Goal: Information Seeking & Learning: Learn about a topic

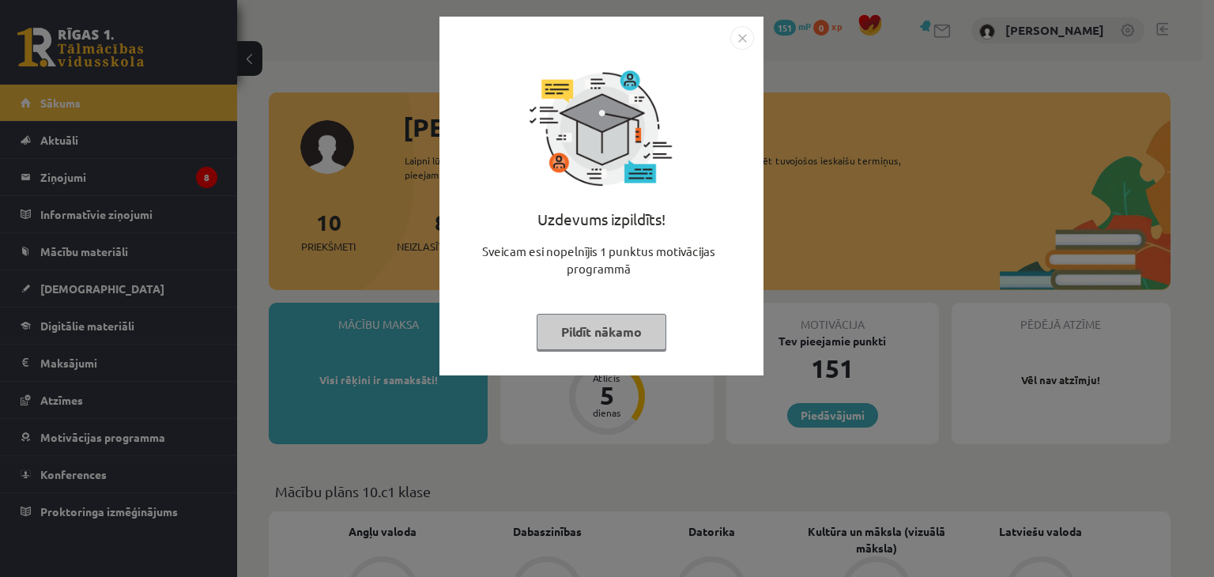
click at [742, 39] on img "Close" at bounding box center [743, 38] width 24 height 24
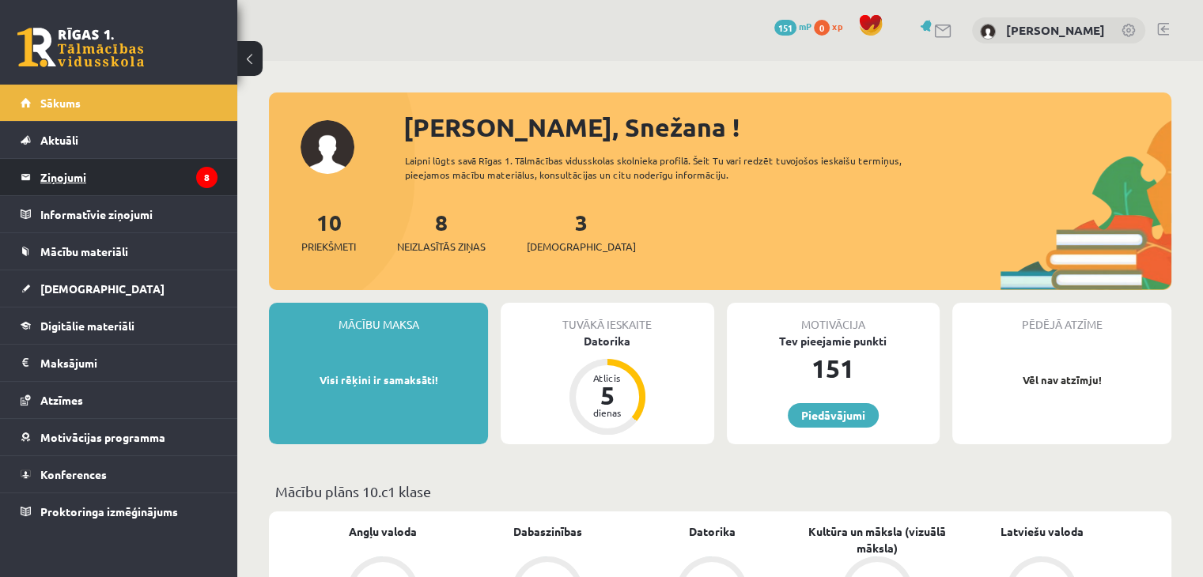
click at [182, 172] on legend "Ziņojumi 8" at bounding box center [128, 177] width 177 height 36
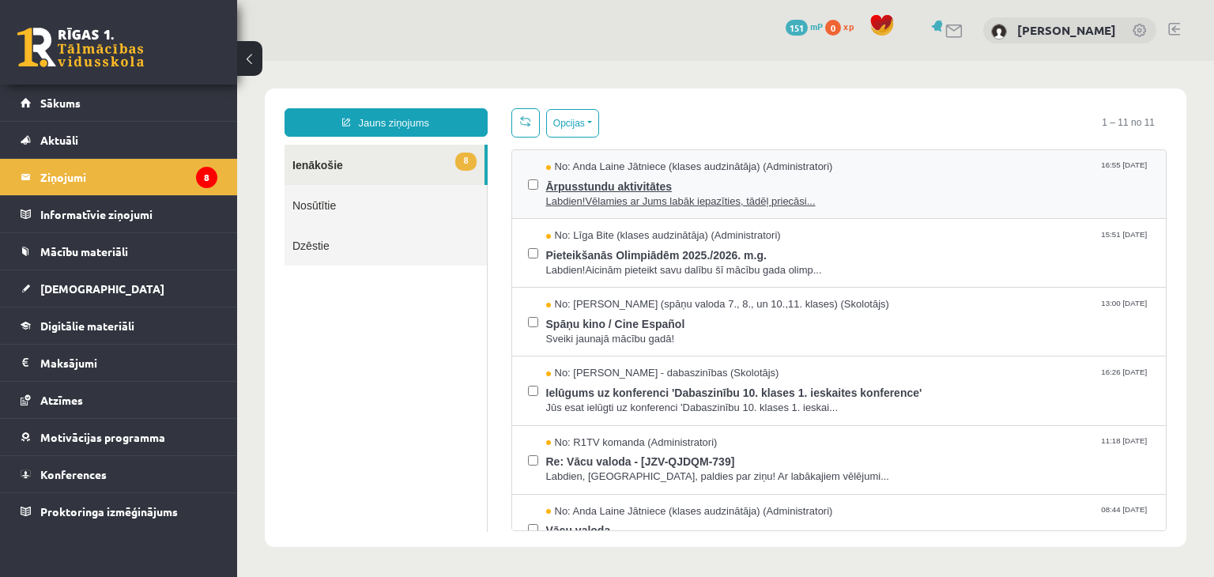
click at [621, 197] on span "Labdien!Vēlamies ar Jums labāk iepazīties, tādēļ priecāsi..." at bounding box center [848, 201] width 605 height 15
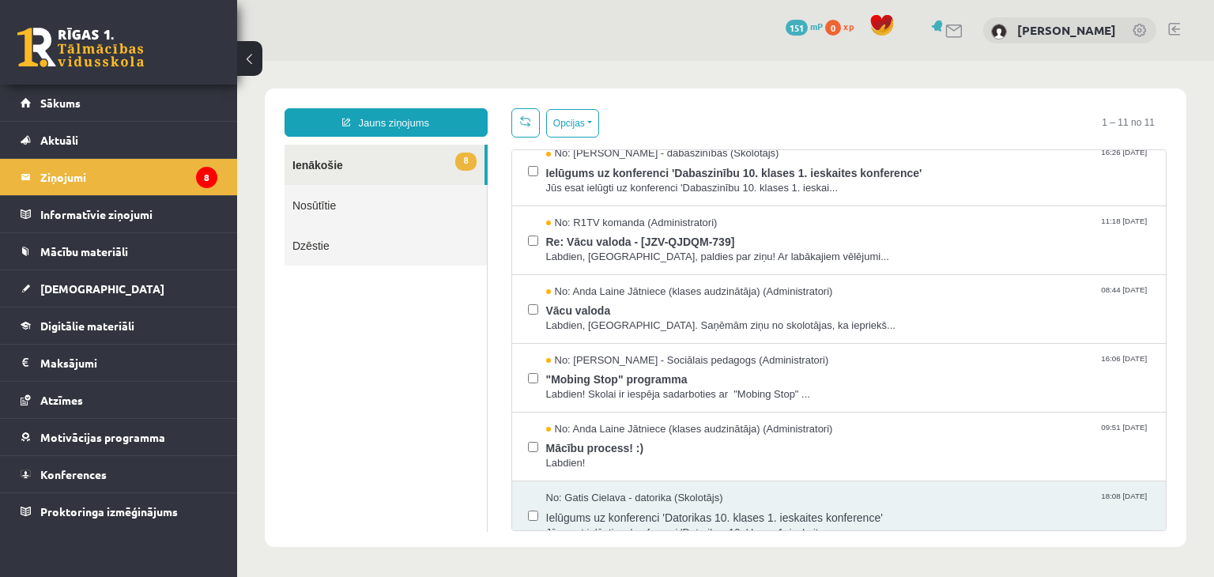
scroll to position [221, 0]
click at [579, 444] on span "Mācību process! :)" at bounding box center [848, 445] width 605 height 20
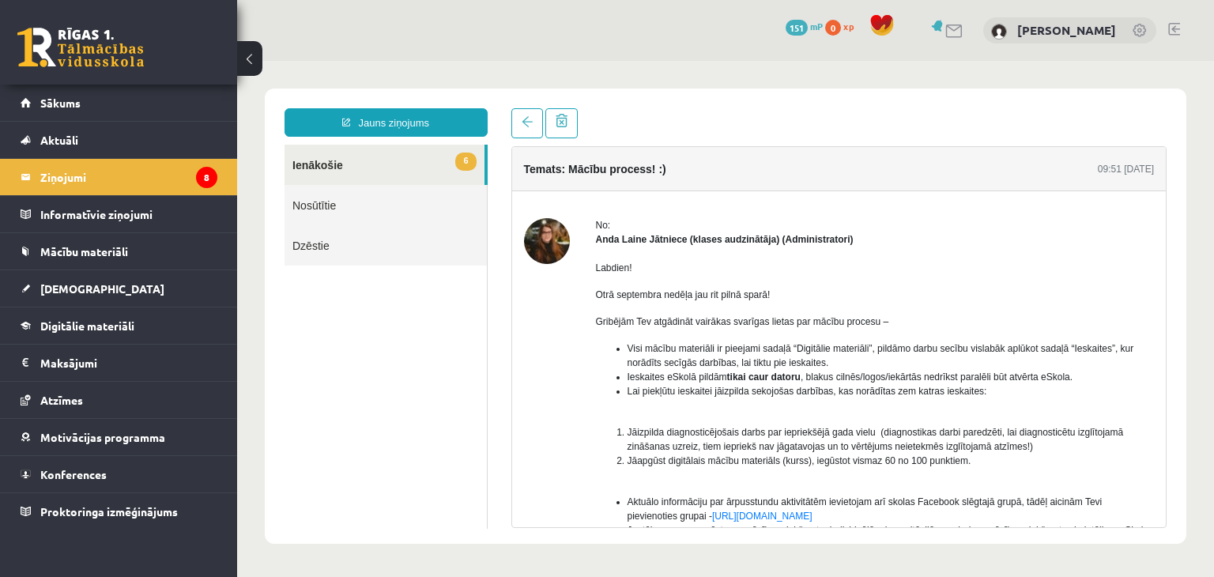
scroll to position [0, 0]
click at [58, 102] on span "Sākums" at bounding box center [60, 103] width 40 height 14
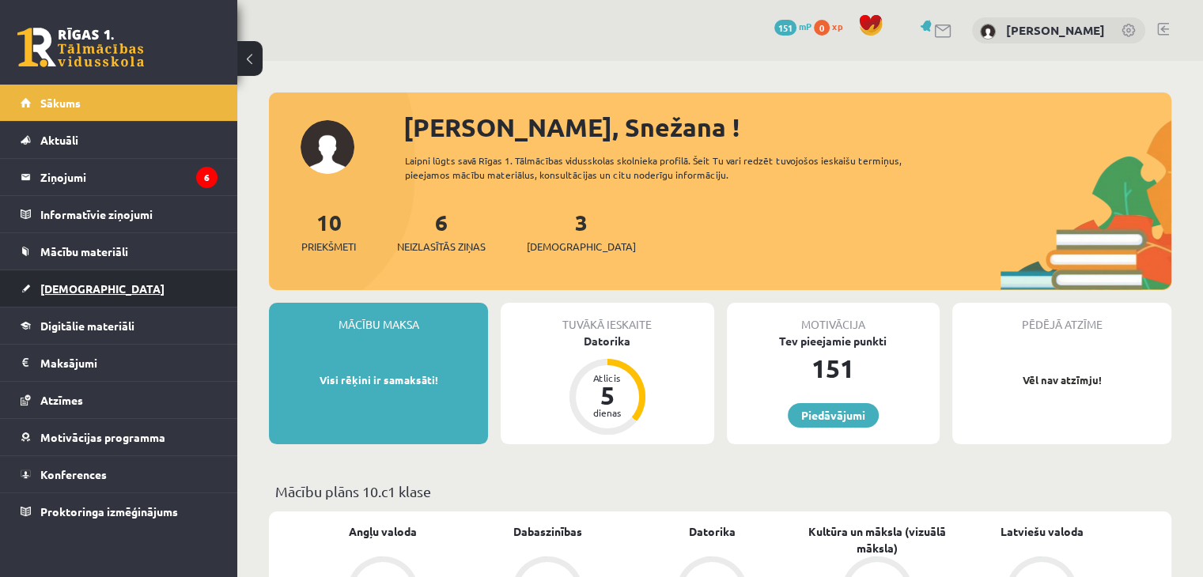
click at [54, 289] on span "[DEMOGRAPHIC_DATA]" at bounding box center [102, 288] width 124 height 14
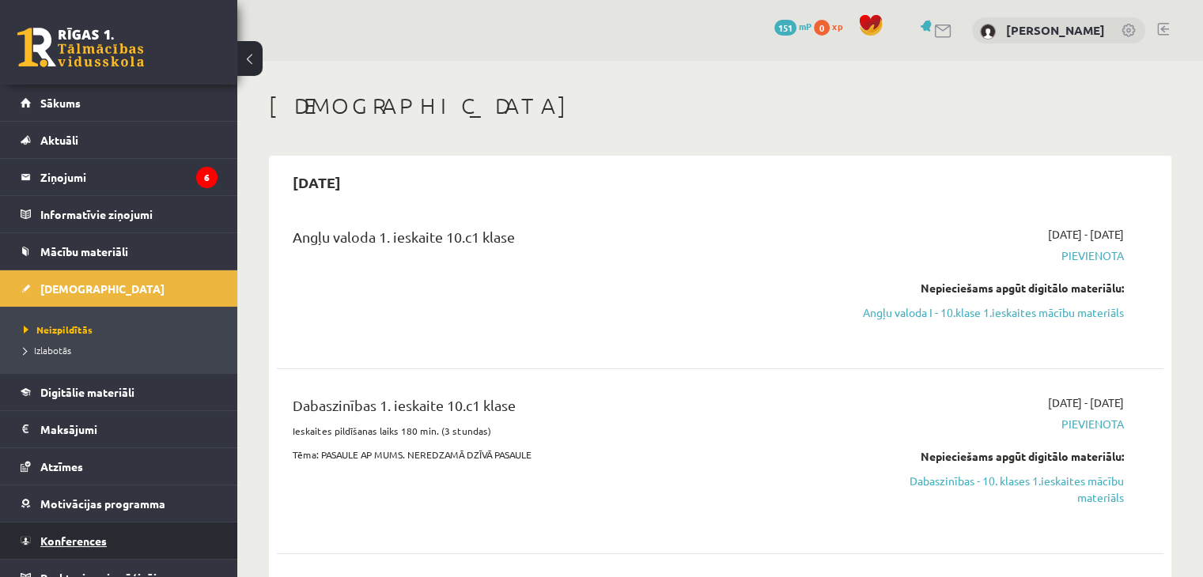
click at [51, 551] on link "Konferences" at bounding box center [119, 541] width 197 height 36
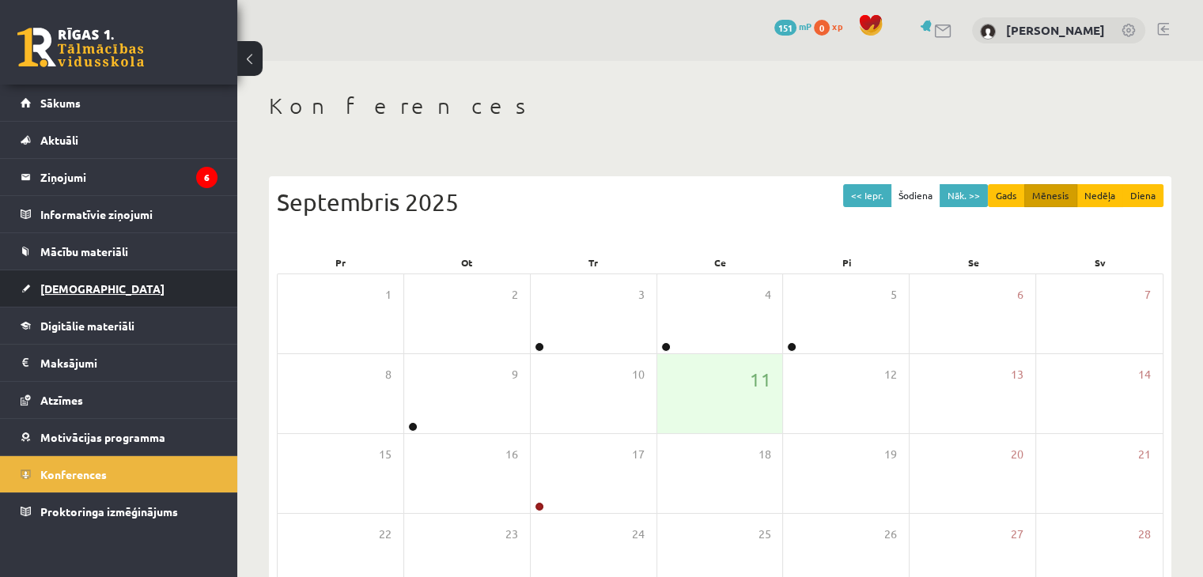
click at [79, 295] on link "[DEMOGRAPHIC_DATA]" at bounding box center [119, 288] width 197 height 36
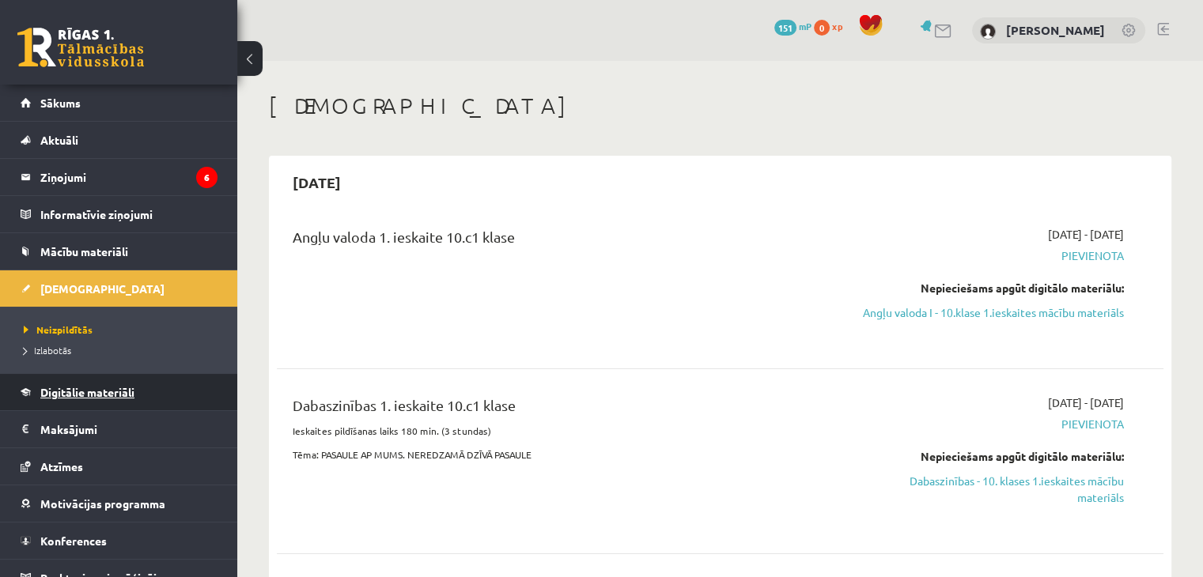
click at [89, 393] on span "Digitālie materiāli" at bounding box center [87, 392] width 94 height 14
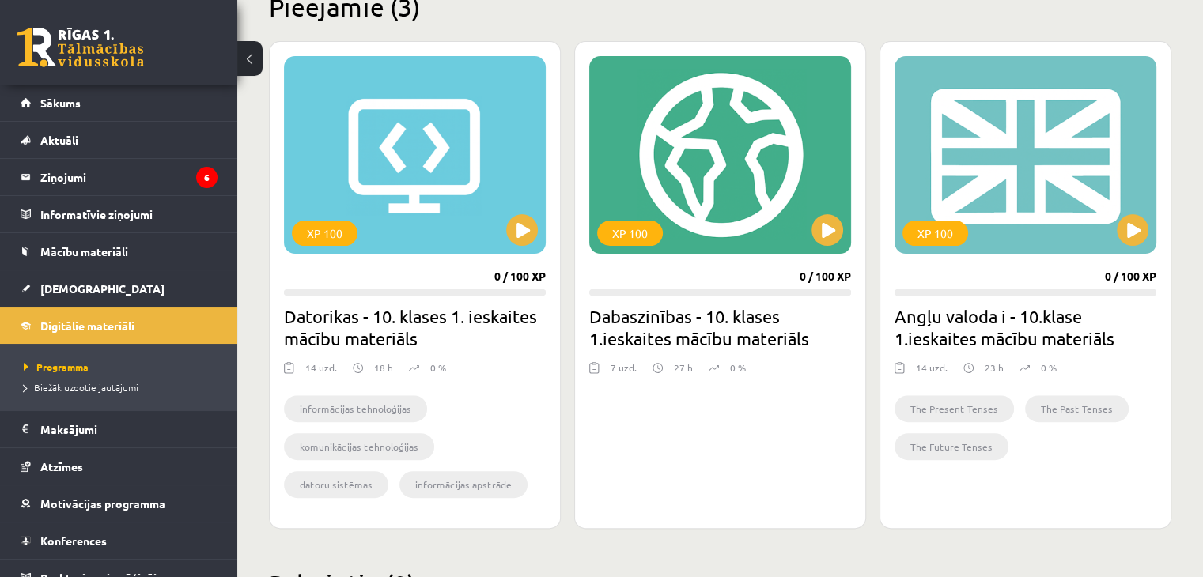
scroll to position [411, 0]
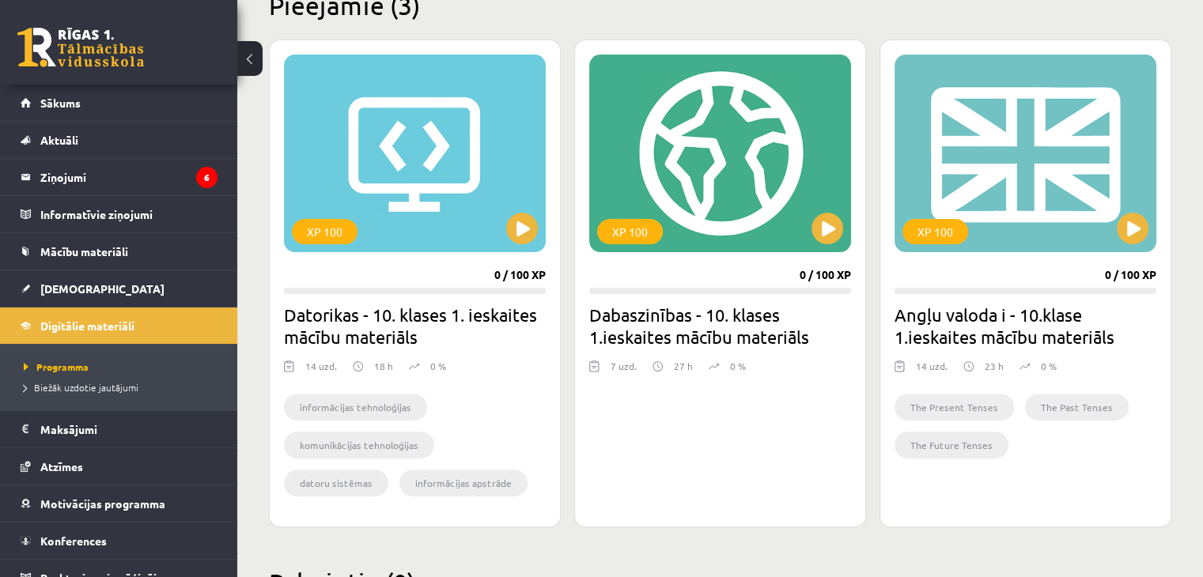
click at [655, 367] on img at bounding box center [657, 366] width 10 height 15
click at [525, 231] on button at bounding box center [522, 229] width 32 height 32
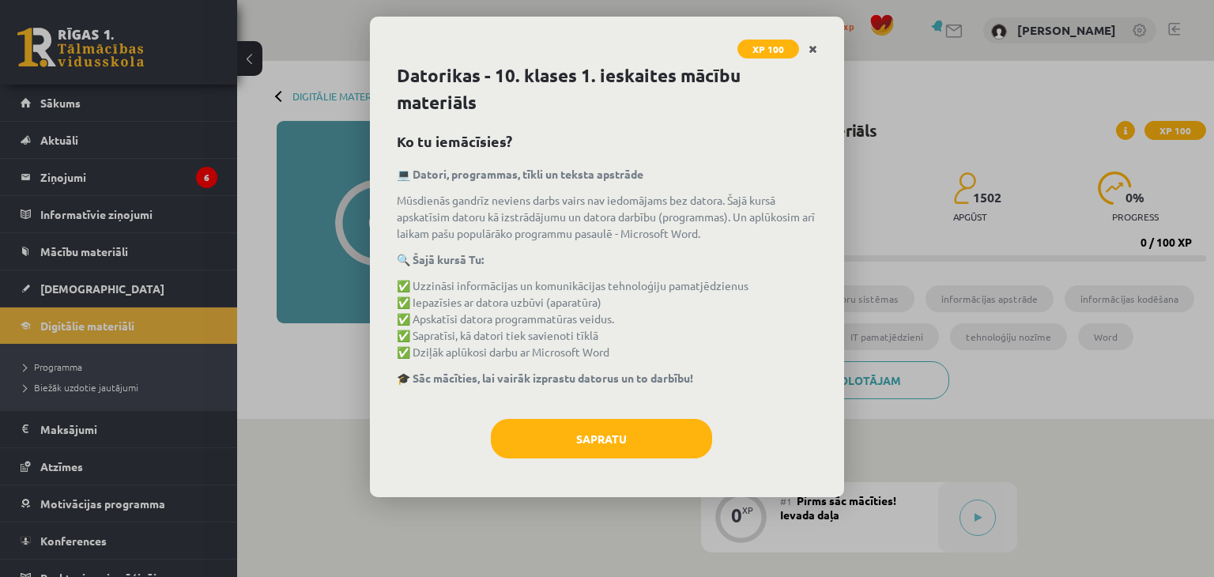
click at [815, 41] on link "Close" at bounding box center [813, 49] width 28 height 31
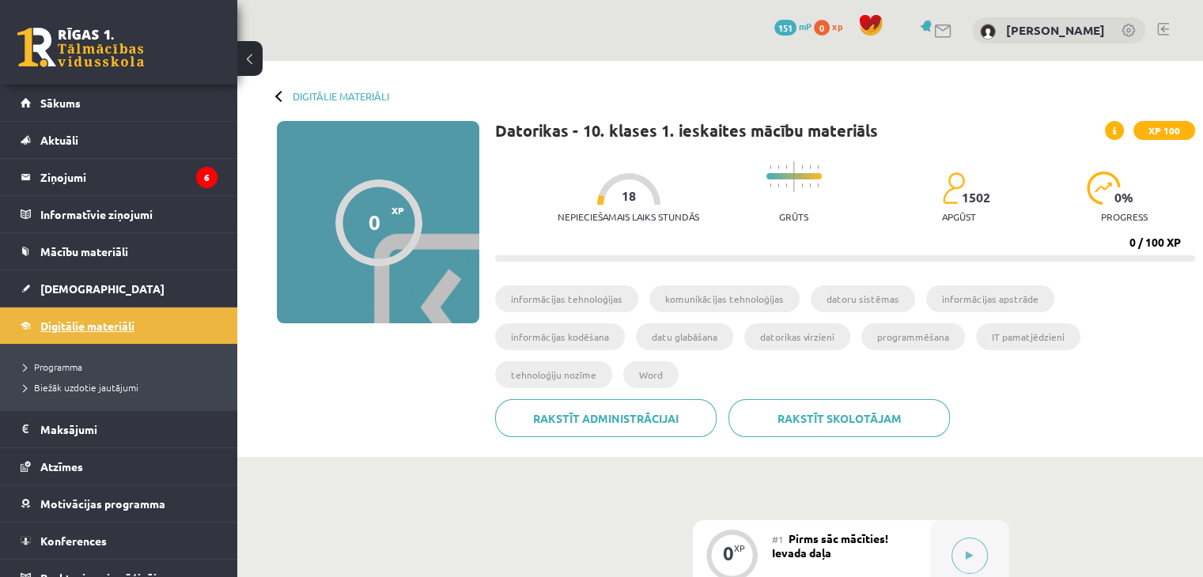
click at [70, 330] on span "Digitālie materiāli" at bounding box center [87, 326] width 94 height 14
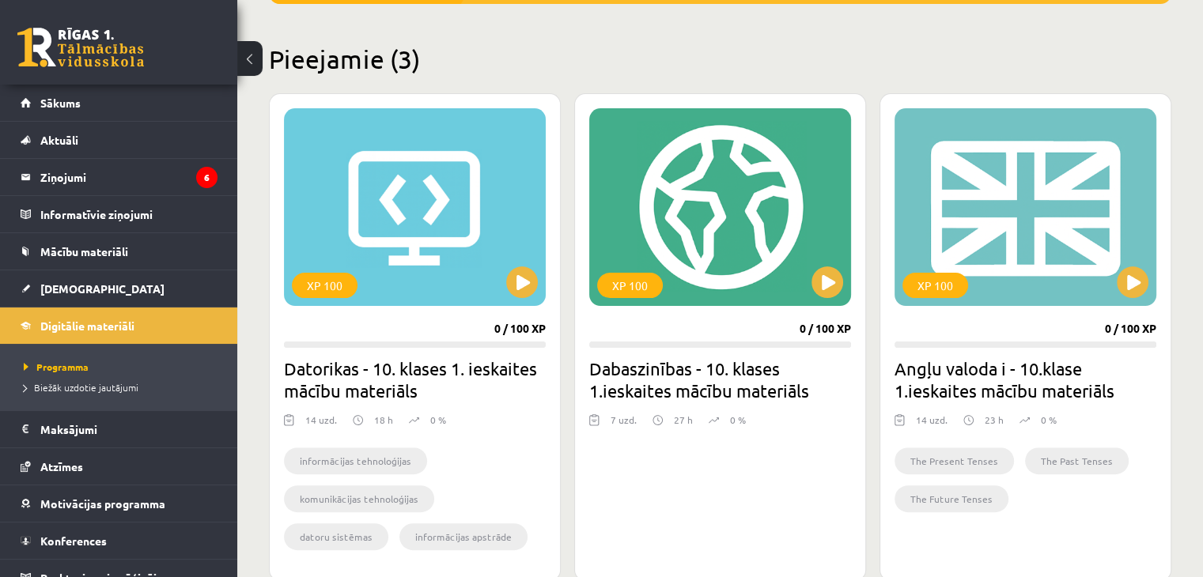
scroll to position [377, 0]
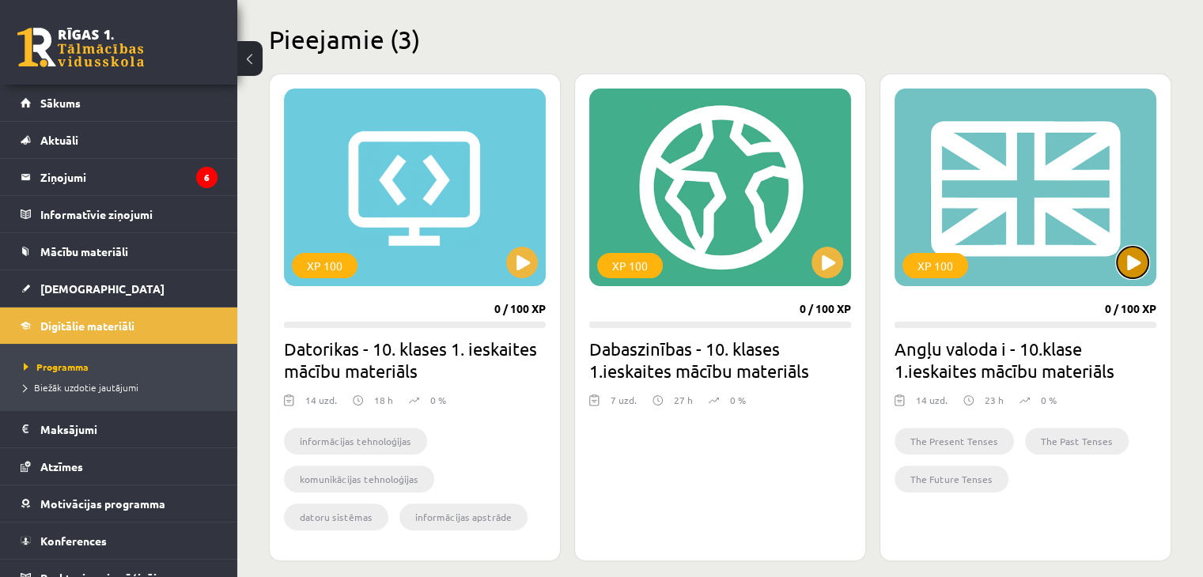
click at [1135, 264] on button at bounding box center [1132, 263] width 32 height 32
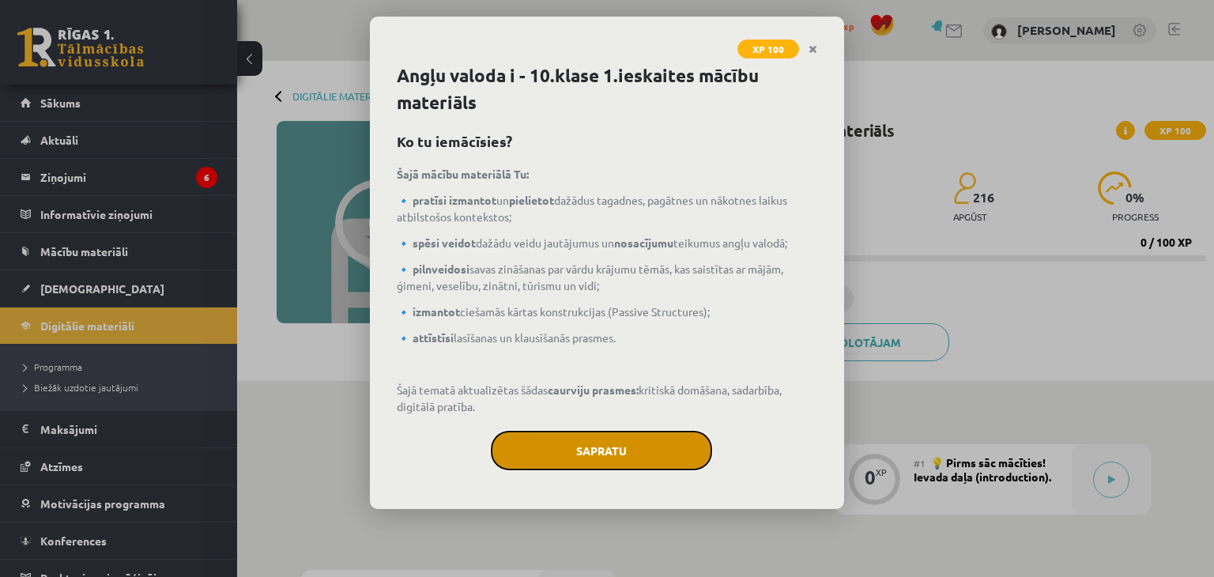
click at [614, 451] on button "Sapratu" at bounding box center [601, 451] width 221 height 40
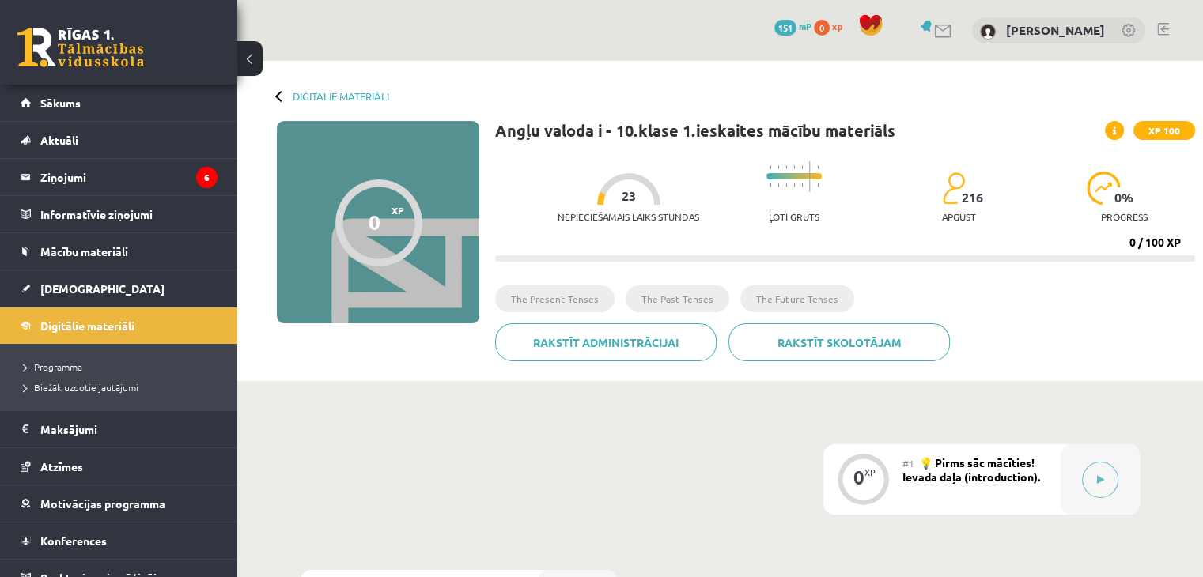
click at [376, 216] on div "0" at bounding box center [374, 222] width 12 height 24
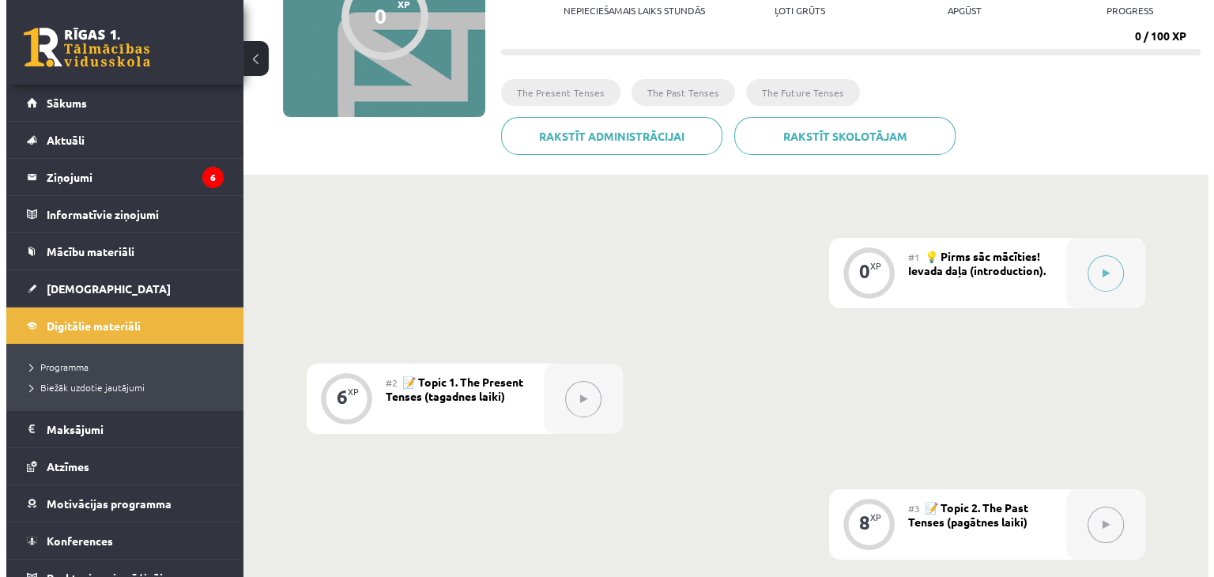
scroll to position [221, 0]
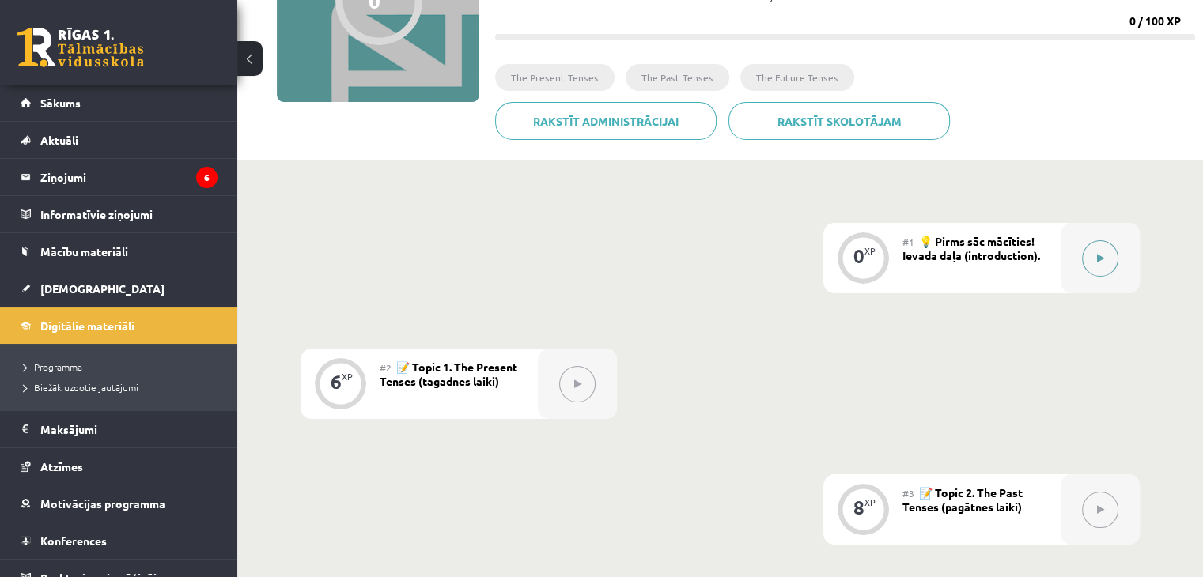
click at [1104, 260] on button at bounding box center [1100, 258] width 36 height 36
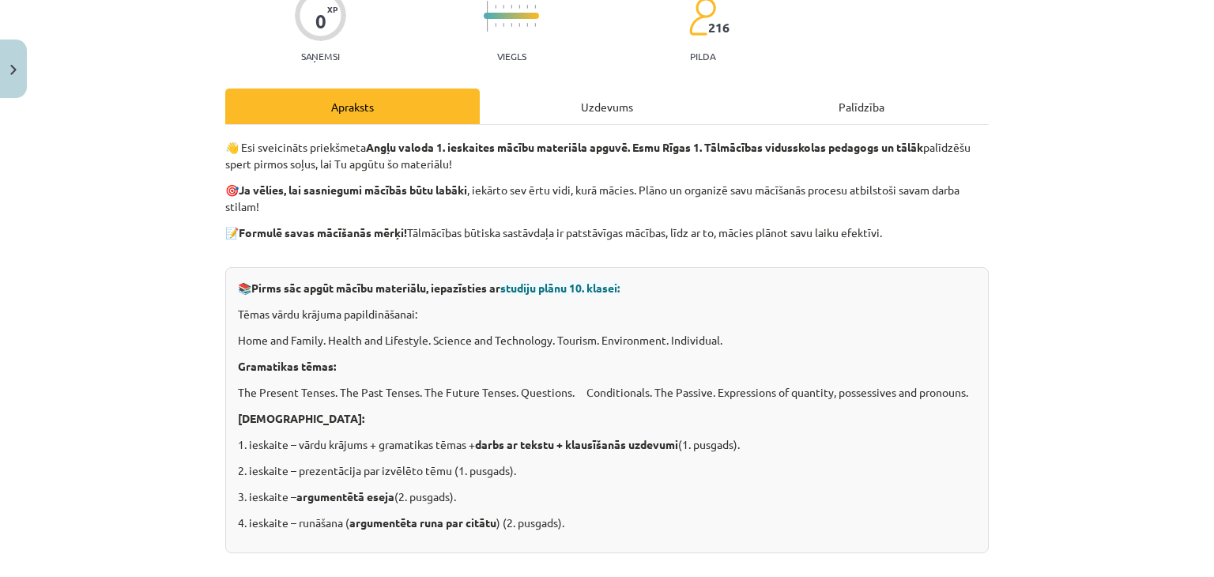
scroll to position [0, 0]
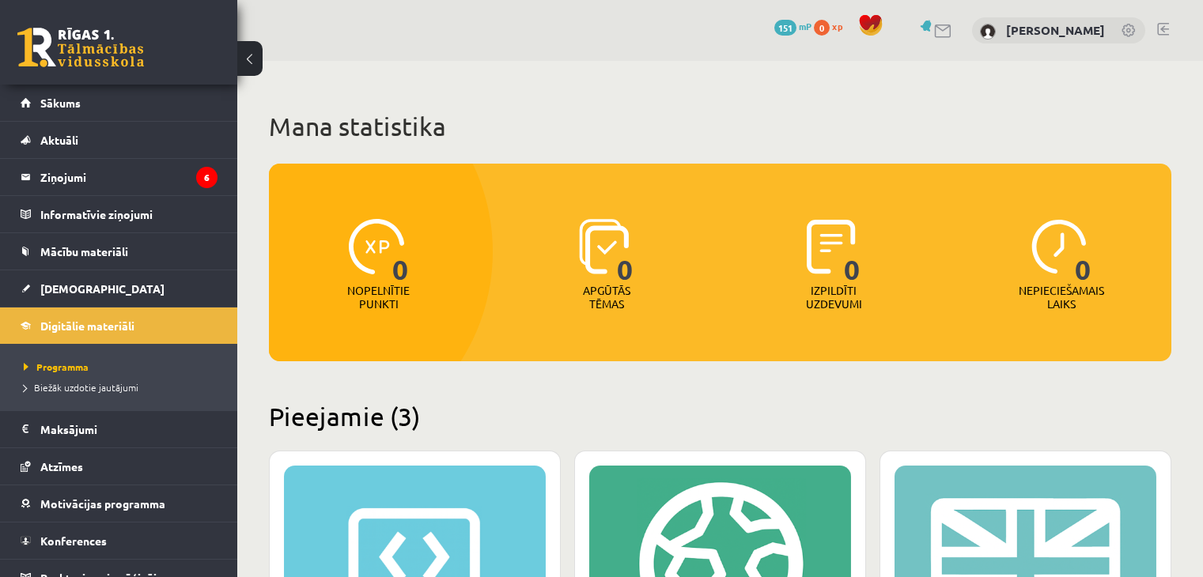
scroll to position [377, 0]
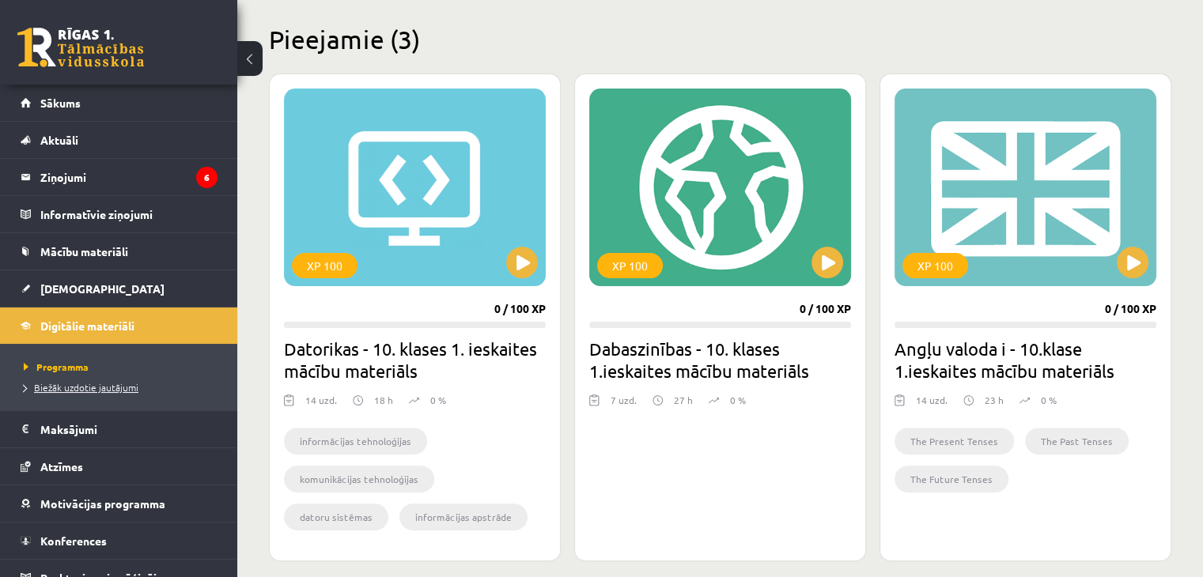
click at [70, 390] on span "Biežāk uzdotie jautājumi" at bounding box center [81, 387] width 115 height 13
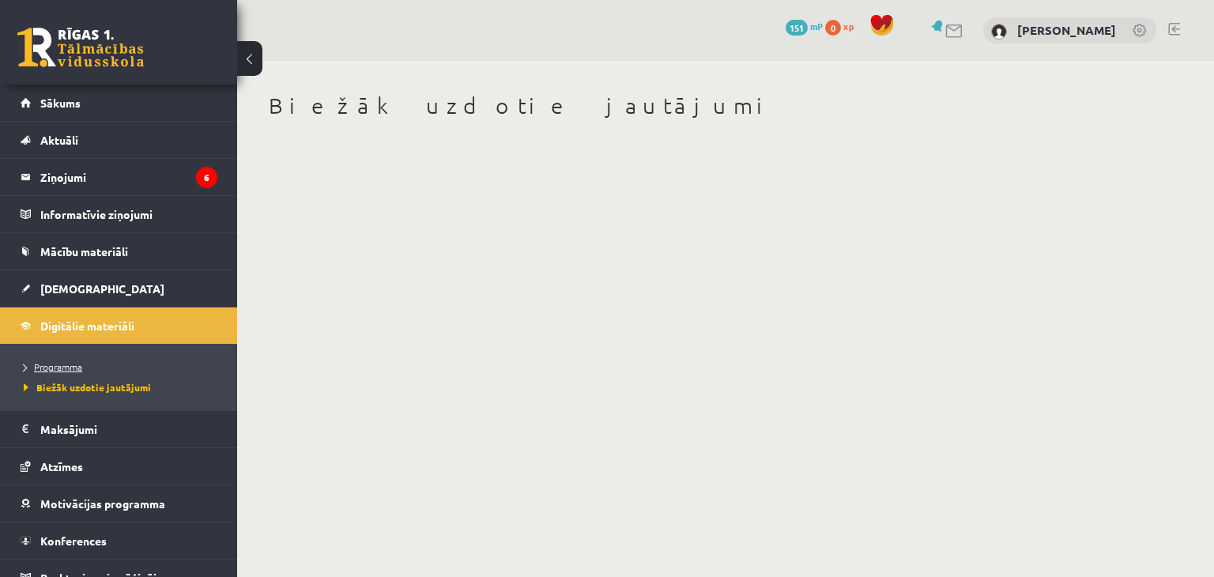
click at [62, 364] on span "Programma" at bounding box center [53, 367] width 59 height 13
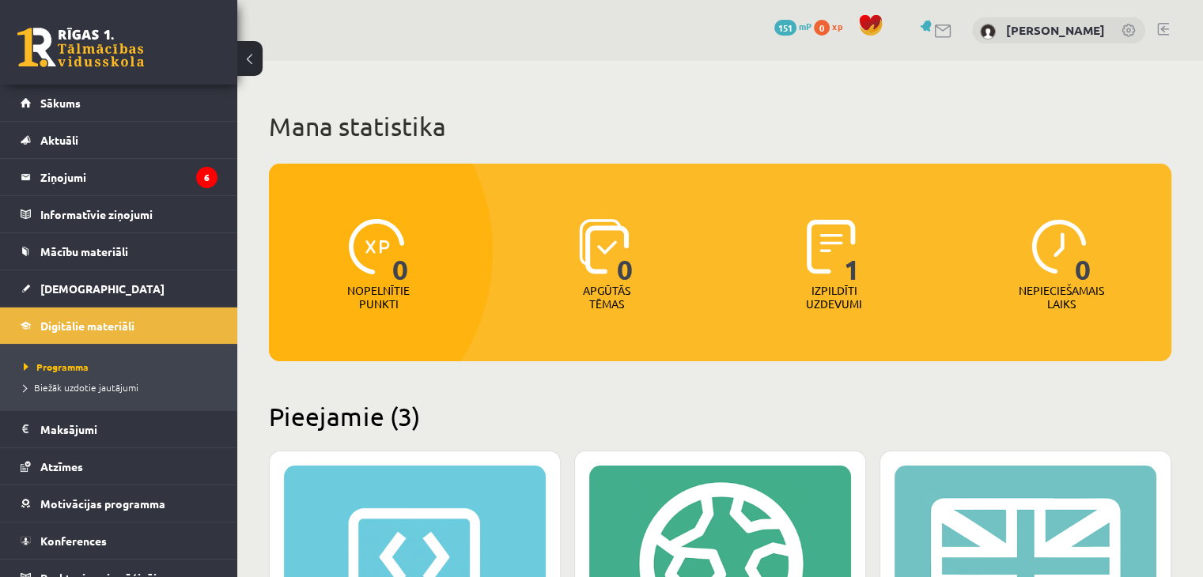
click at [832, 247] on img at bounding box center [830, 246] width 49 height 55
click at [834, 287] on p "Izpildīti uzdevumi" at bounding box center [833, 297] width 62 height 27
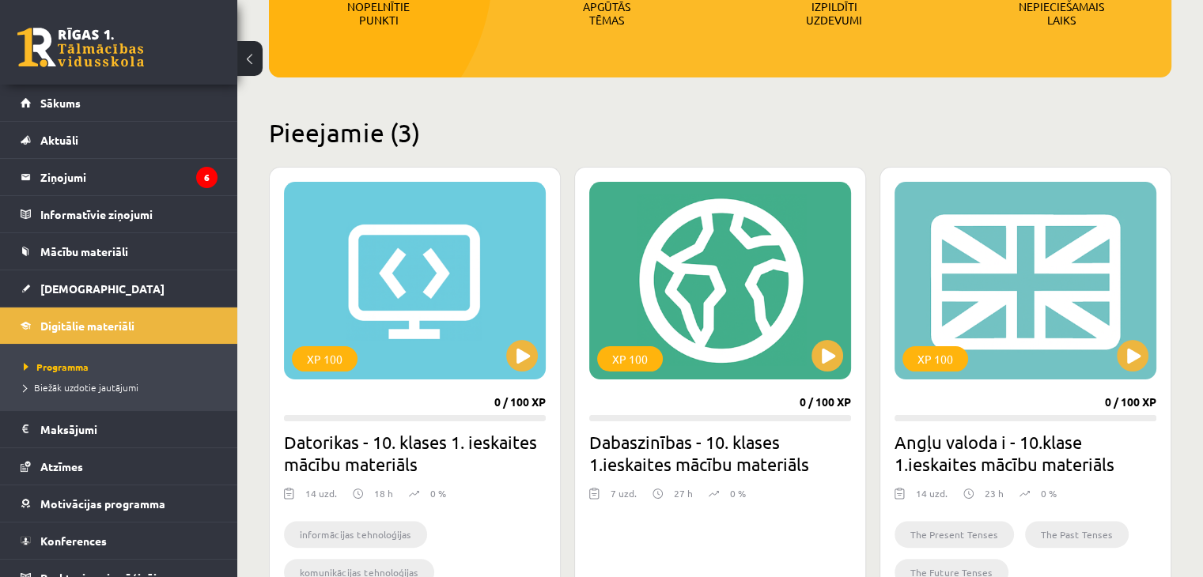
scroll to position [336, 0]
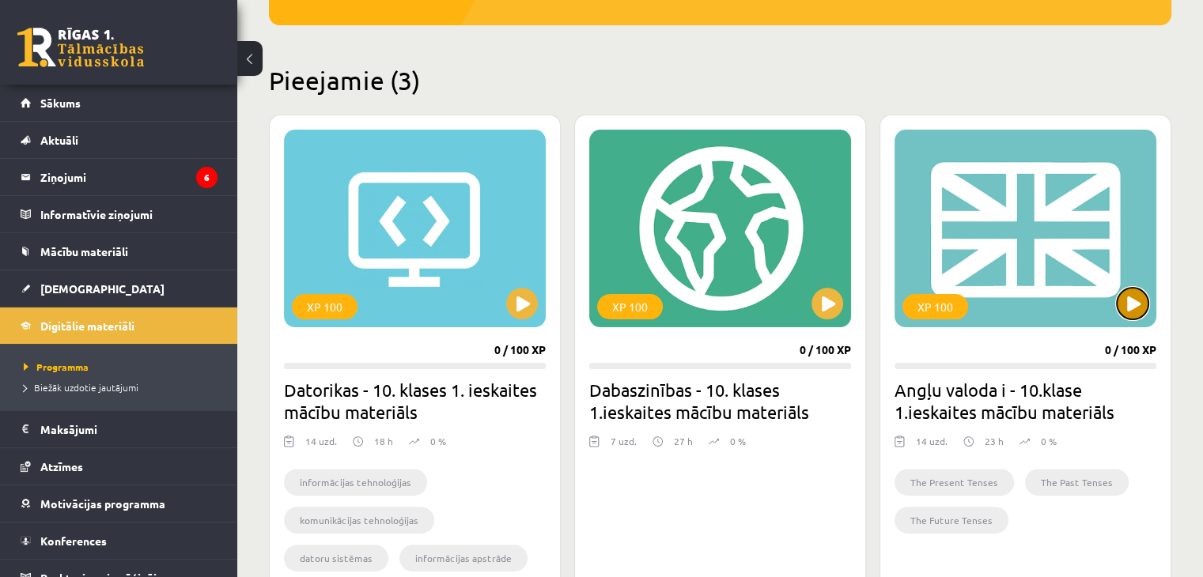
click at [1124, 297] on button at bounding box center [1132, 304] width 32 height 32
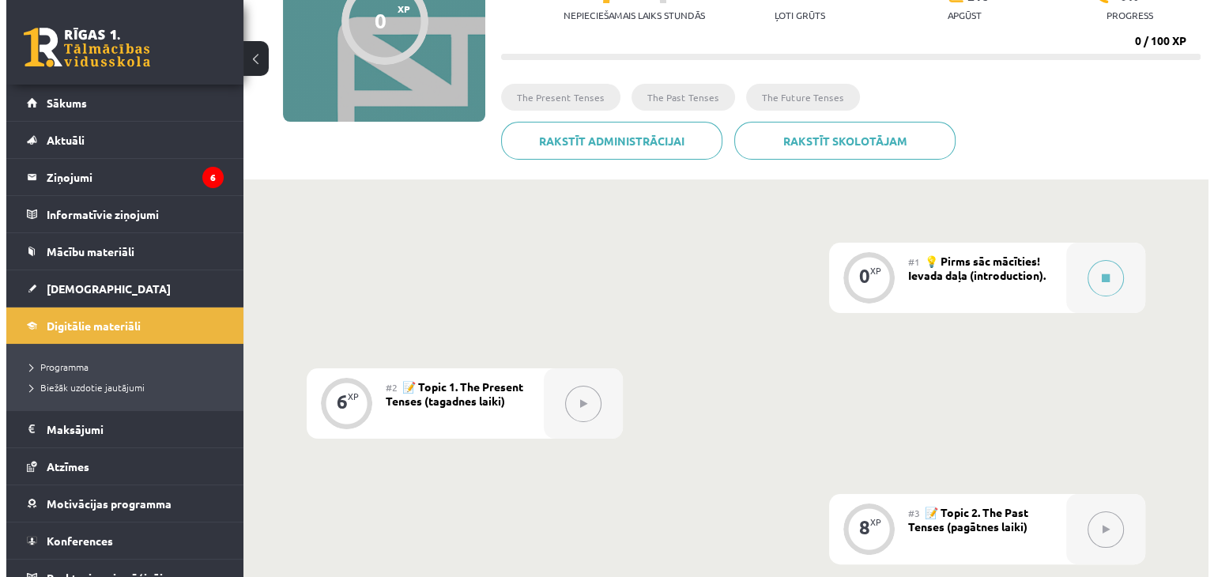
scroll to position [221, 0]
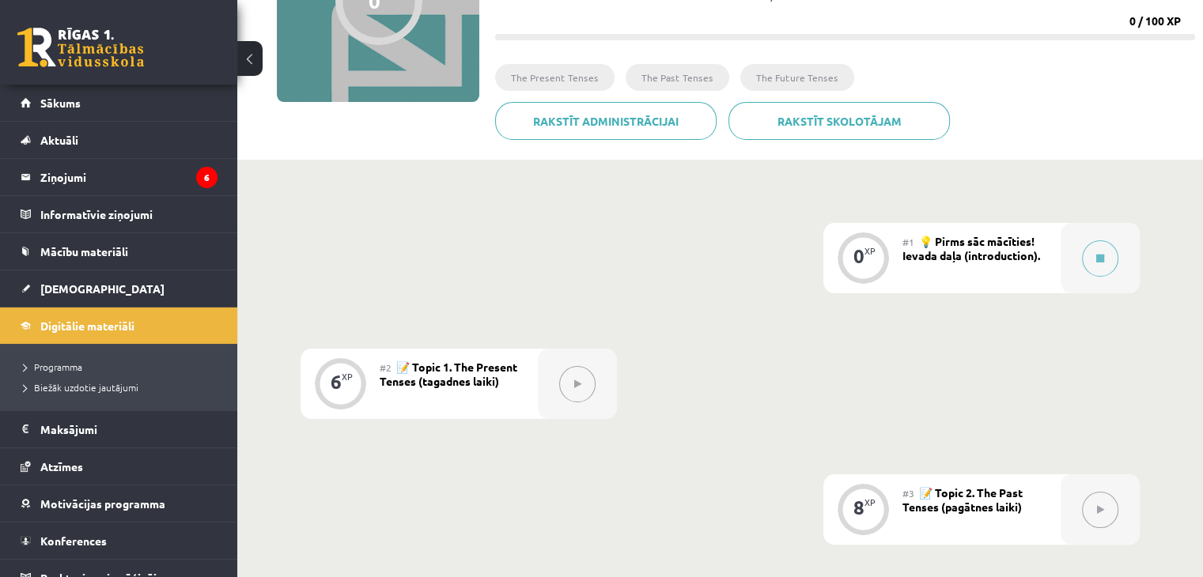
click at [994, 260] on span "💡 Pirms sāc mācīties! Ievada daļa (introduction)." at bounding box center [971, 248] width 138 height 28
click at [1068, 241] on div at bounding box center [1099, 258] width 79 height 70
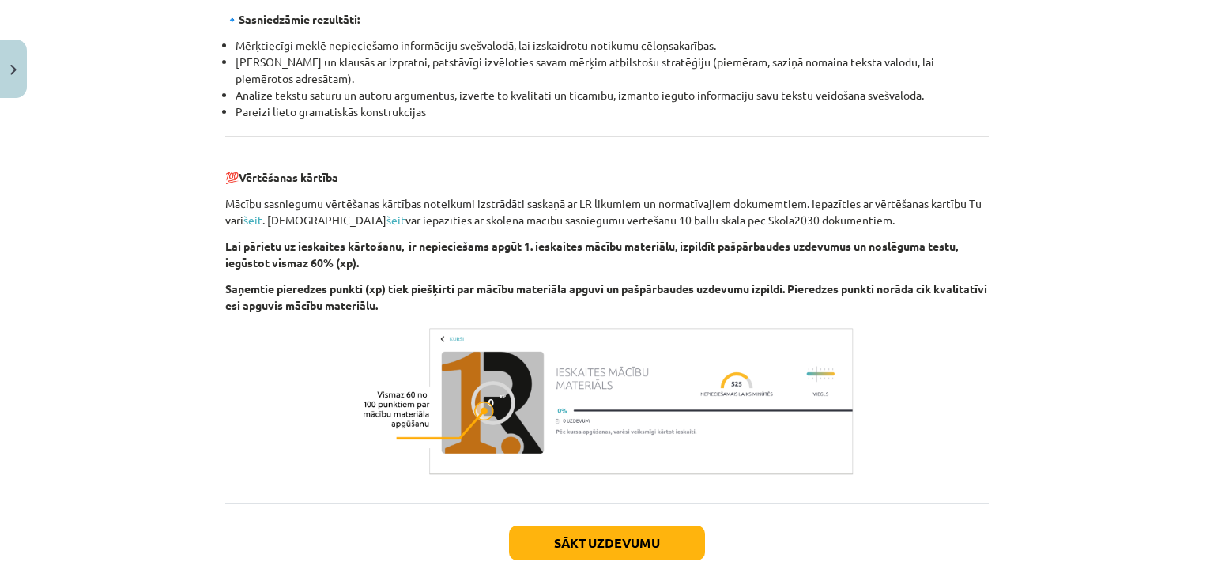
scroll to position [1799, 0]
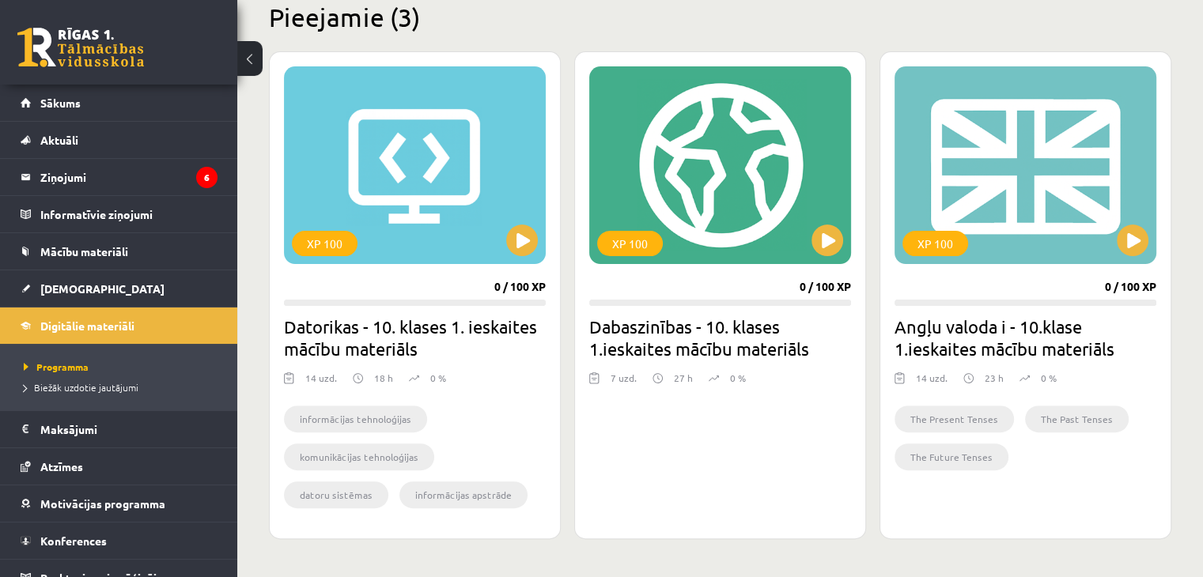
scroll to position [482, 0]
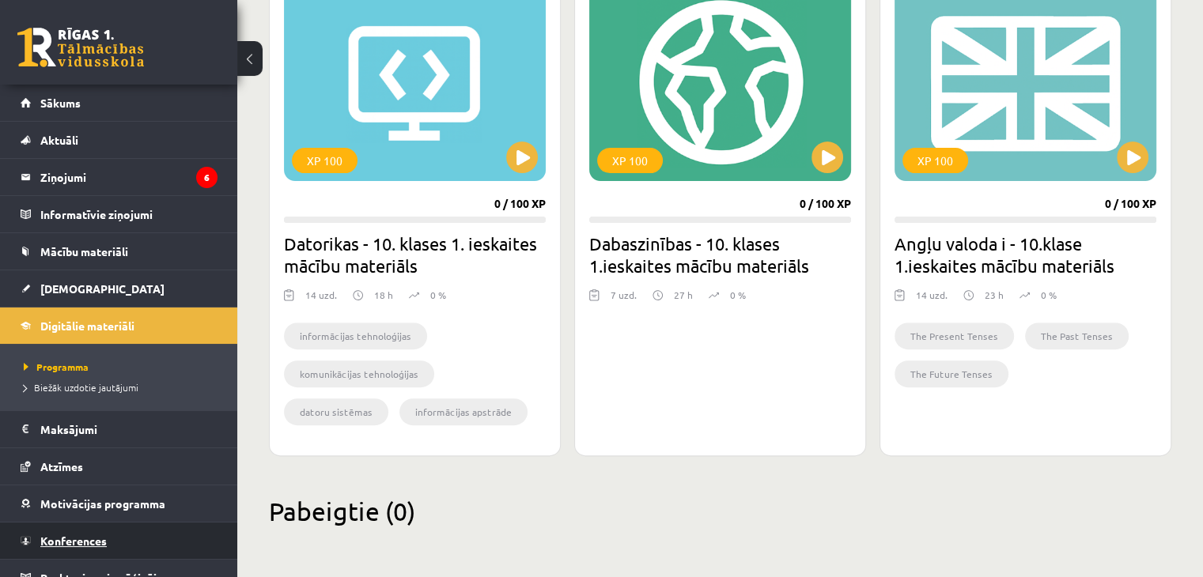
click at [81, 538] on span "Konferences" at bounding box center [73, 541] width 66 height 14
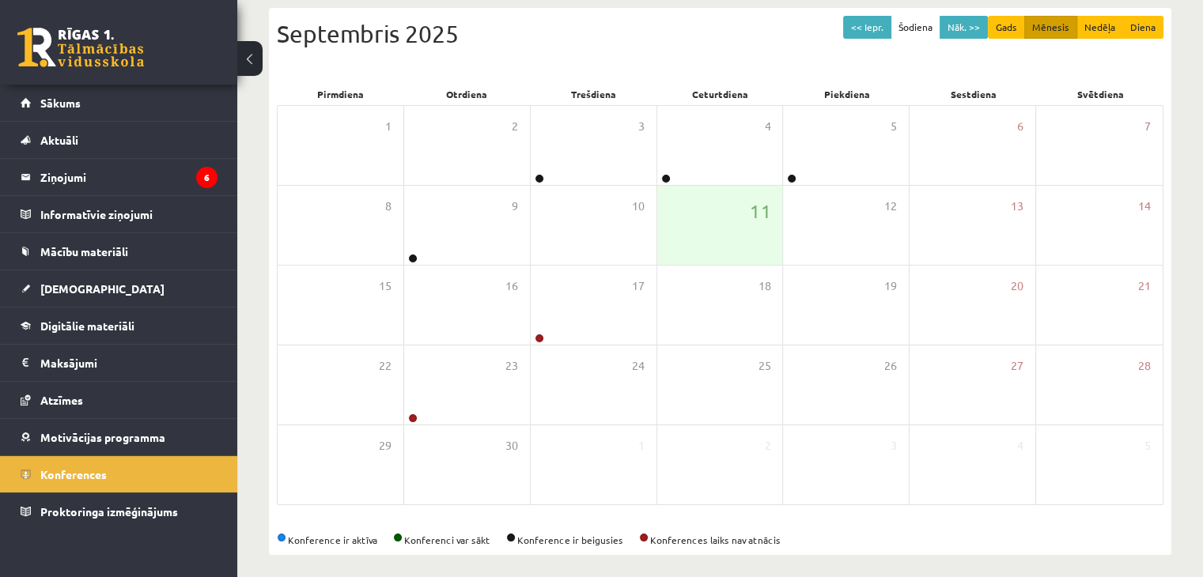
scroll to position [177, 0]
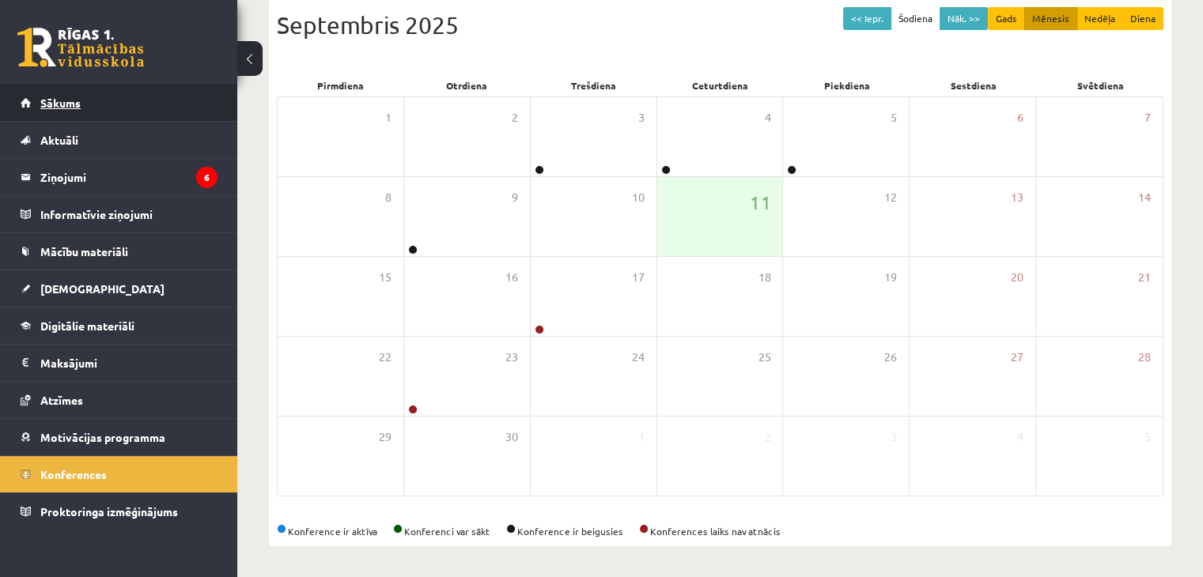
click at [70, 108] on span "Sākums" at bounding box center [60, 103] width 40 height 14
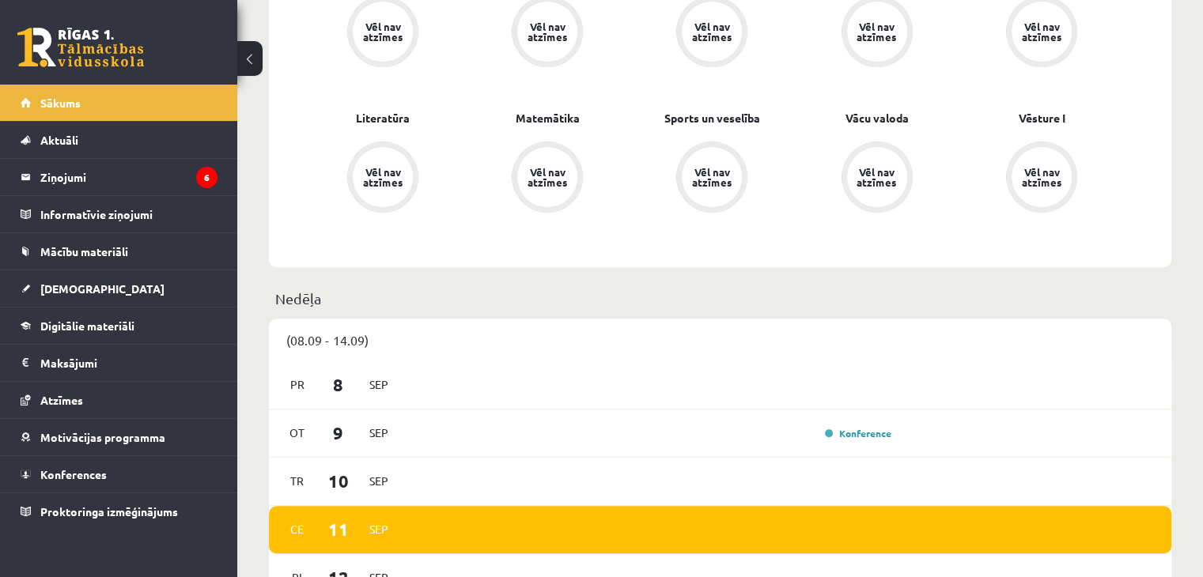
scroll to position [56, 0]
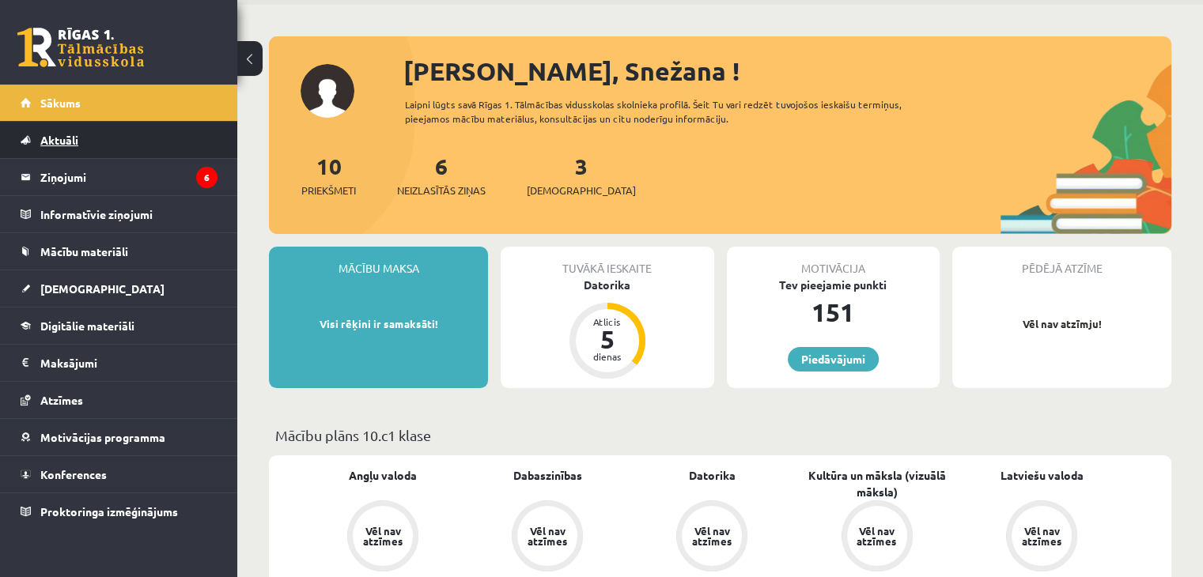
click at [66, 144] on span "Aktuāli" at bounding box center [59, 140] width 38 height 14
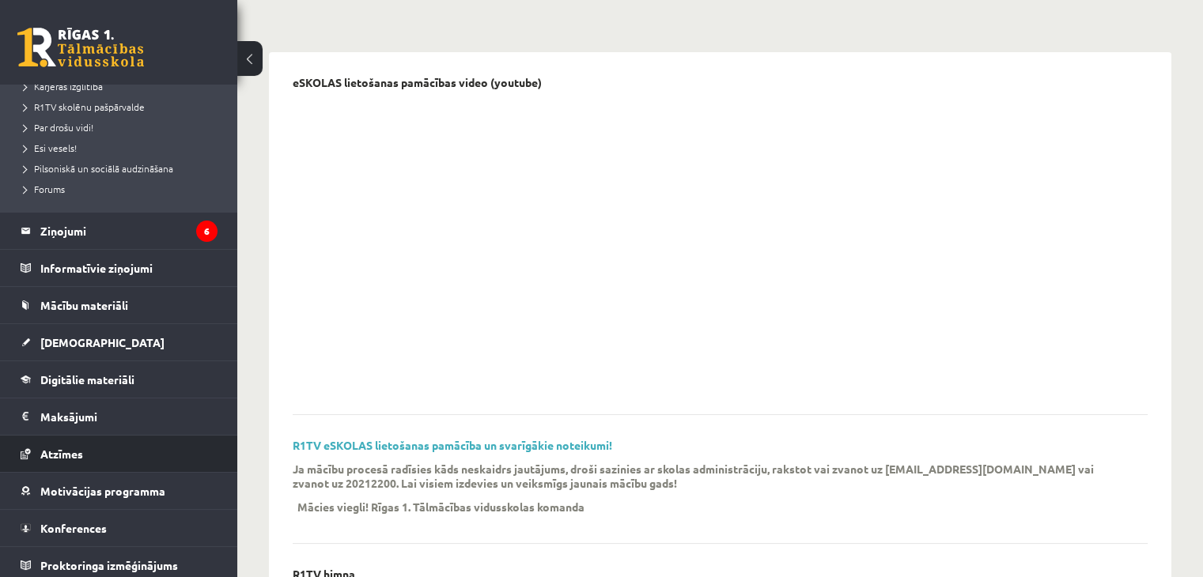
scroll to position [305, 0]
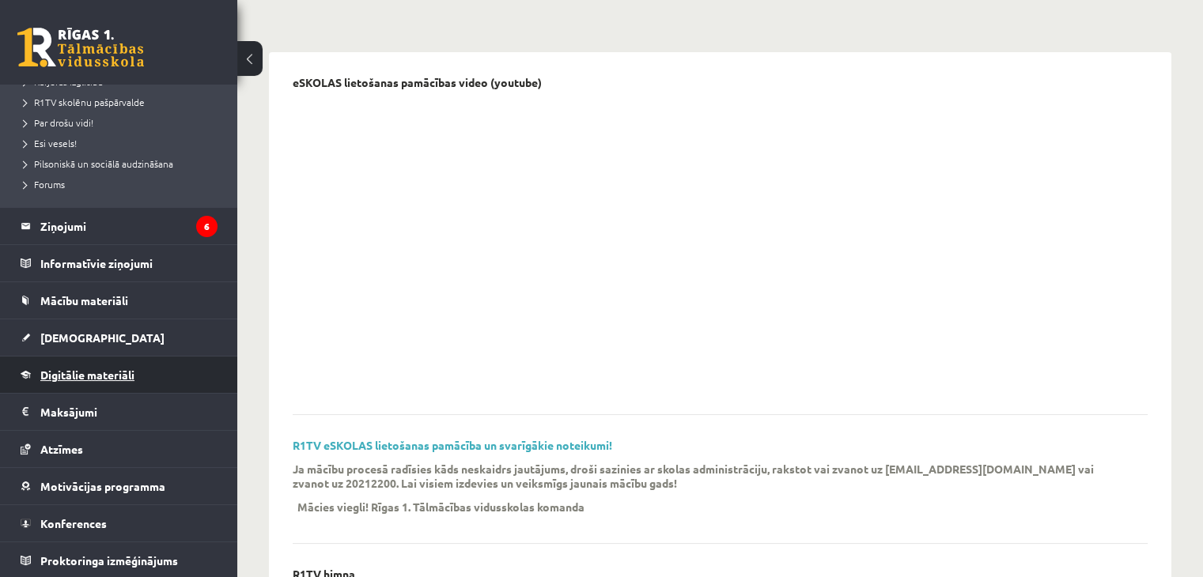
click at [108, 370] on span "Digitālie materiāli" at bounding box center [87, 375] width 94 height 14
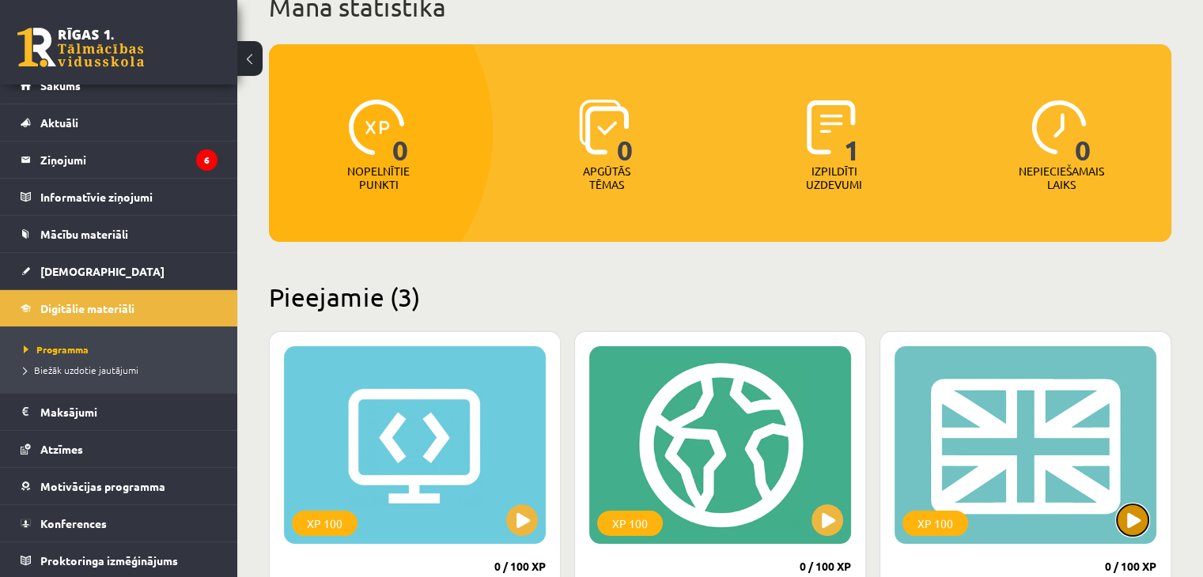
click at [1132, 523] on button at bounding box center [1132, 520] width 32 height 32
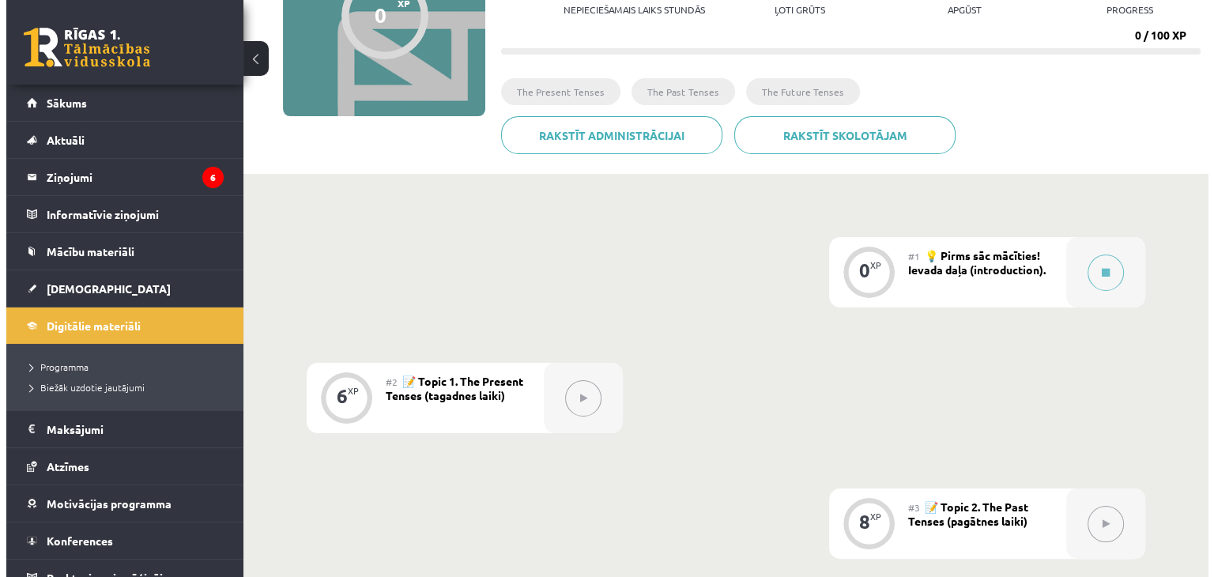
scroll to position [221, 0]
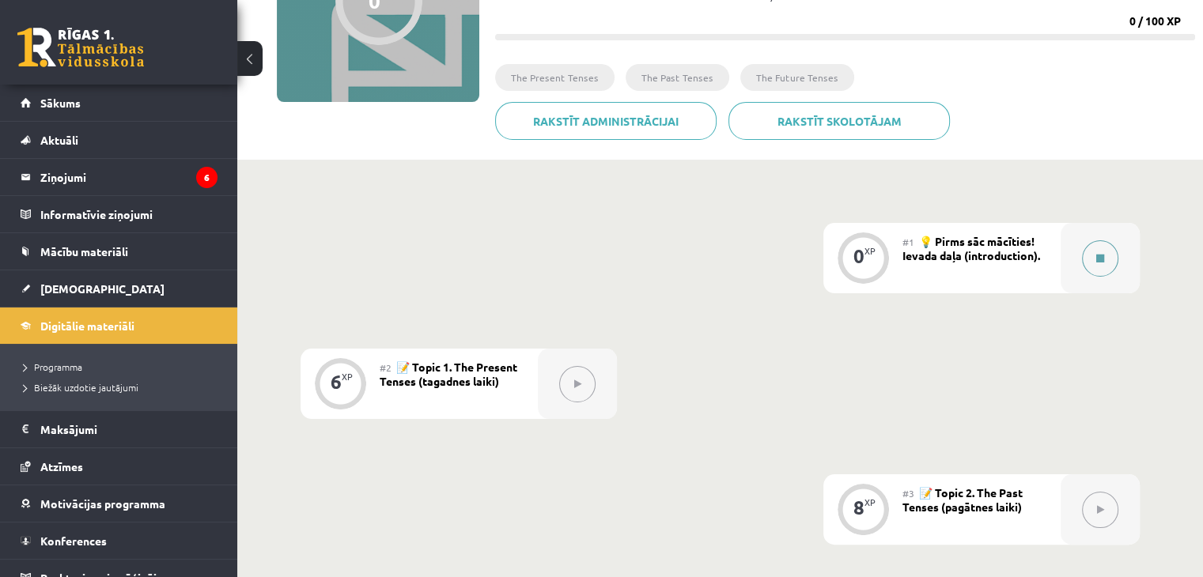
click at [1074, 266] on div at bounding box center [1099, 258] width 79 height 70
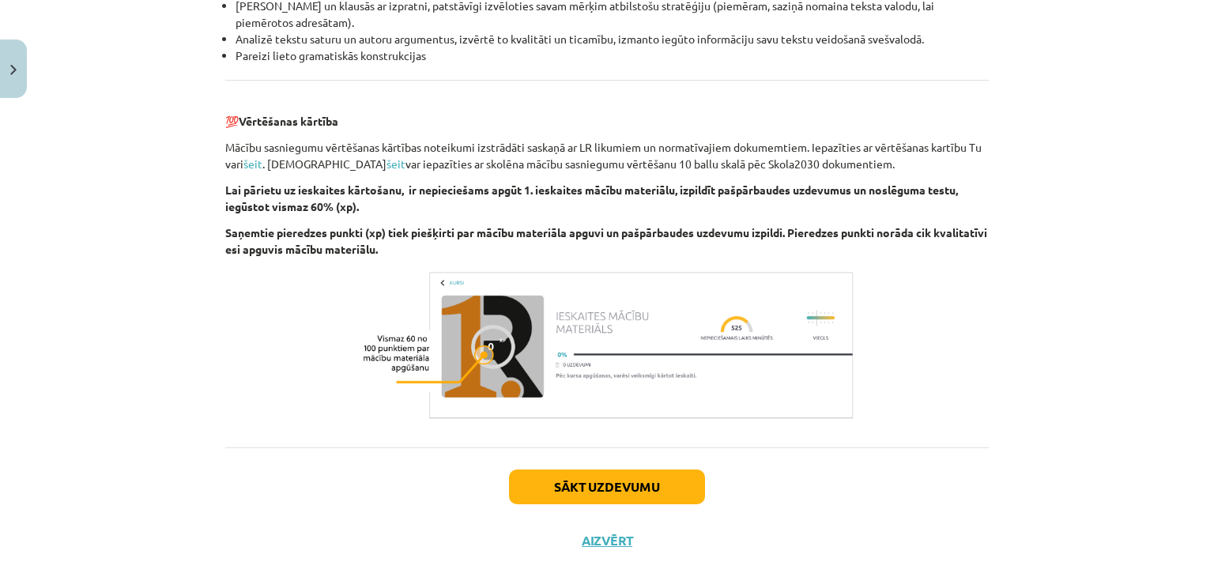
scroll to position [1799, 0]
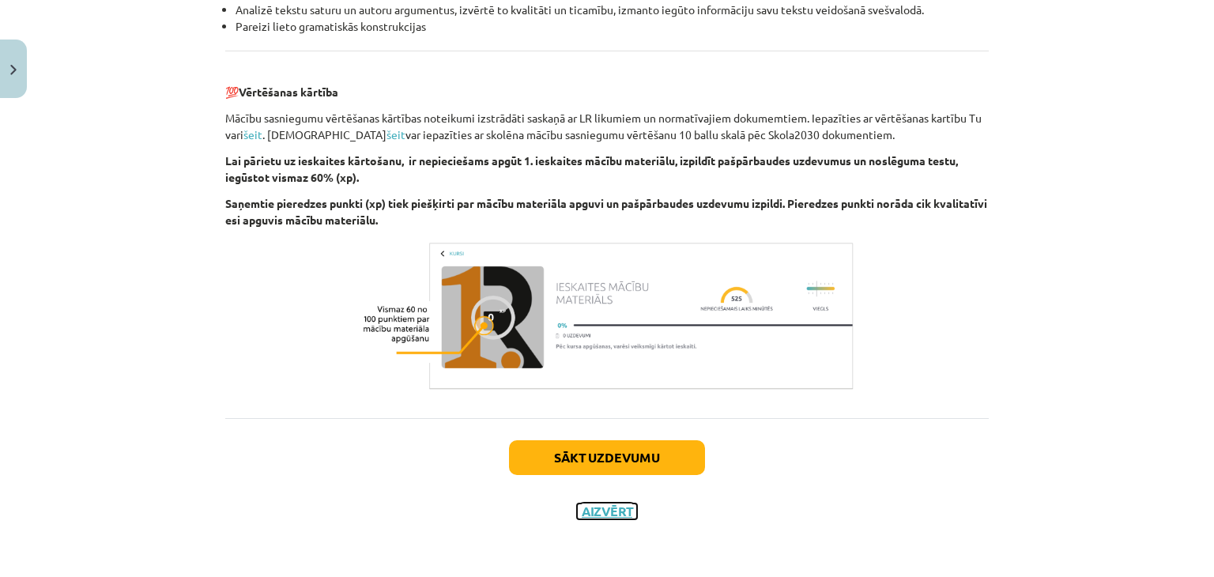
click at [610, 510] on button "Aizvērt" at bounding box center [607, 512] width 60 height 16
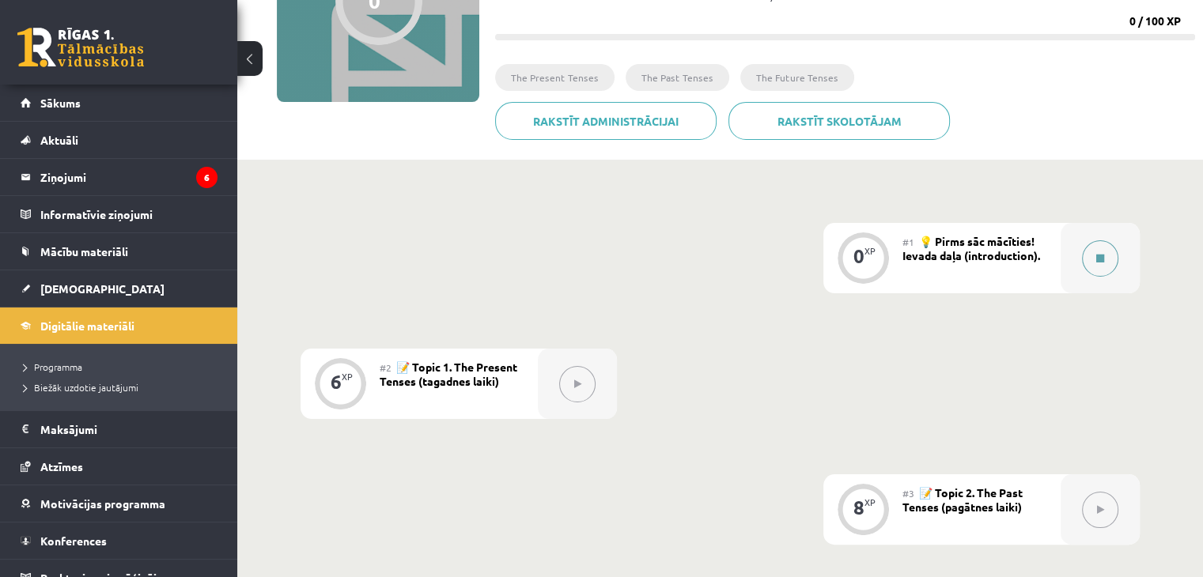
click at [1091, 261] on button at bounding box center [1100, 258] width 36 height 36
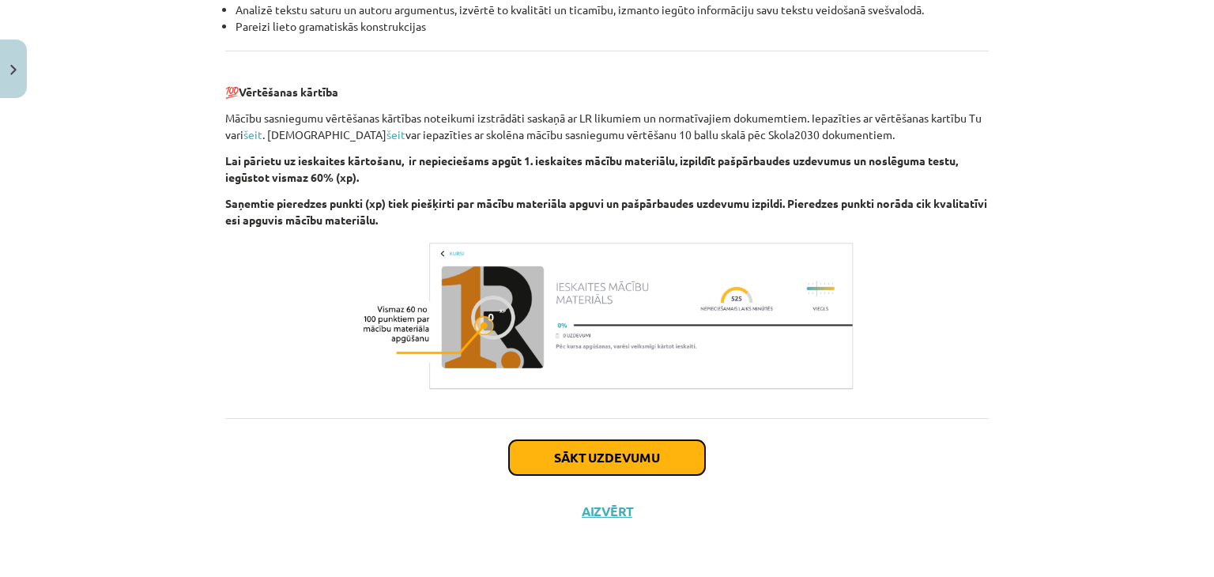
click at [608, 454] on button "Sākt uzdevumu" at bounding box center [607, 457] width 196 height 35
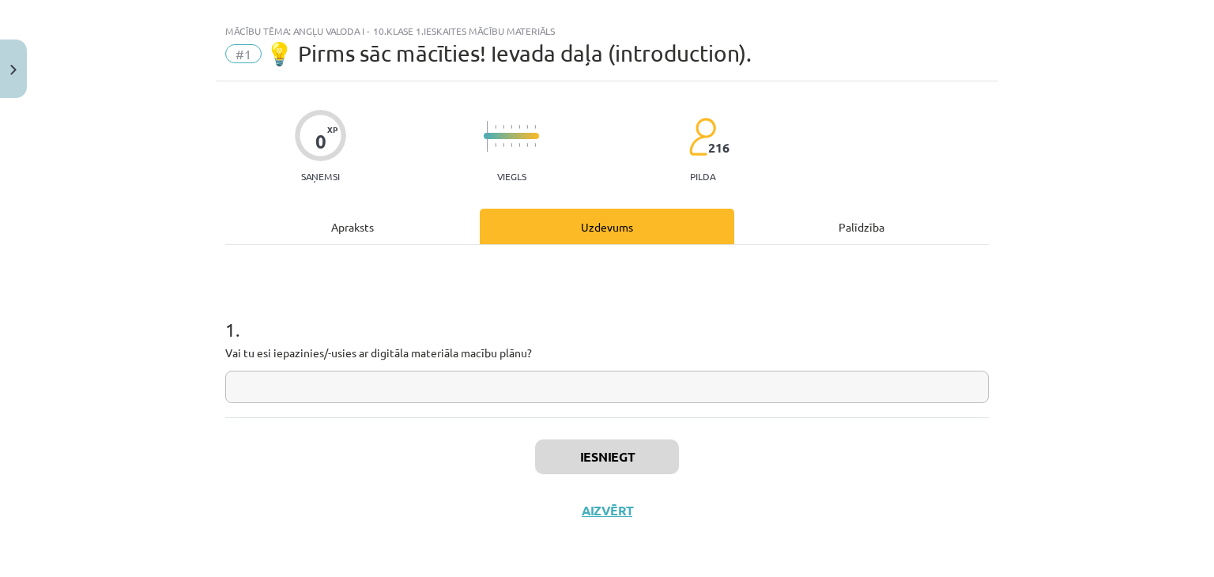
scroll to position [23, 0]
click at [481, 390] on input "text" at bounding box center [607, 388] width 764 height 32
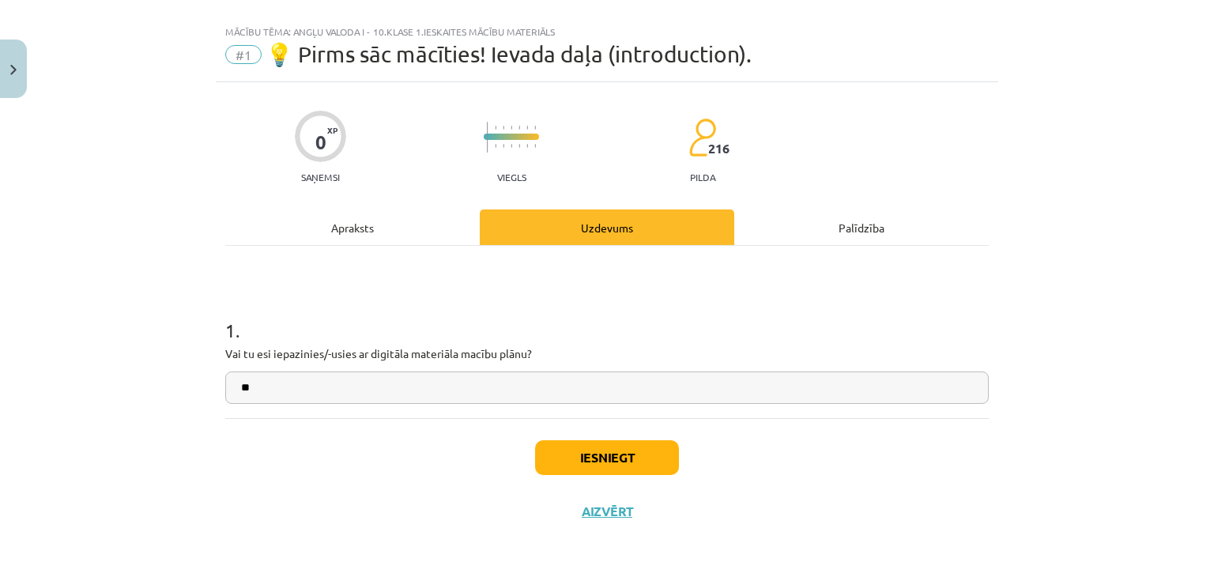
type input "**"
click at [625, 456] on button "Iesniegt" at bounding box center [607, 457] width 144 height 35
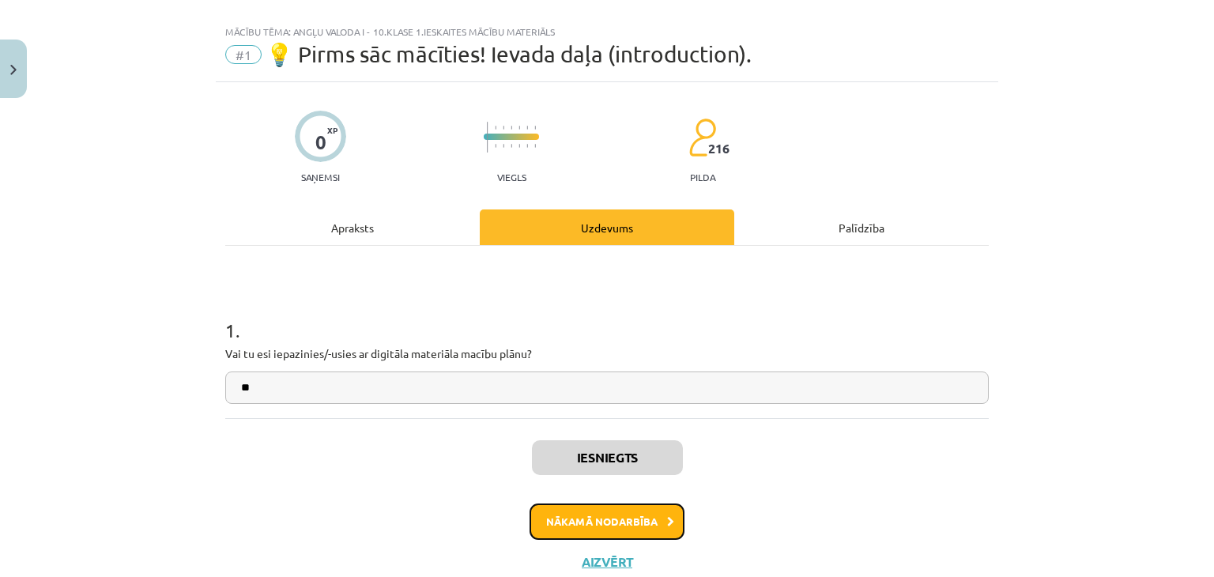
click at [614, 527] on button "Nākamā nodarbība" at bounding box center [607, 522] width 155 height 36
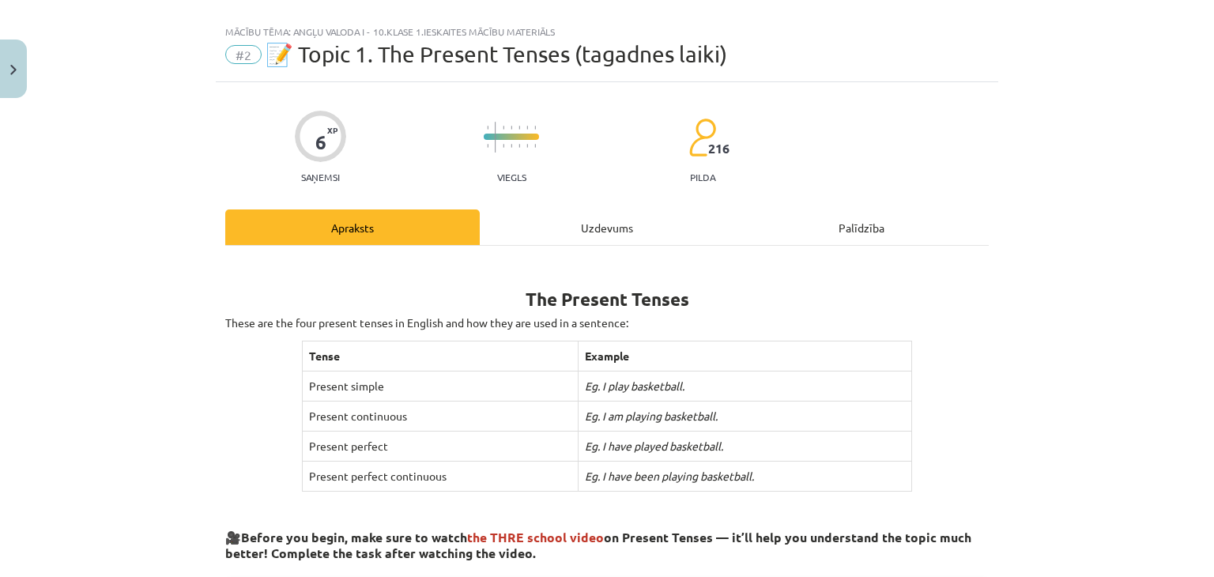
scroll to position [40, 0]
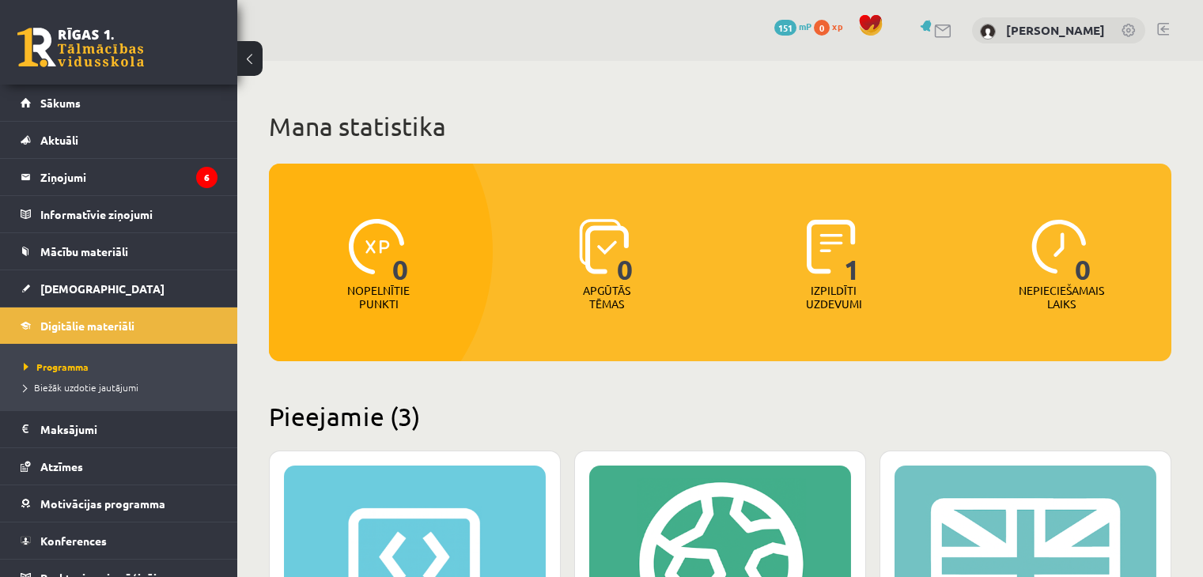
scroll to position [118, 0]
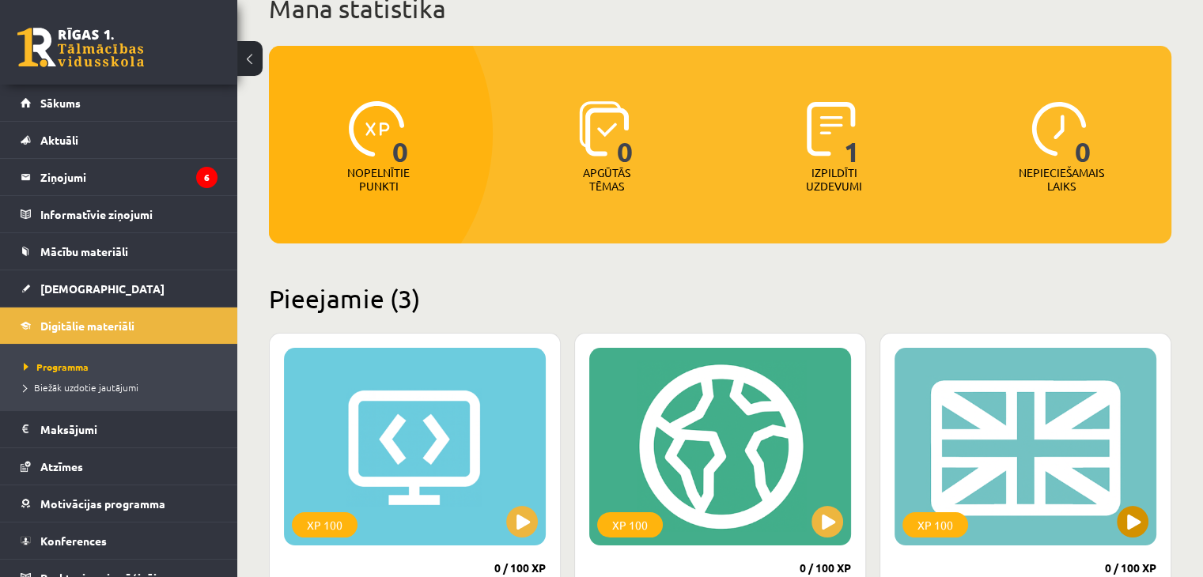
click at [993, 438] on div "XP 100" at bounding box center [1025, 447] width 262 height 198
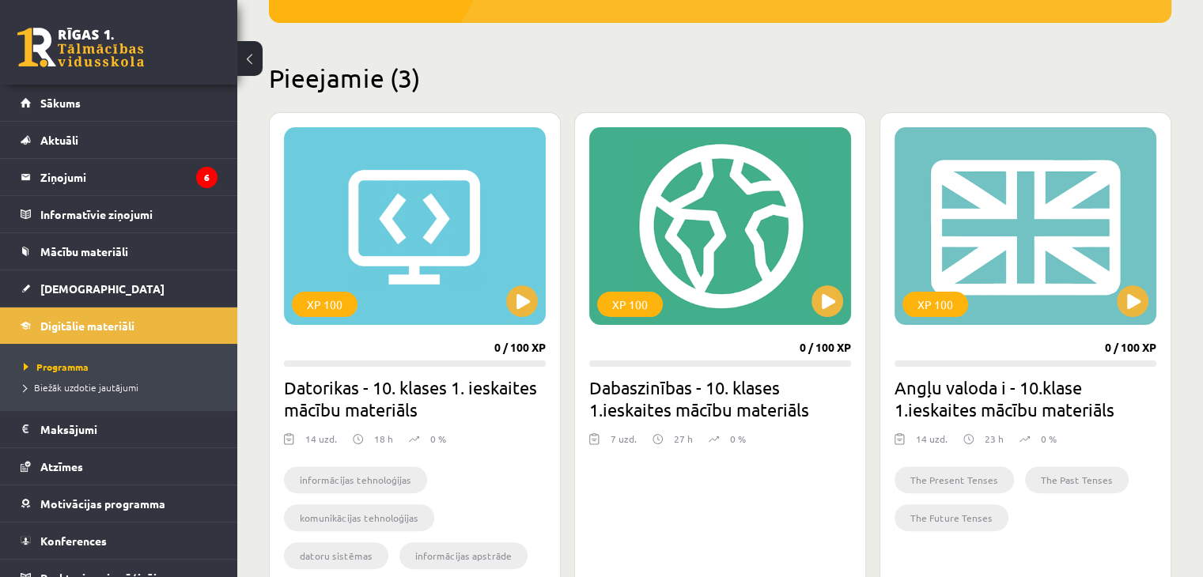
scroll to position [339, 0]
click at [1130, 316] on div "XP 100" at bounding box center [1025, 226] width 262 height 198
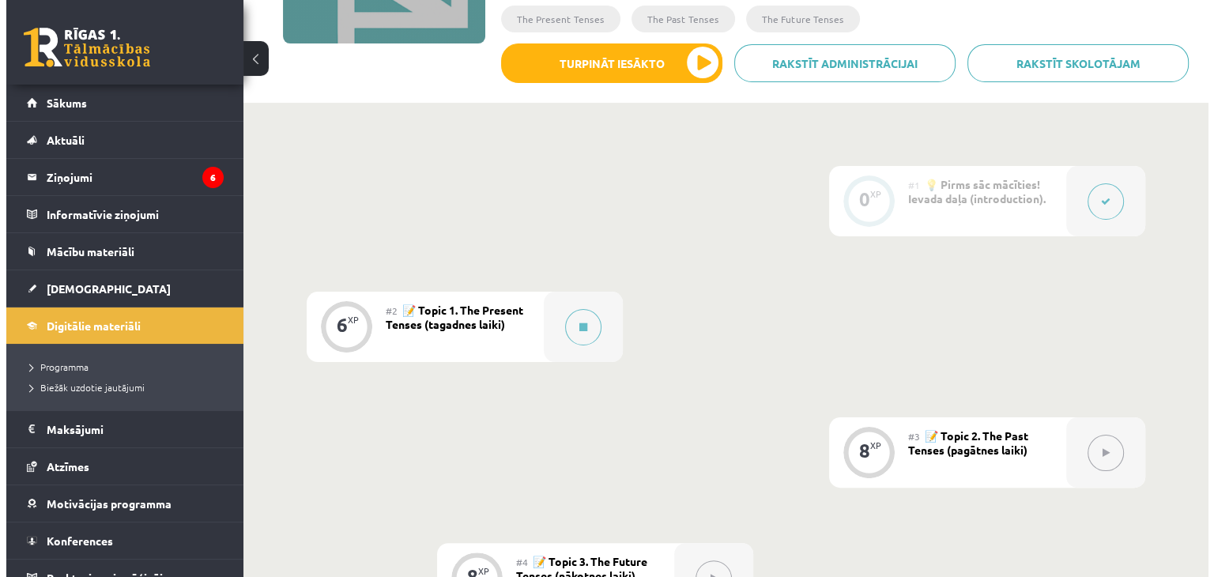
scroll to position [285, 0]
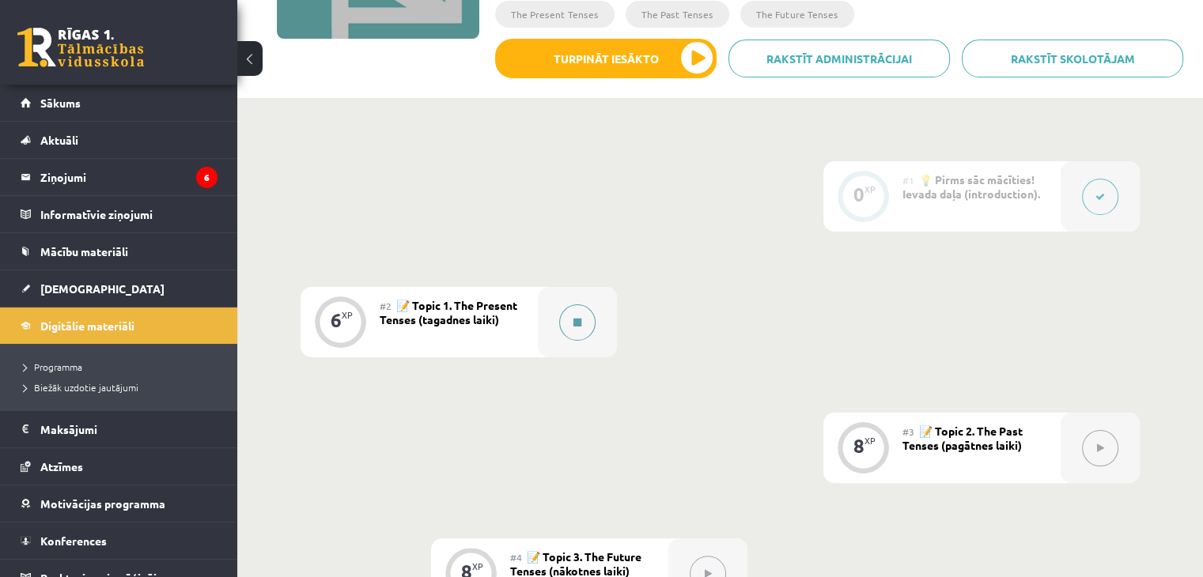
click at [577, 308] on button at bounding box center [577, 322] width 36 height 36
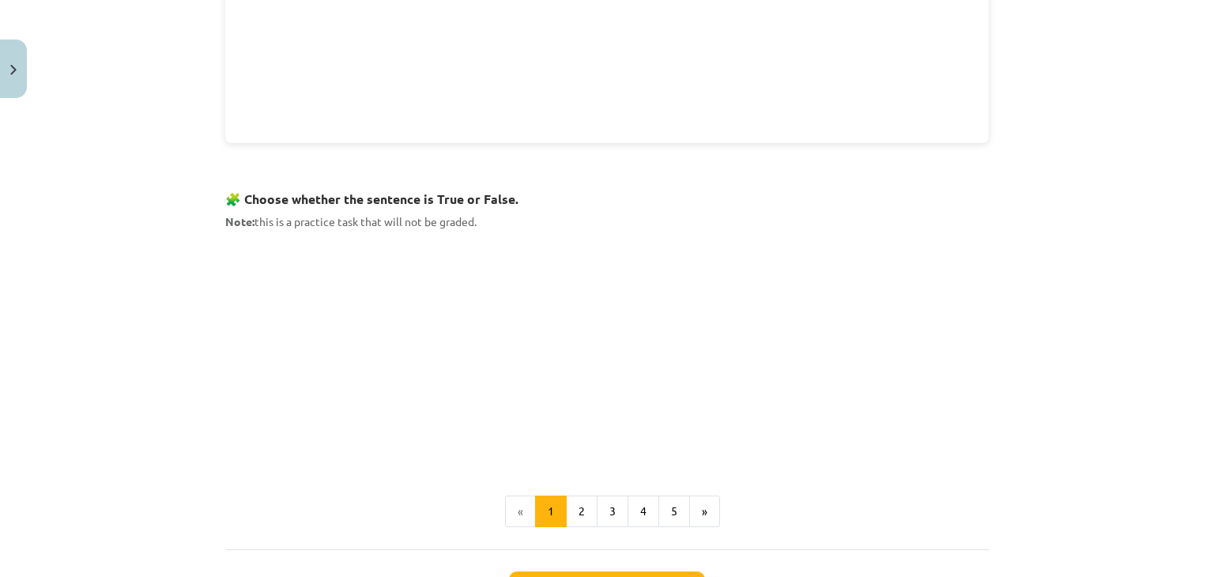
scroll to position [921, 0]
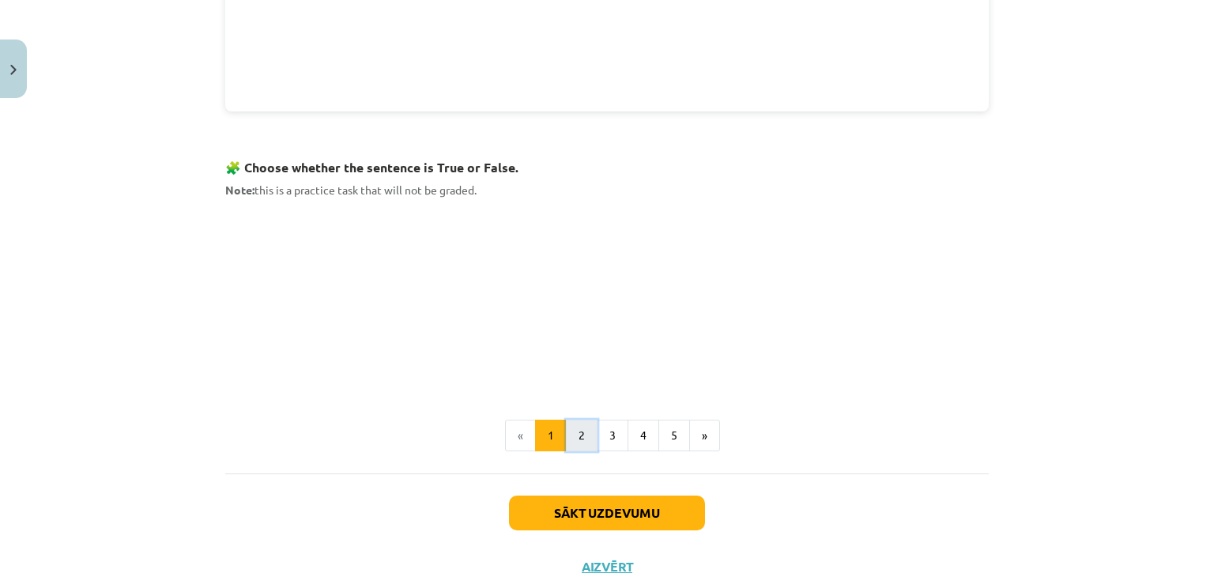
click at [577, 432] on button "2" at bounding box center [582, 436] width 32 height 32
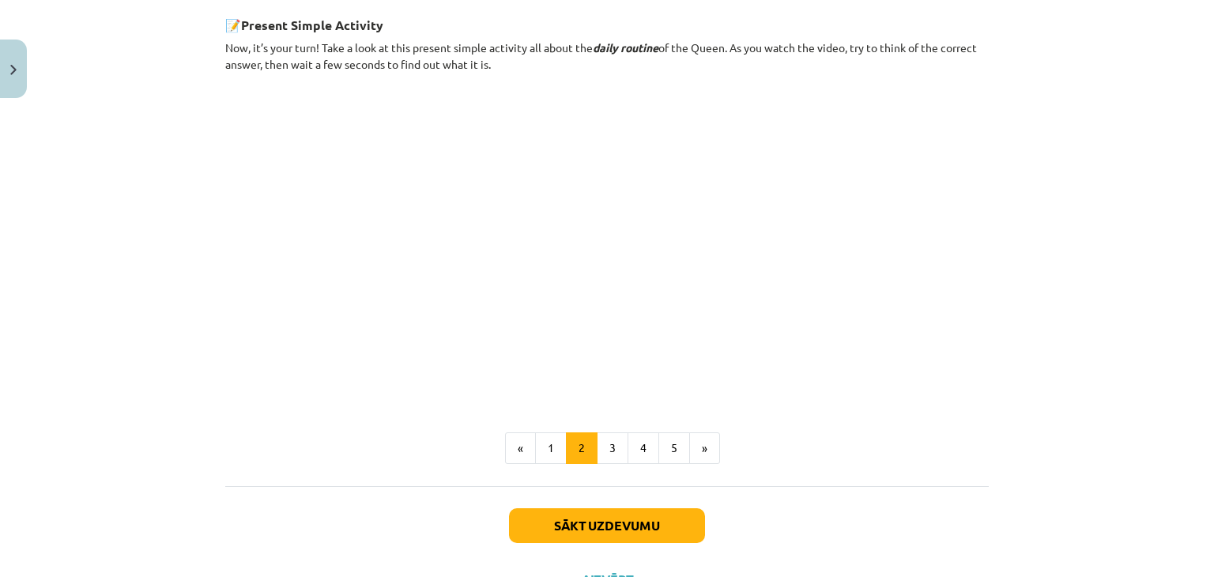
scroll to position [915, 0]
click at [604, 525] on button "Sākt uzdevumu" at bounding box center [607, 525] width 196 height 35
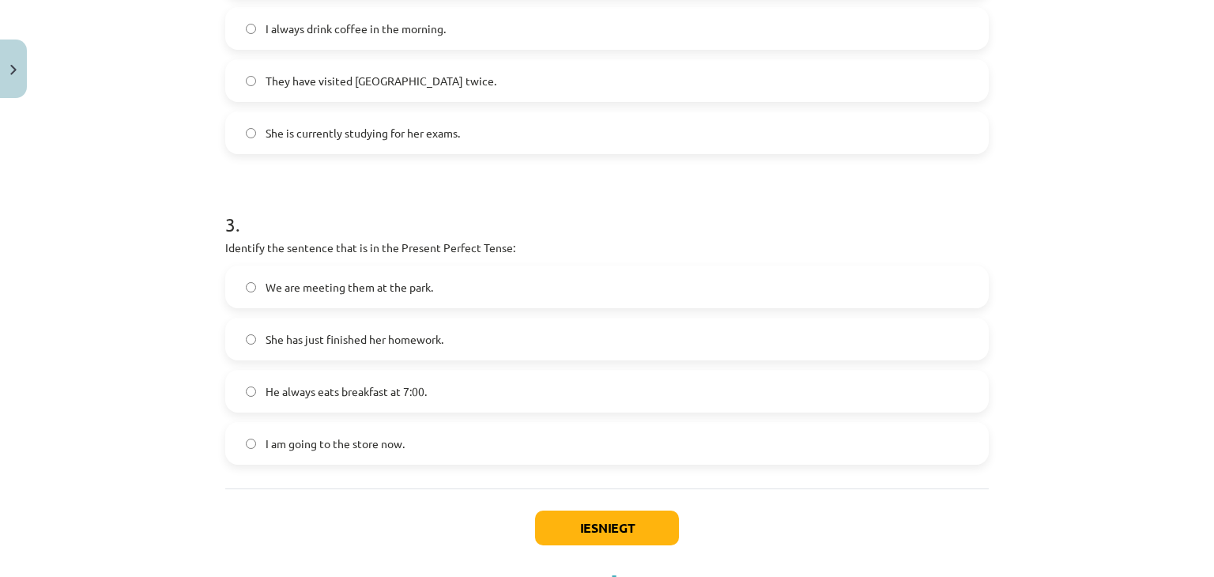
scroll to position [759, 0]
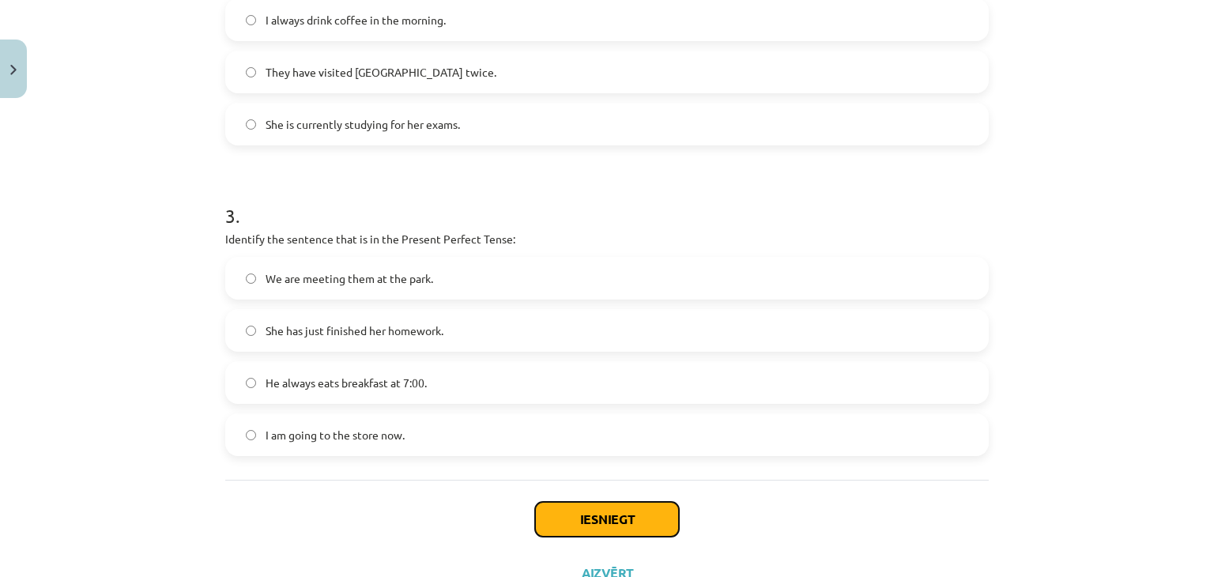
click at [579, 519] on button "Iesniegt" at bounding box center [607, 519] width 144 height 35
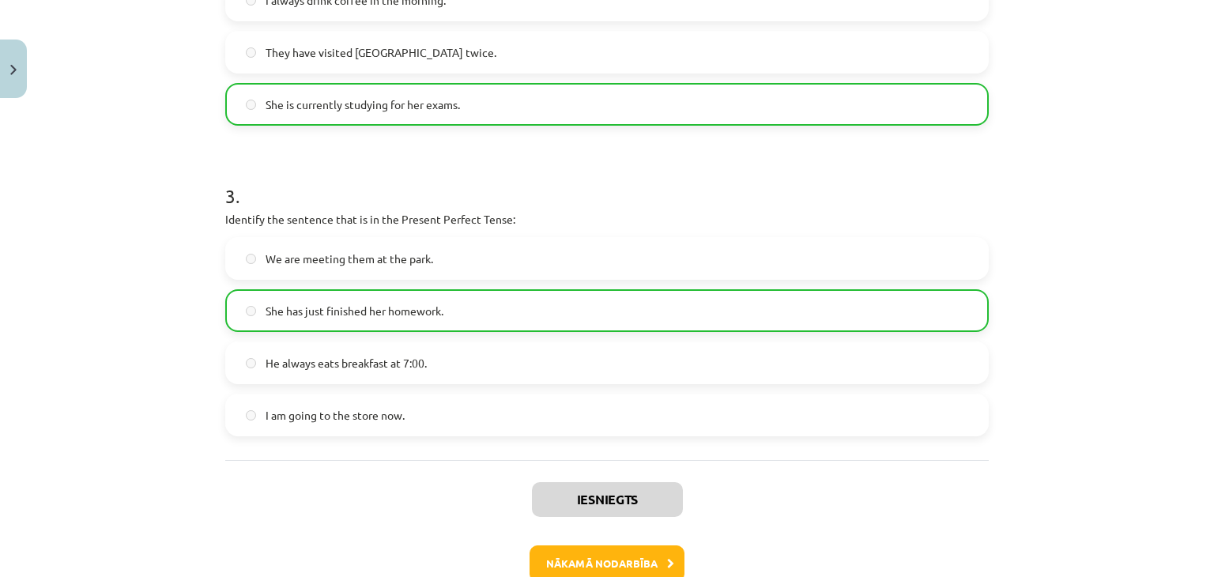
scroll to position [870, 0]
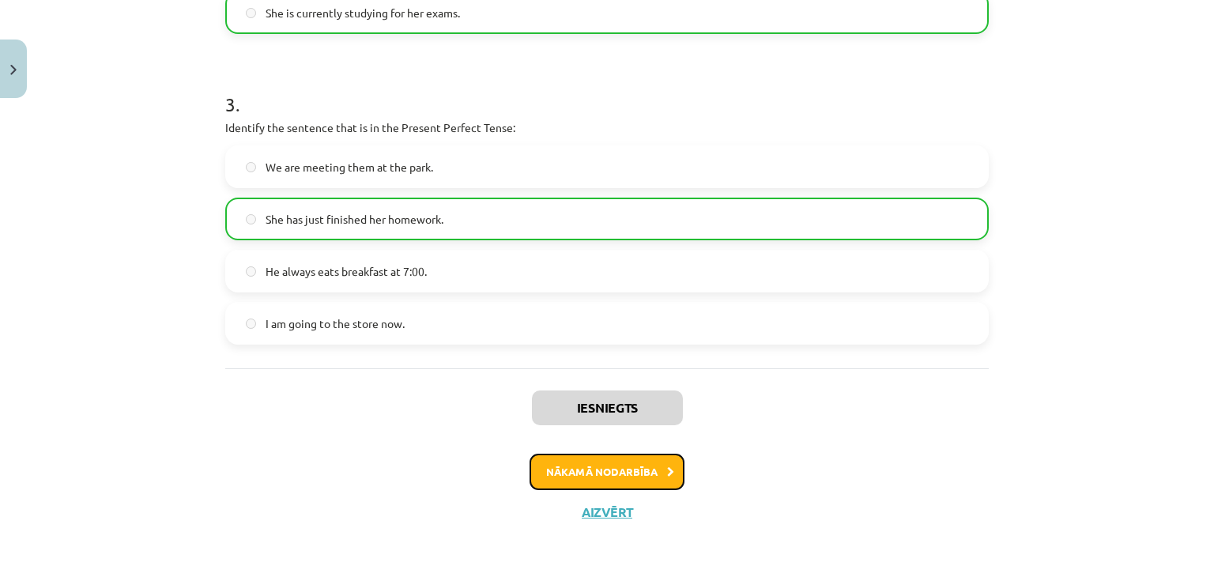
click at [580, 480] on button "Nākamā nodarbība" at bounding box center [607, 472] width 155 height 36
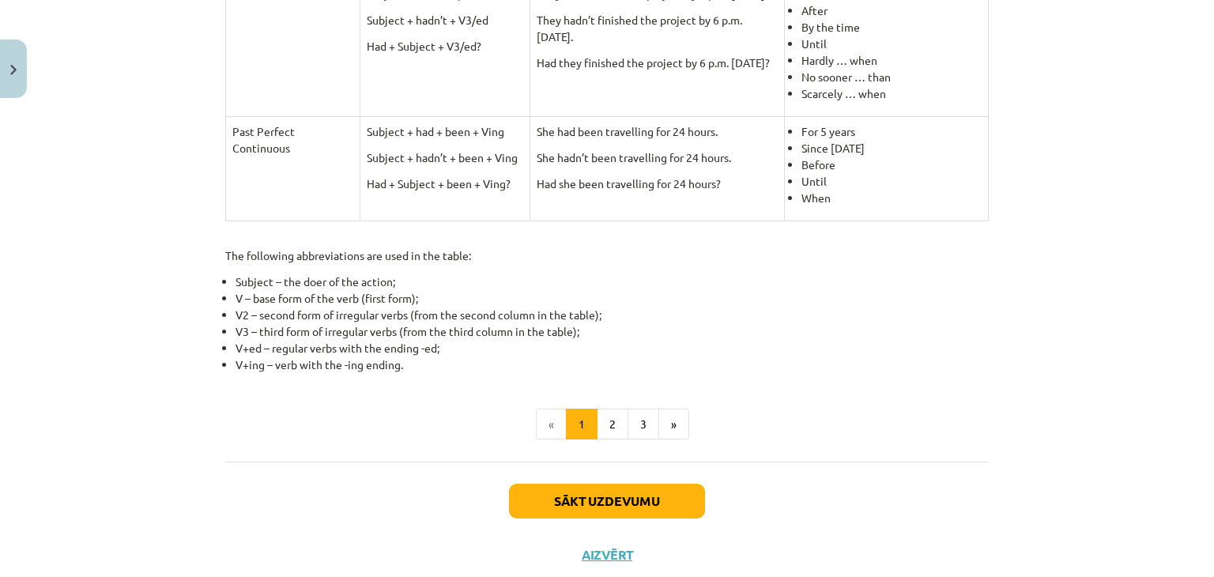
scroll to position [727, 0]
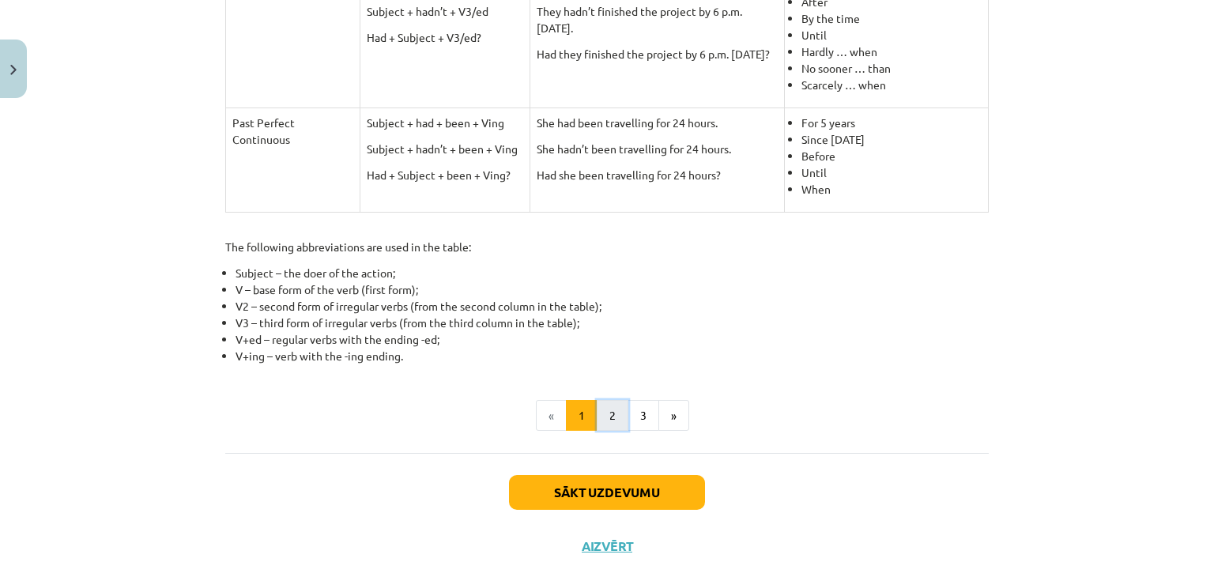
click at [605, 419] on button "2" at bounding box center [613, 416] width 32 height 32
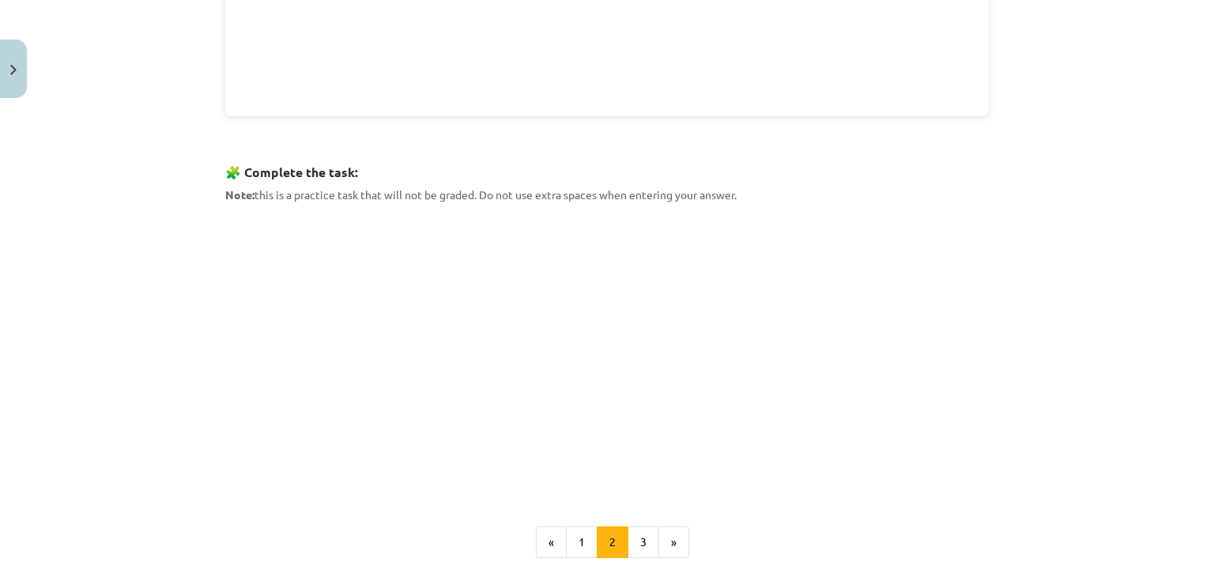
scroll to position [662, 0]
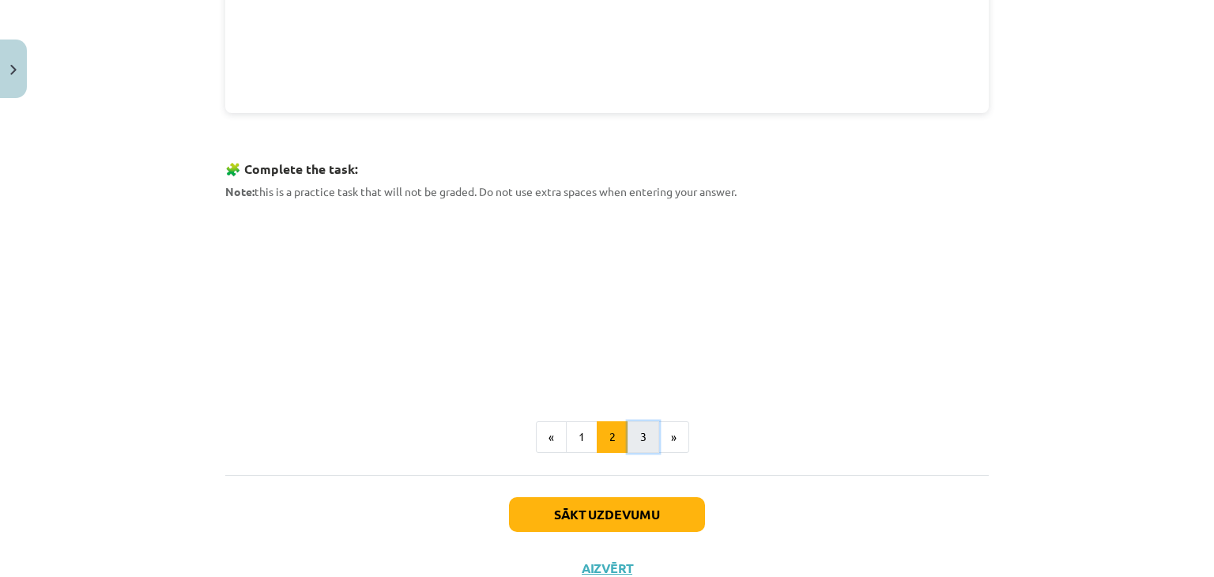
click at [636, 438] on button "3" at bounding box center [644, 437] width 32 height 32
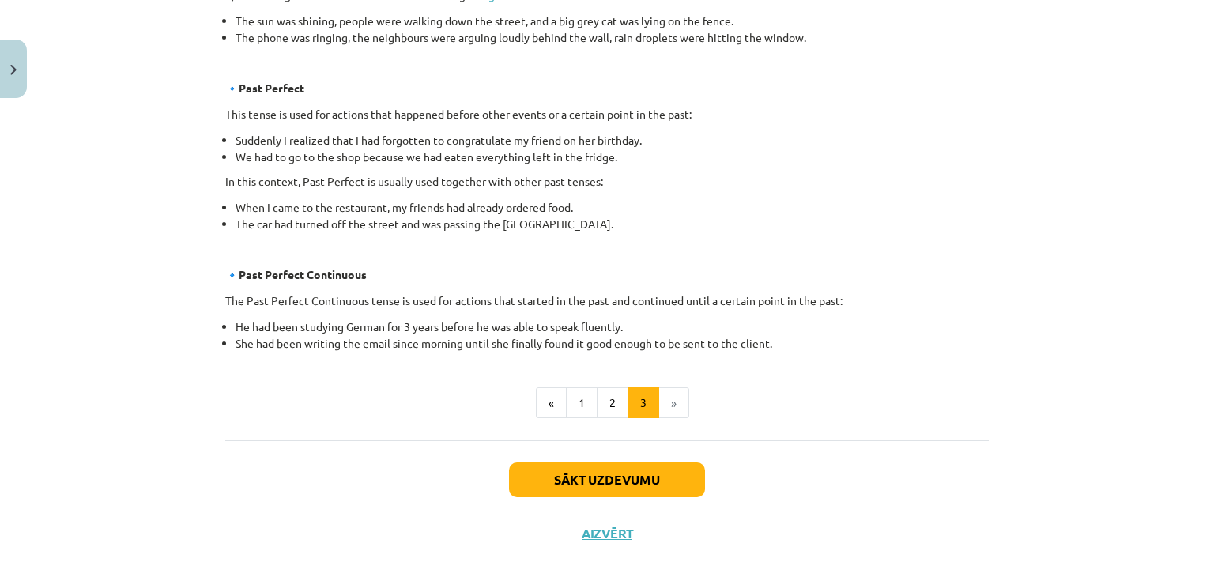
scroll to position [922, 0]
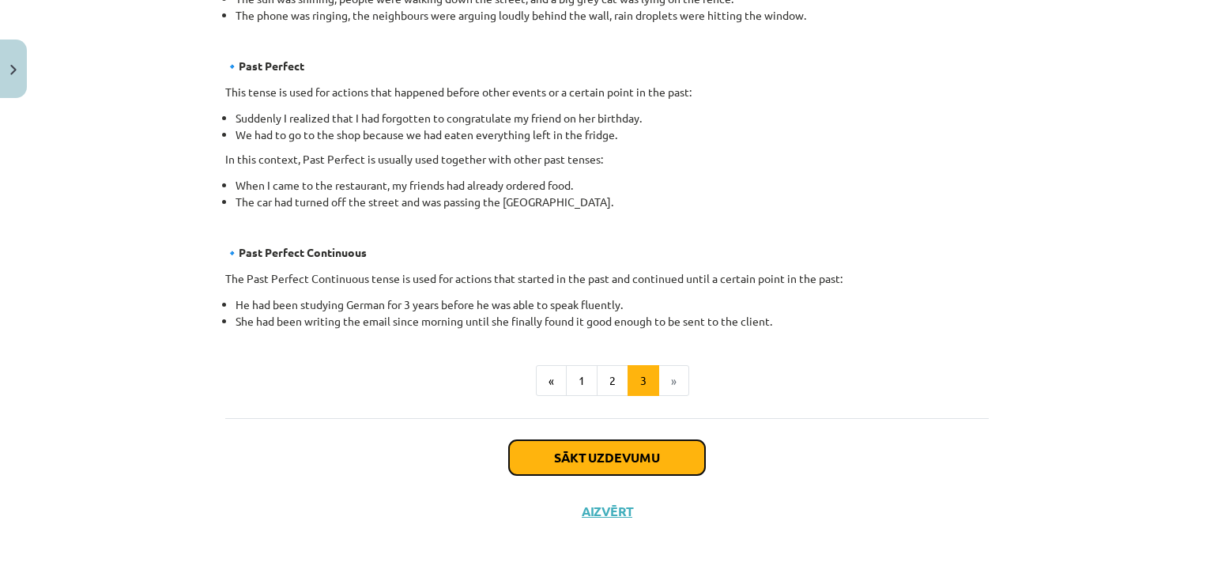
click at [610, 456] on button "Sākt uzdevumu" at bounding box center [607, 457] width 196 height 35
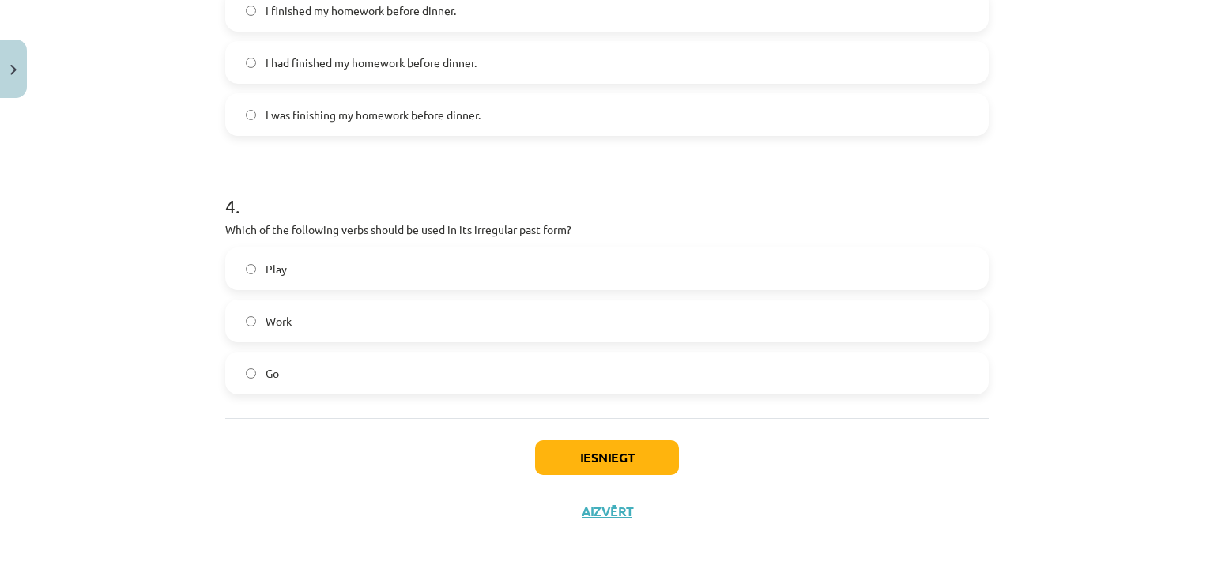
scroll to position [923, 0]
click at [642, 455] on button "Iesniegt" at bounding box center [607, 457] width 144 height 35
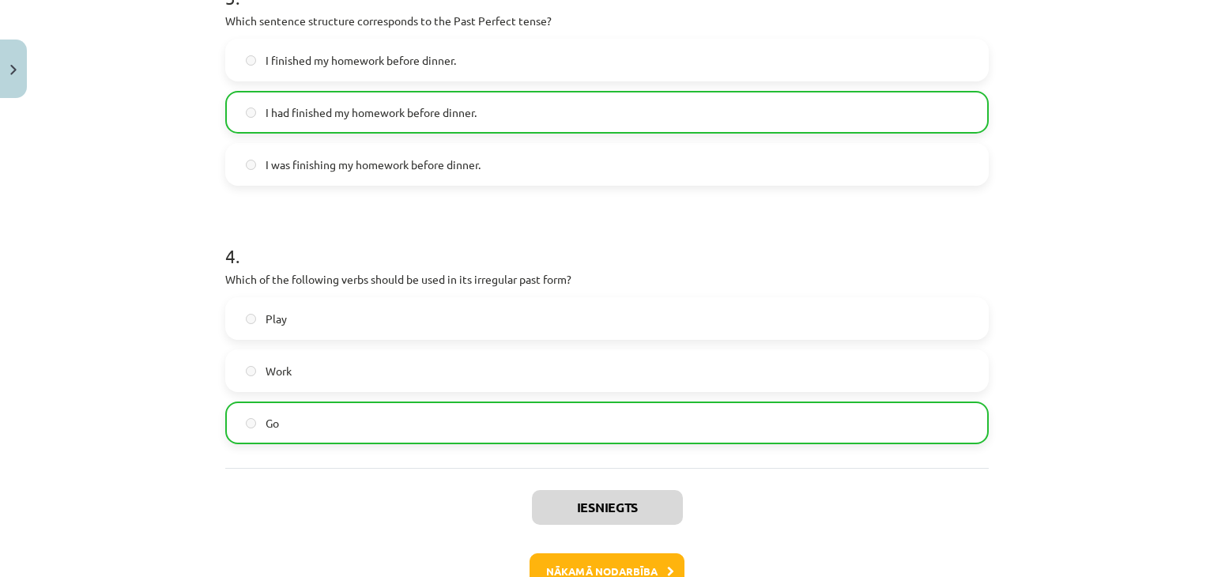
scroll to position [973, 0]
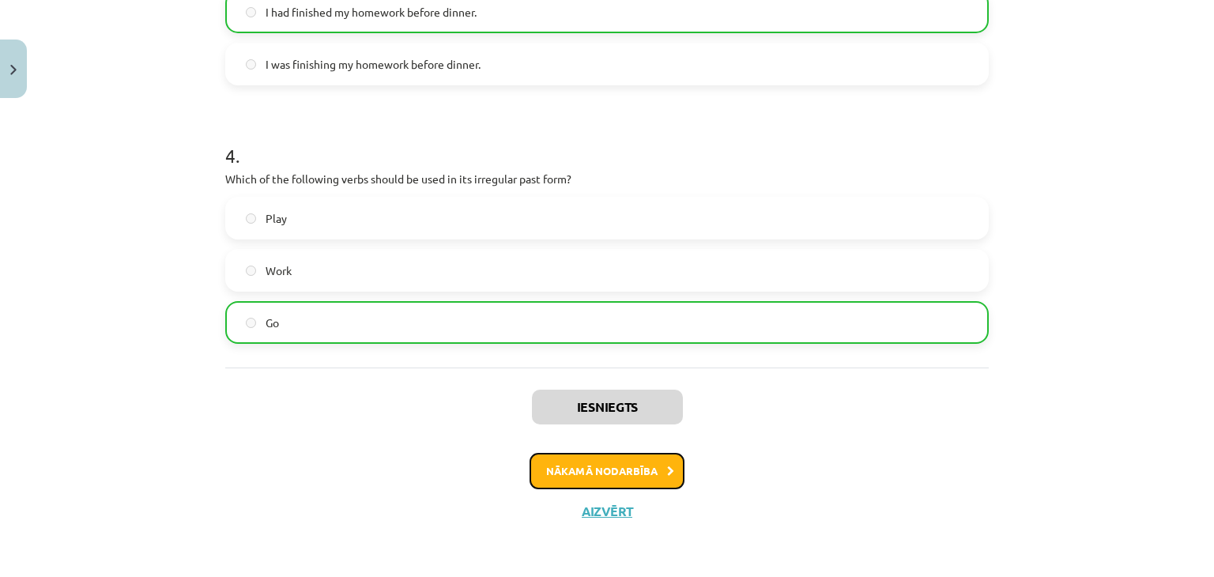
click at [633, 472] on button "Nākamā nodarbība" at bounding box center [607, 471] width 155 height 36
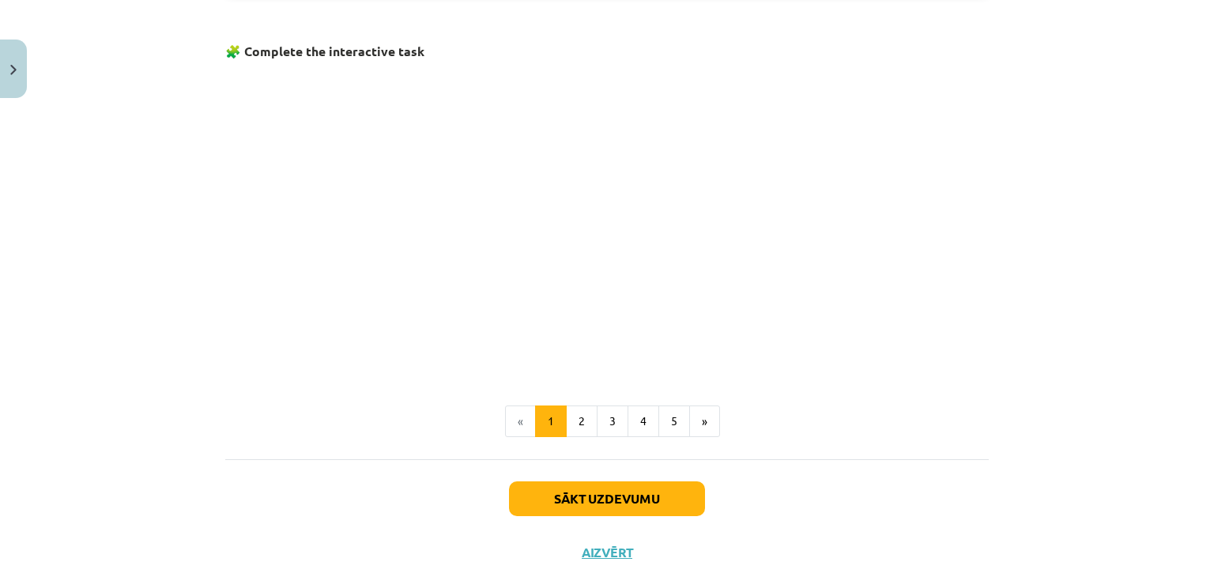
scroll to position [988, 0]
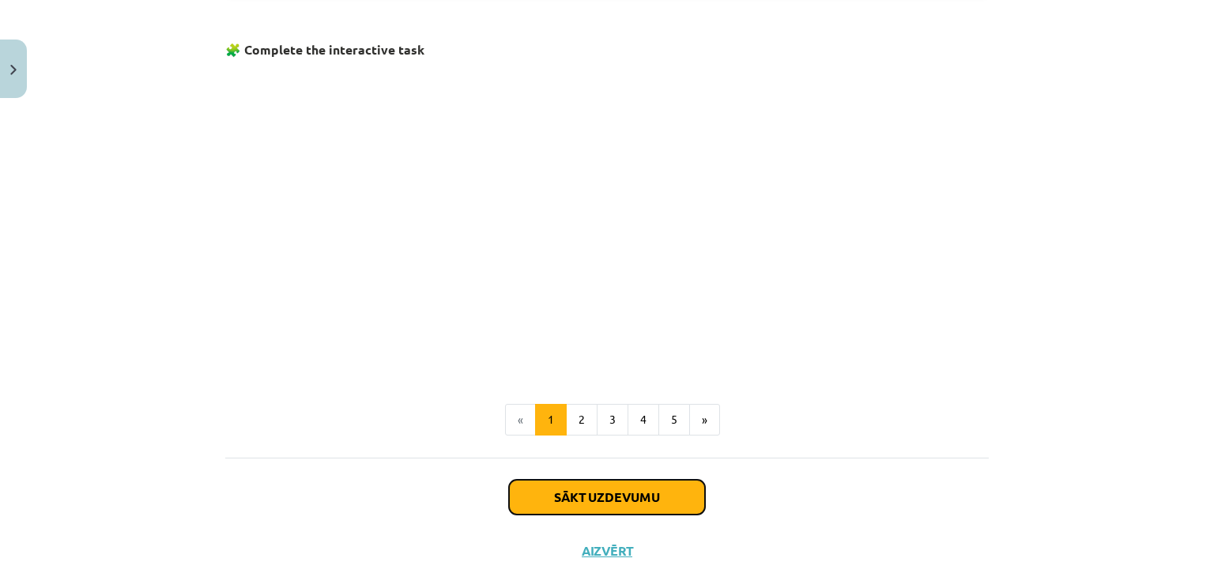
click at [555, 496] on button "Sākt uzdevumu" at bounding box center [607, 497] width 196 height 35
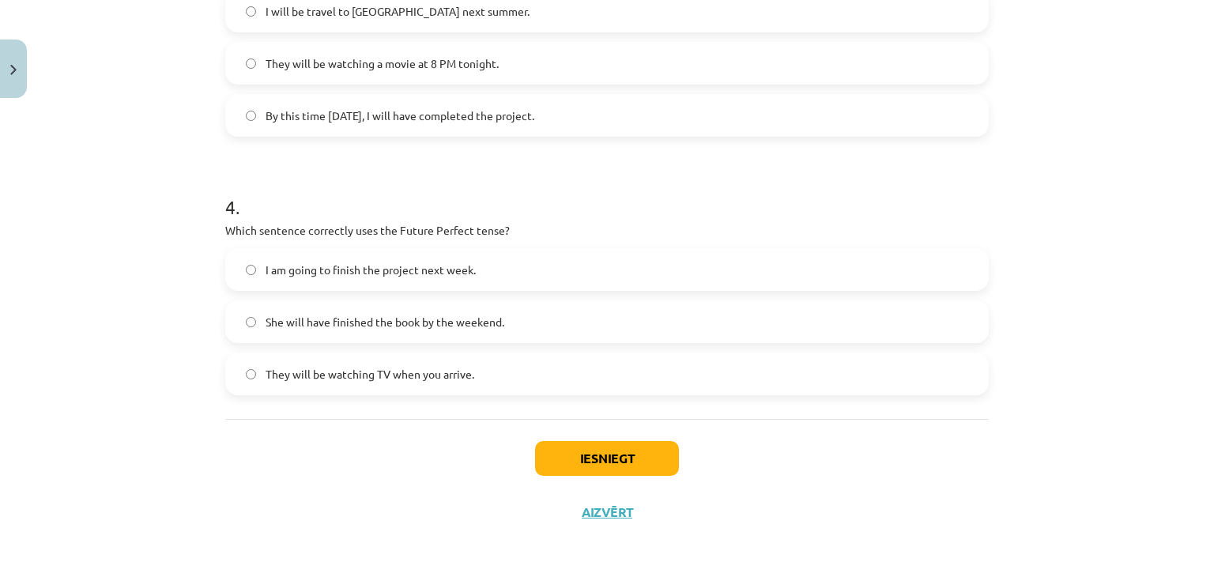
scroll to position [923, 0]
click at [557, 455] on button "Iesniegt" at bounding box center [607, 457] width 144 height 35
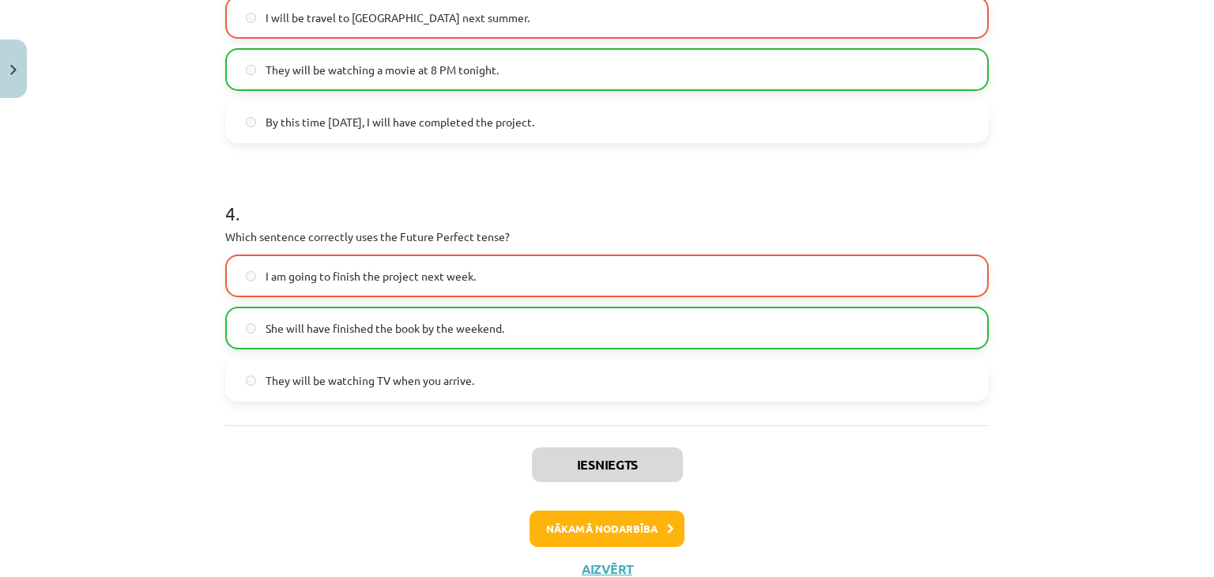
scroll to position [973, 0]
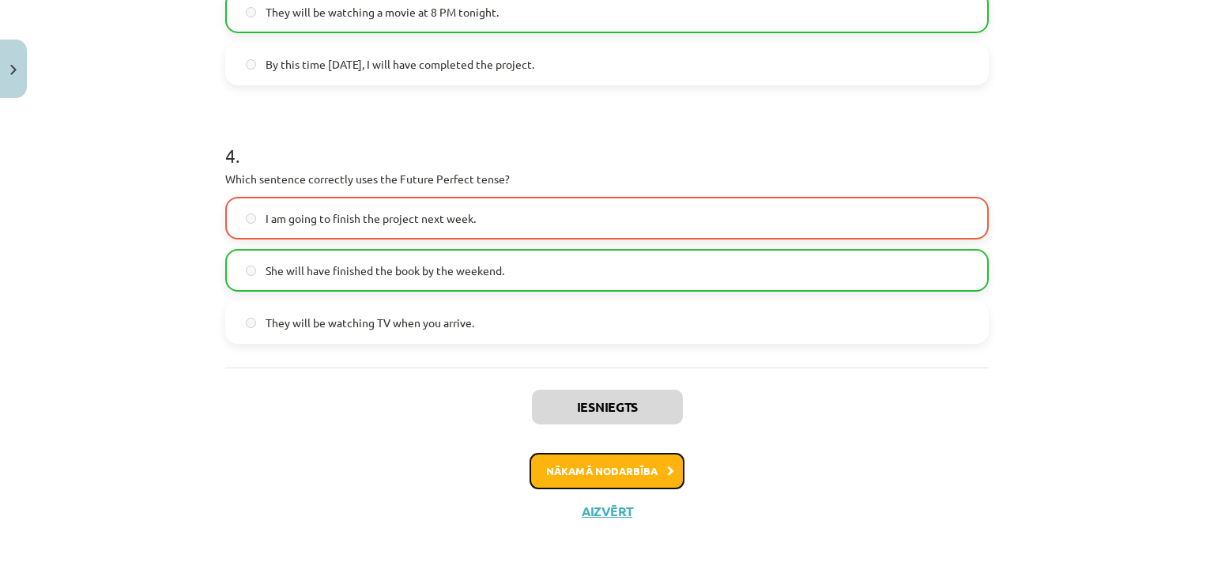
click at [629, 468] on button "Nākamā nodarbība" at bounding box center [607, 471] width 155 height 36
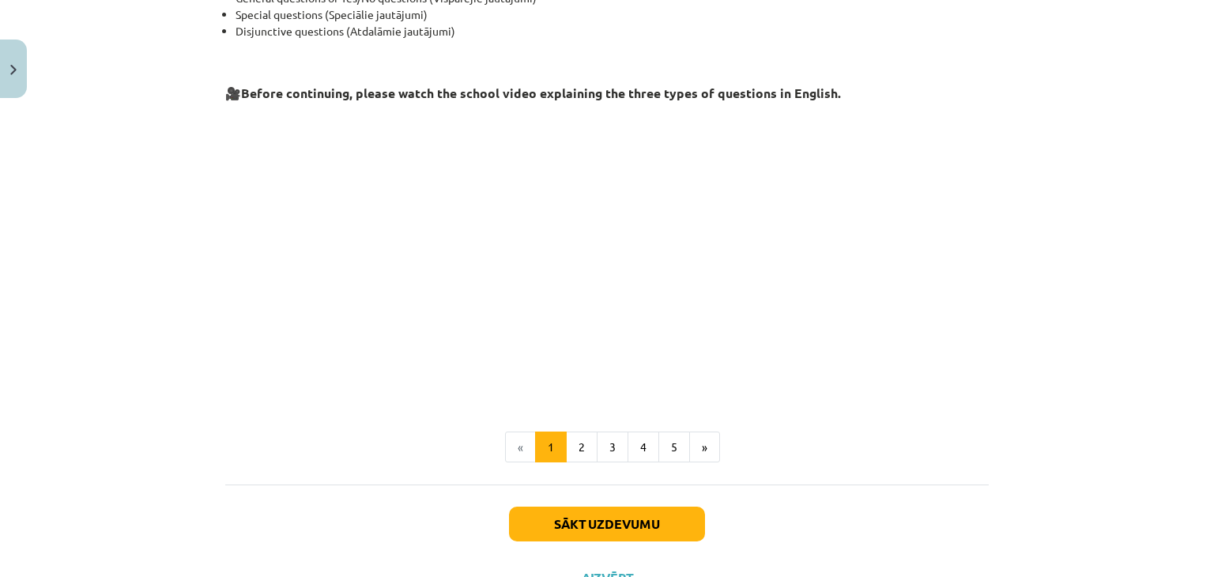
scroll to position [363, 0]
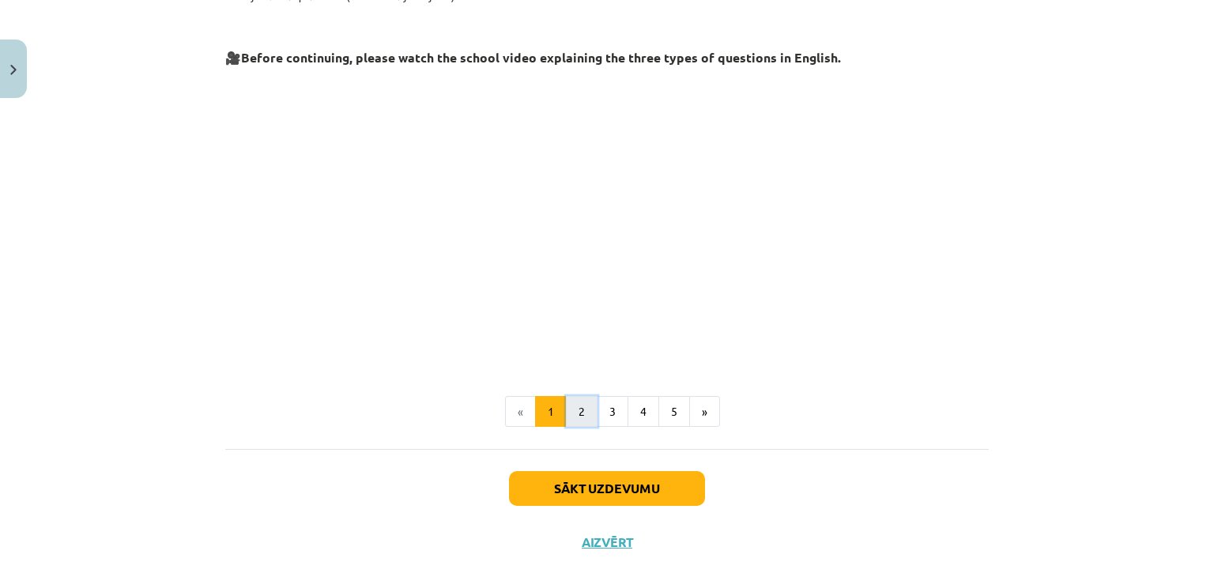
click at [582, 418] on button "2" at bounding box center [582, 412] width 32 height 32
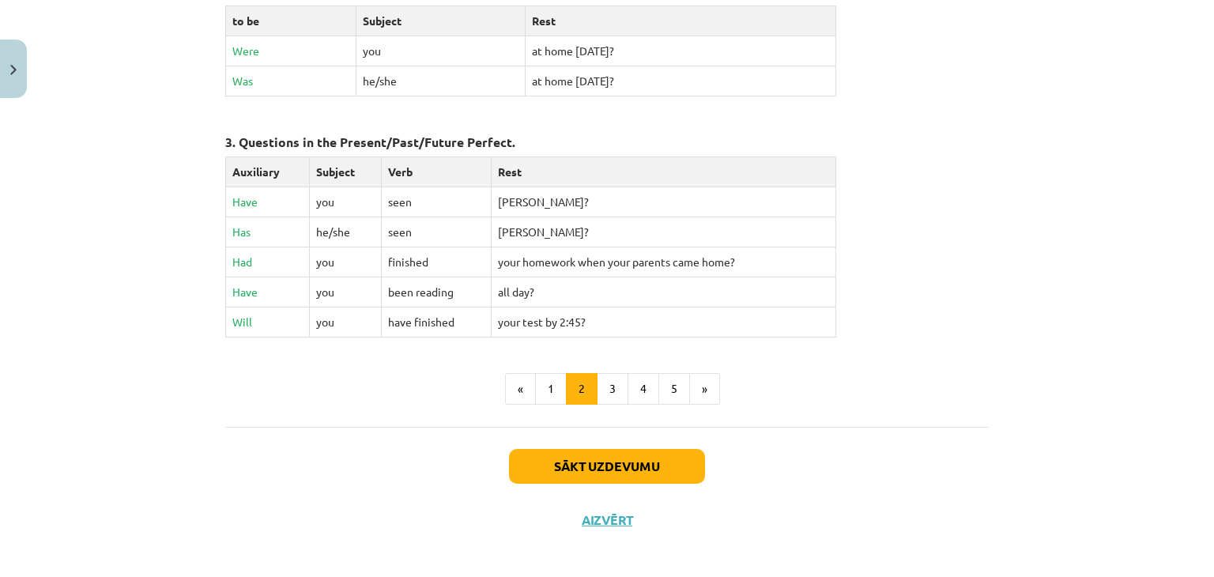
scroll to position [765, 0]
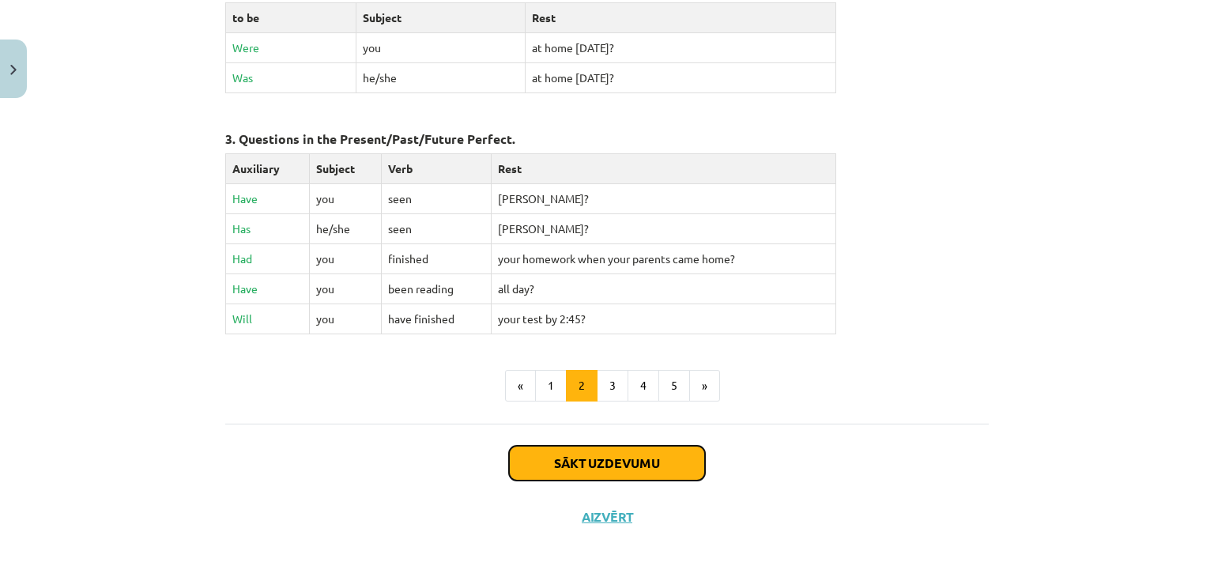
click at [619, 457] on button "Sākt uzdevumu" at bounding box center [607, 463] width 196 height 35
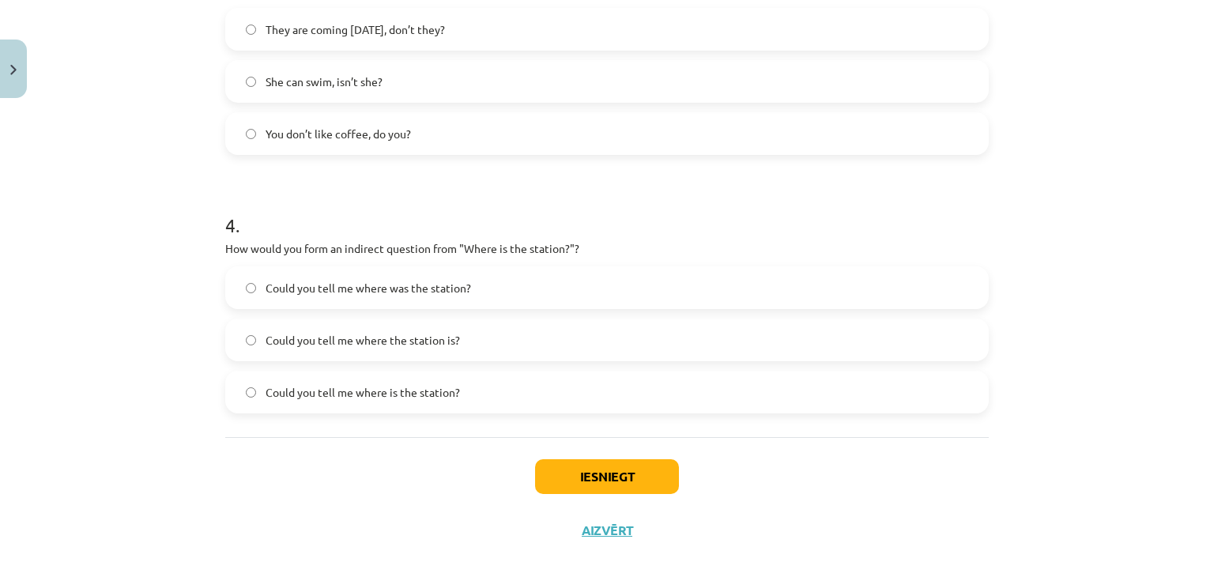
scroll to position [921, 0]
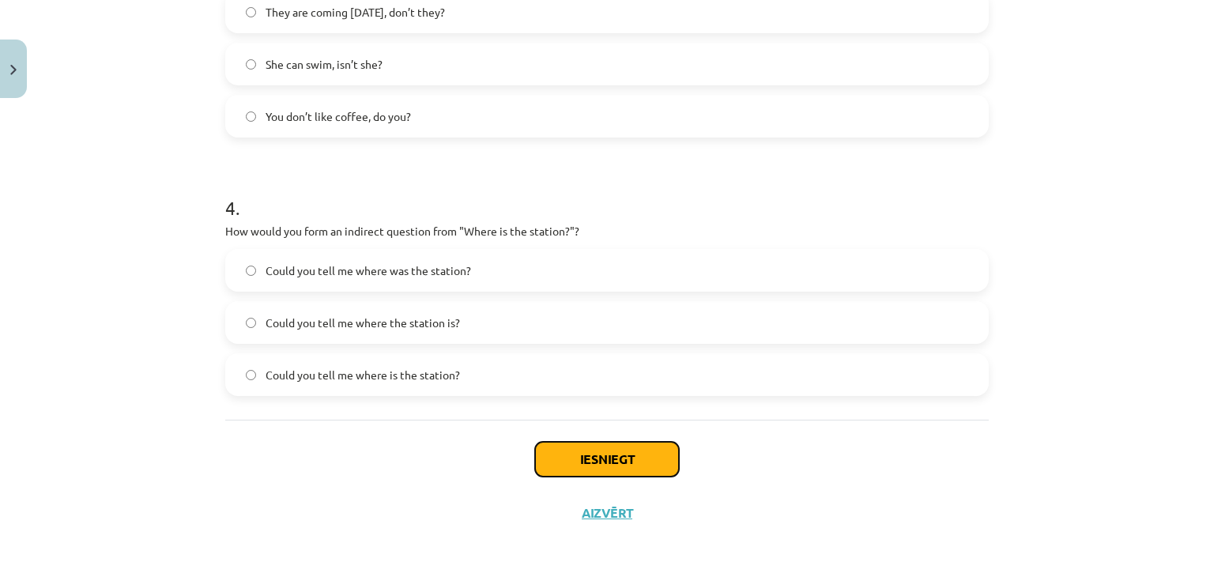
click at [560, 468] on button "Iesniegt" at bounding box center [607, 459] width 144 height 35
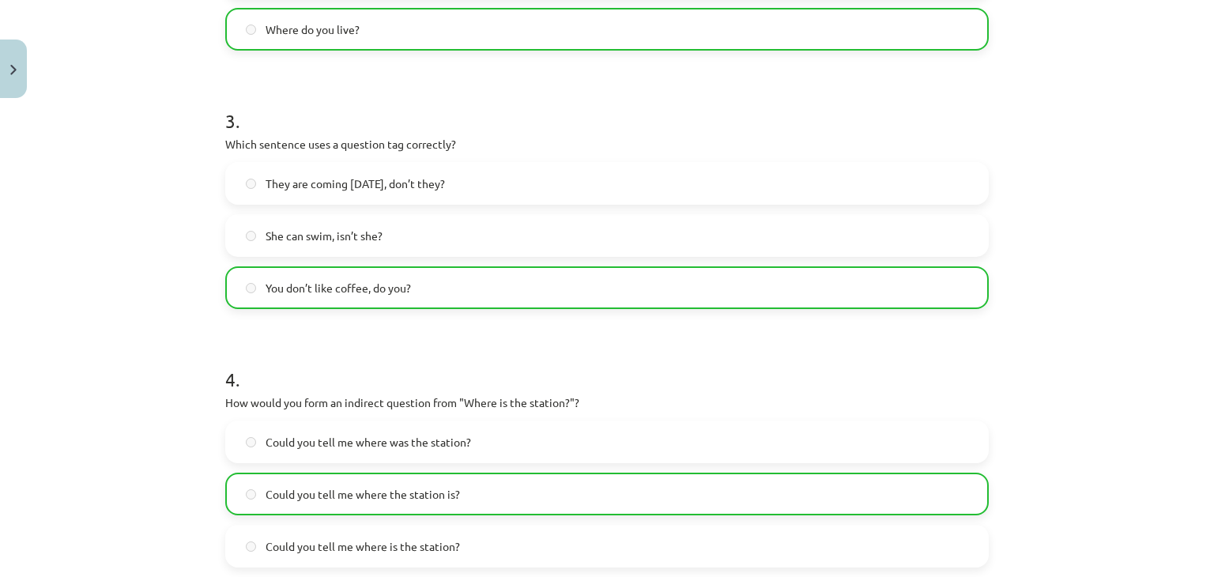
scroll to position [973, 0]
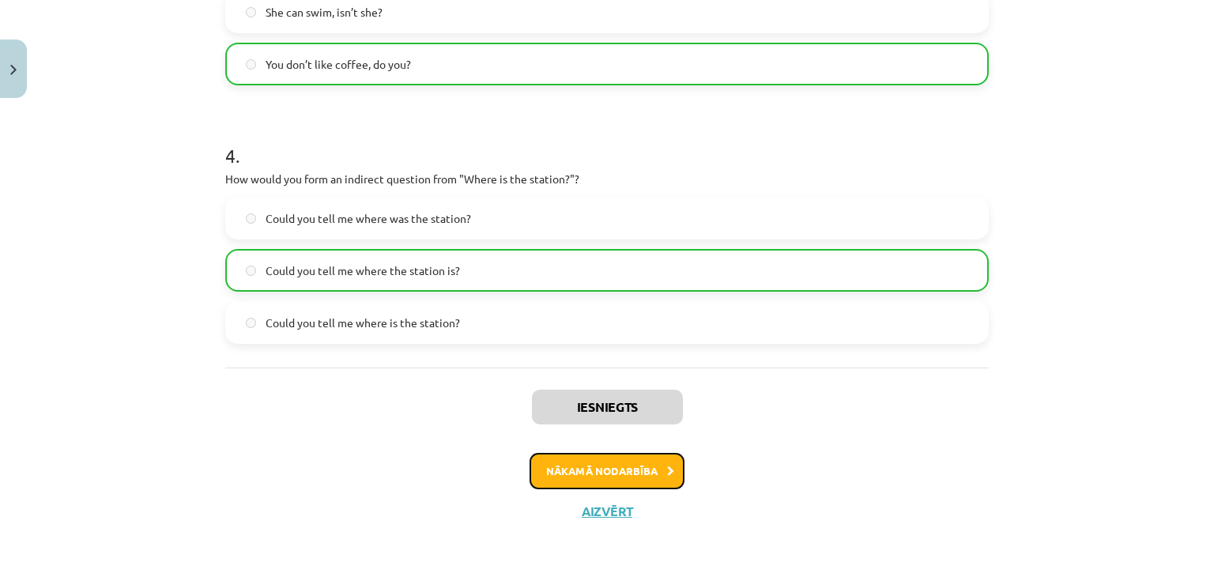
click at [565, 473] on button "Nākamā nodarbība" at bounding box center [607, 471] width 155 height 36
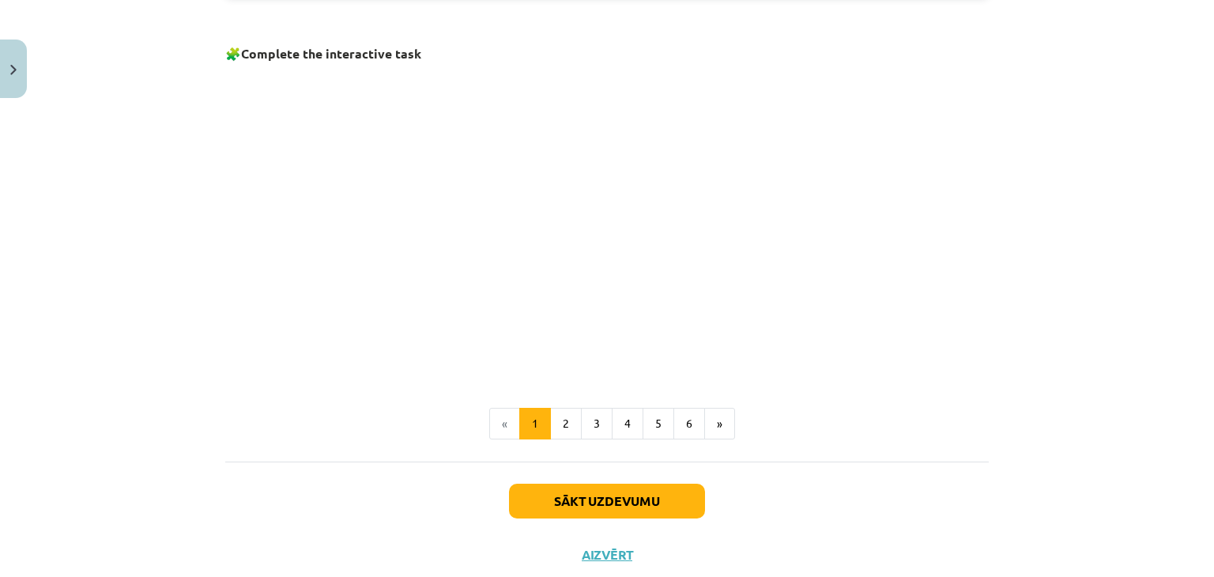
scroll to position [1077, 0]
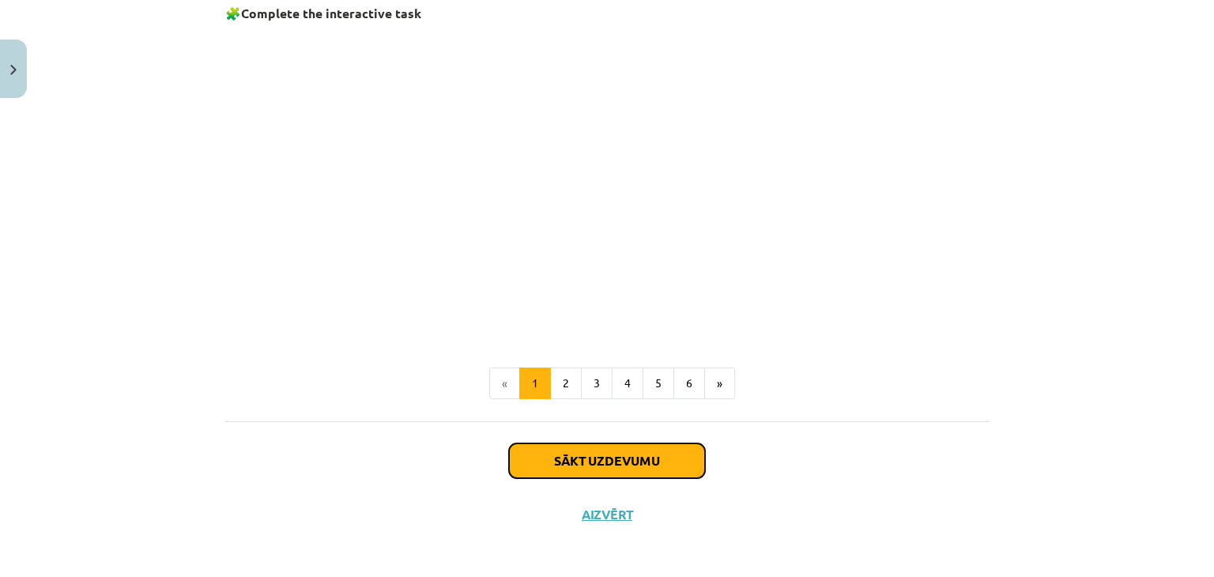
click at [581, 463] on button "Sākt uzdevumu" at bounding box center [607, 461] width 196 height 35
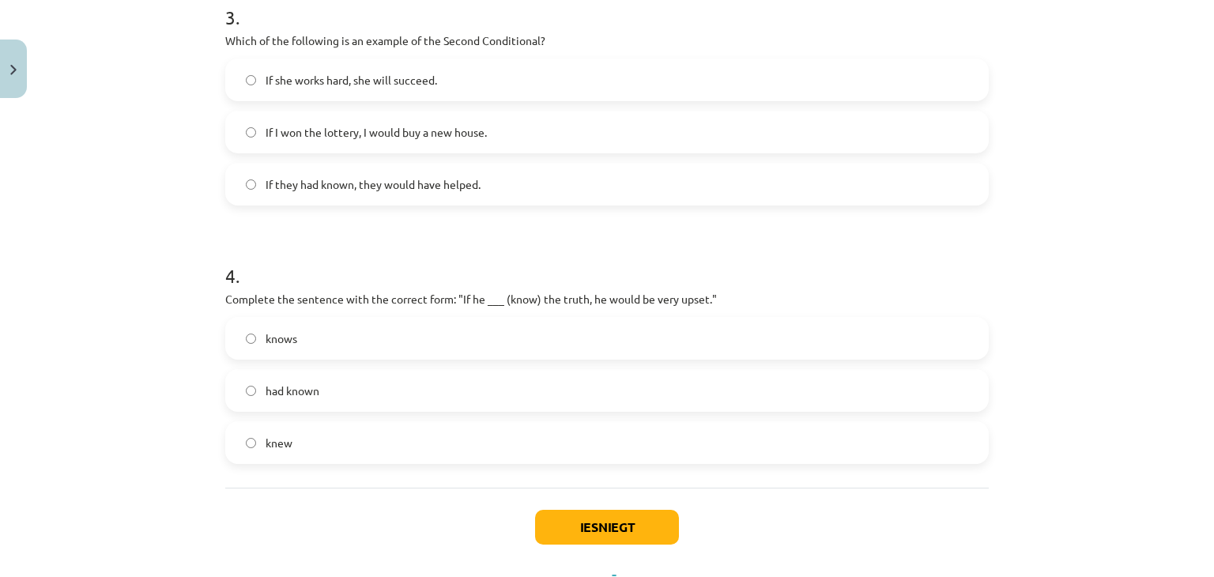
scroll to position [877, 0]
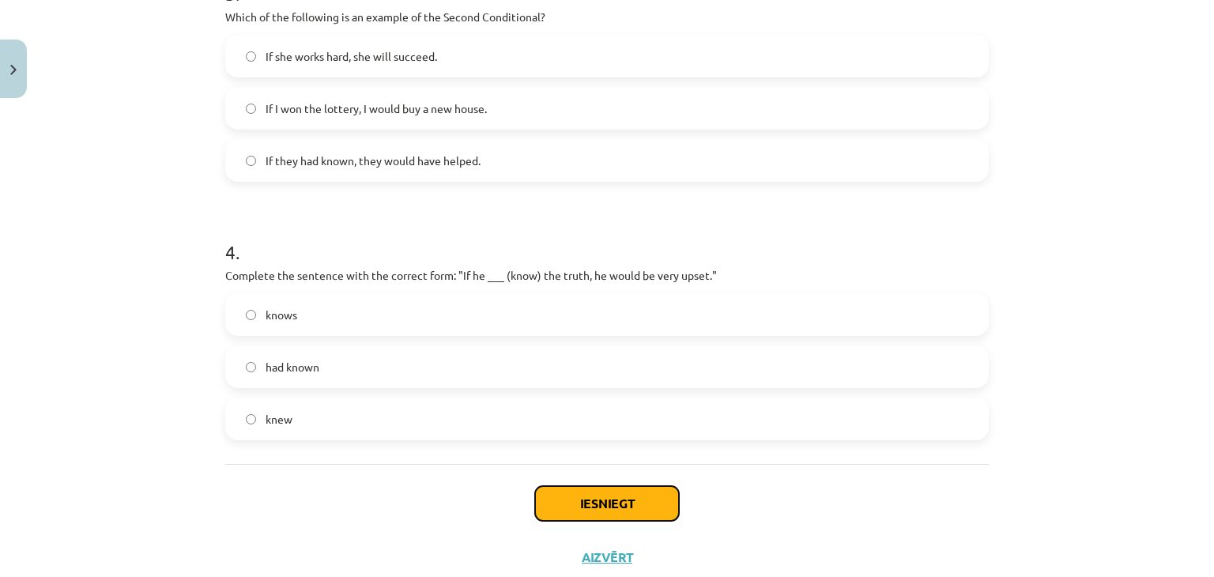
click at [605, 504] on button "Iesniegt" at bounding box center [607, 503] width 144 height 35
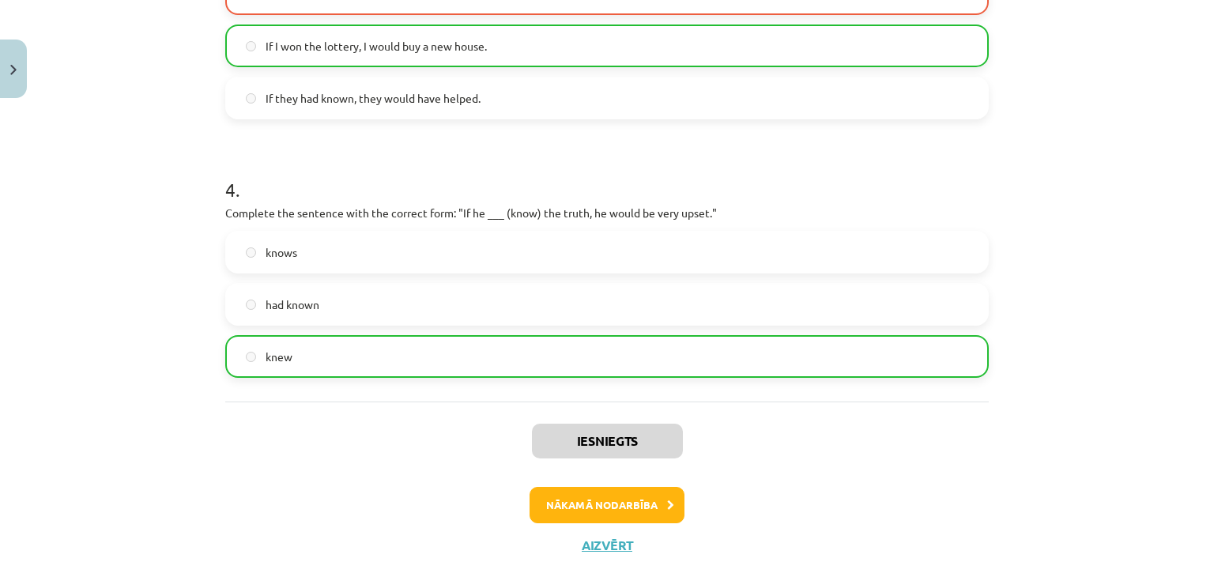
scroll to position [973, 0]
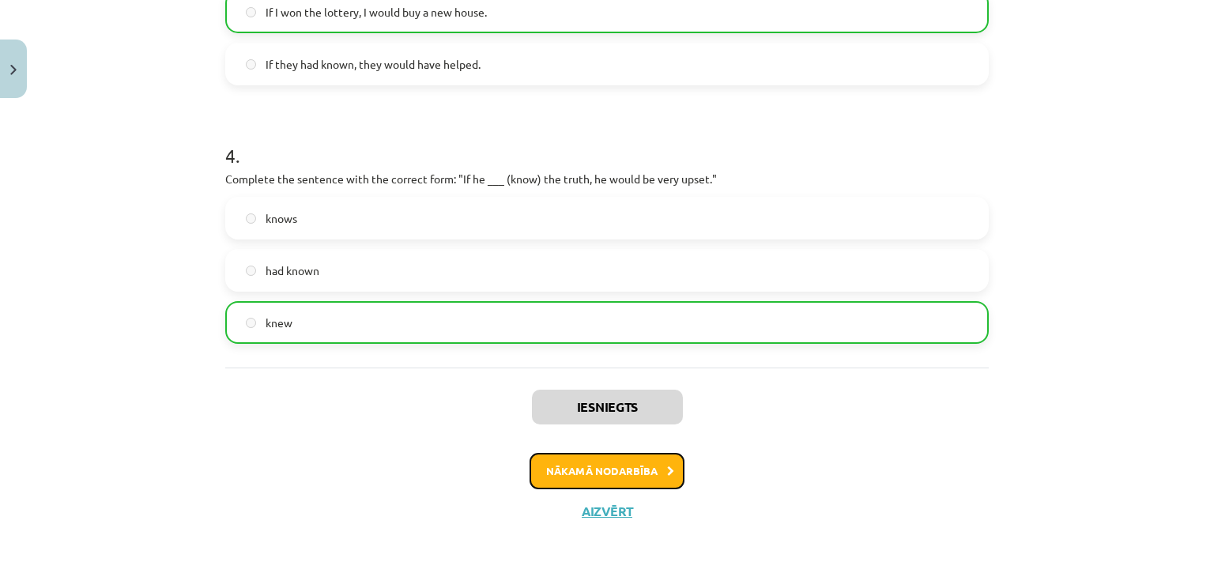
click at [648, 466] on button "Nākamā nodarbība" at bounding box center [607, 471] width 155 height 36
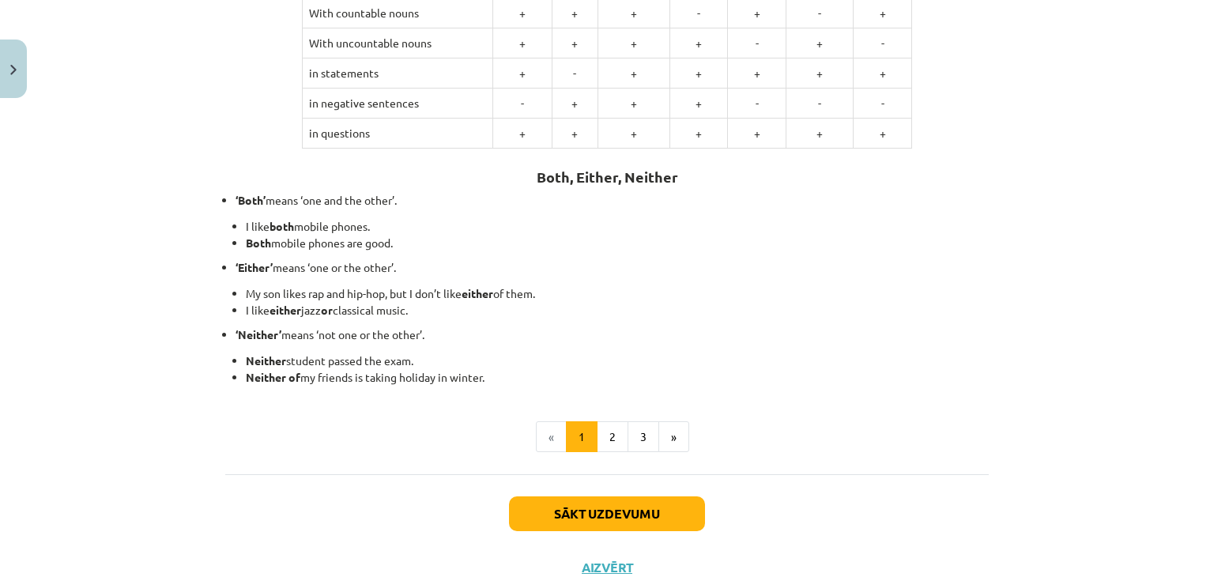
scroll to position [397, 0]
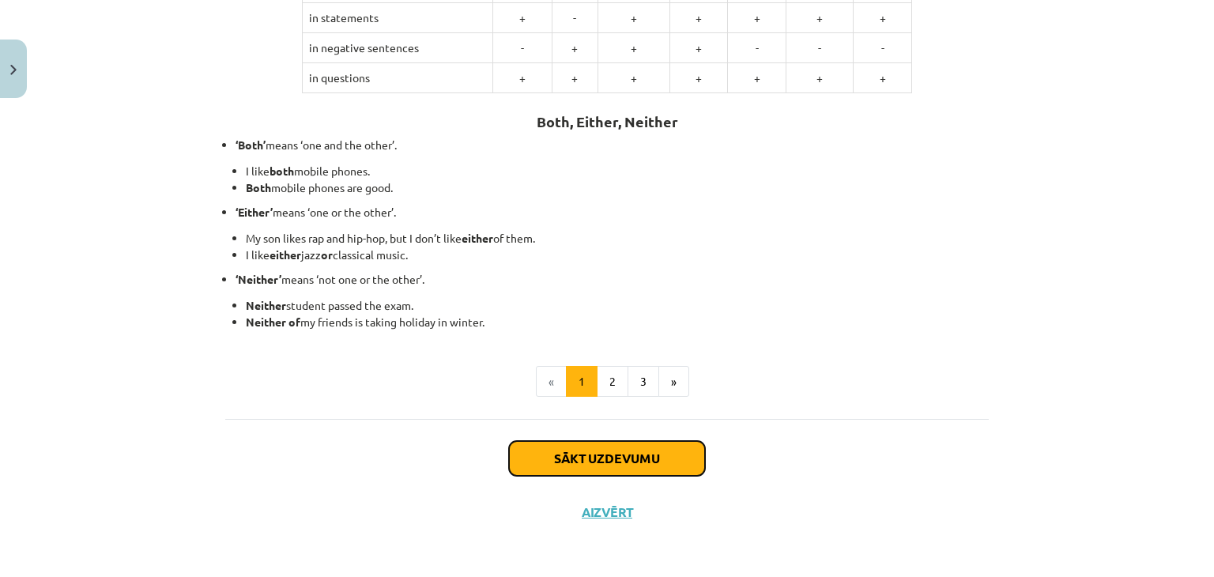
click at [617, 446] on button "Sākt uzdevumu" at bounding box center [607, 458] width 196 height 35
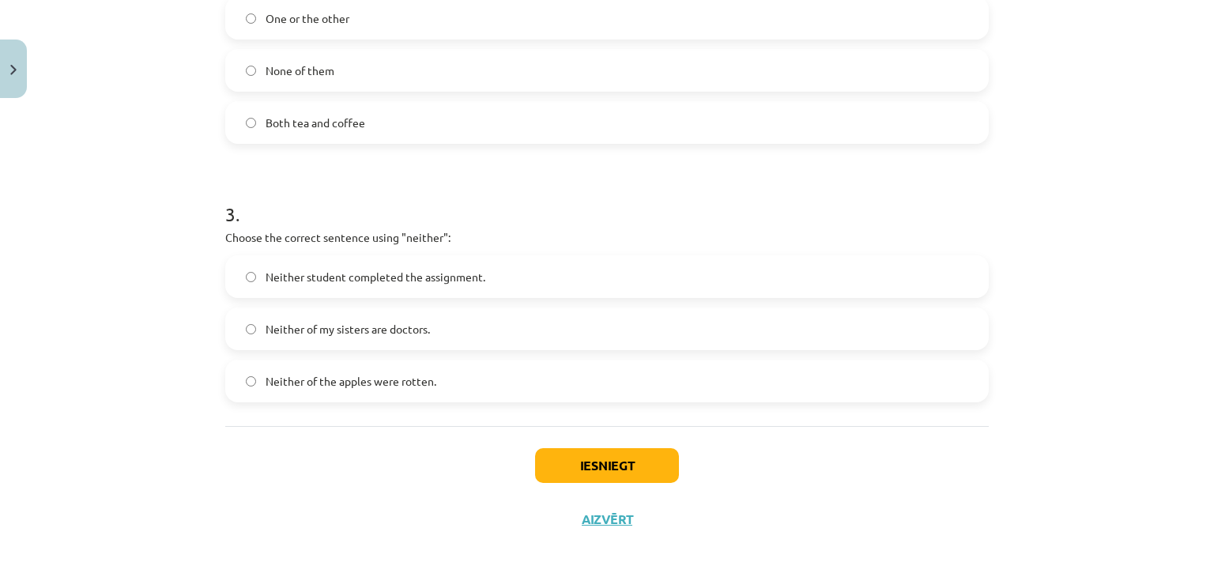
scroll to position [674, 0]
click at [577, 459] on button "Iesniegt" at bounding box center [607, 464] width 144 height 35
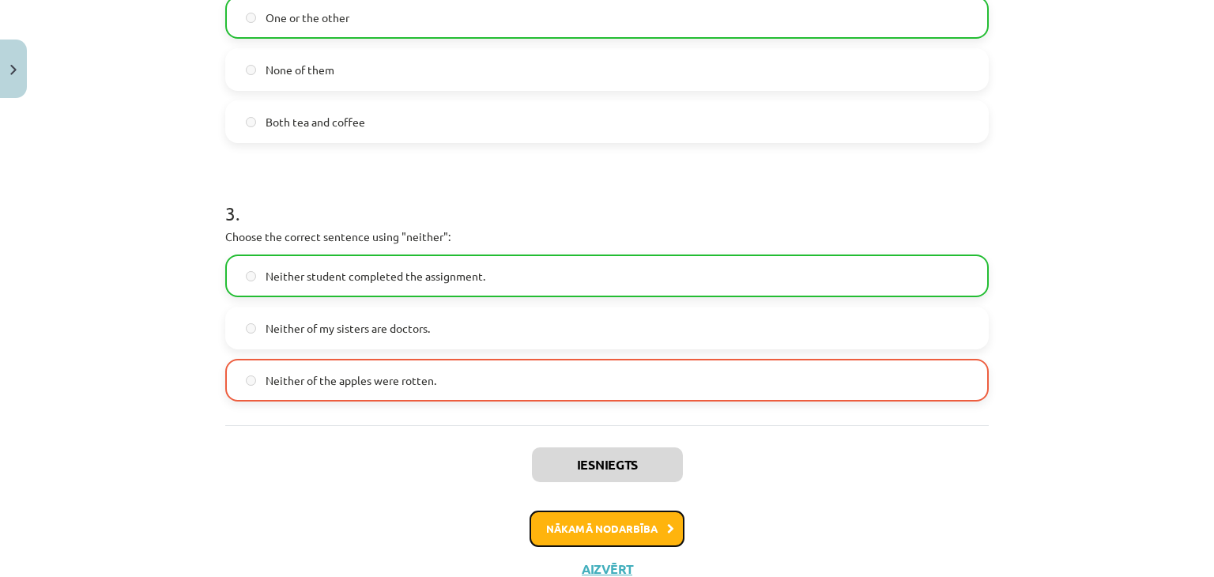
click at [595, 530] on button "Nākamā nodarbība" at bounding box center [607, 529] width 155 height 36
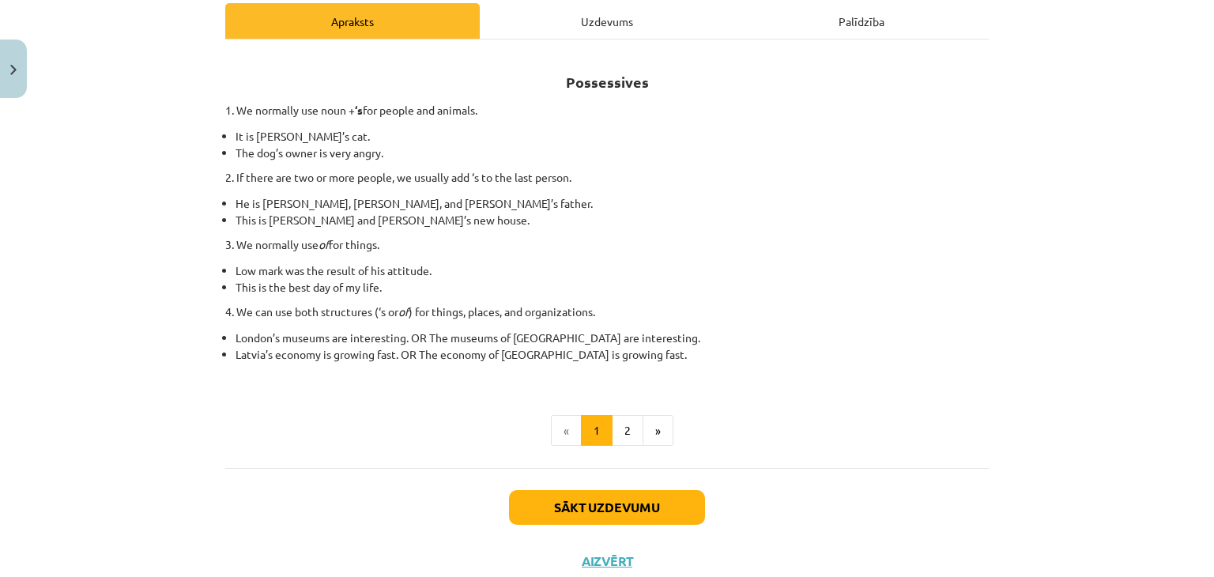
scroll to position [279, 0]
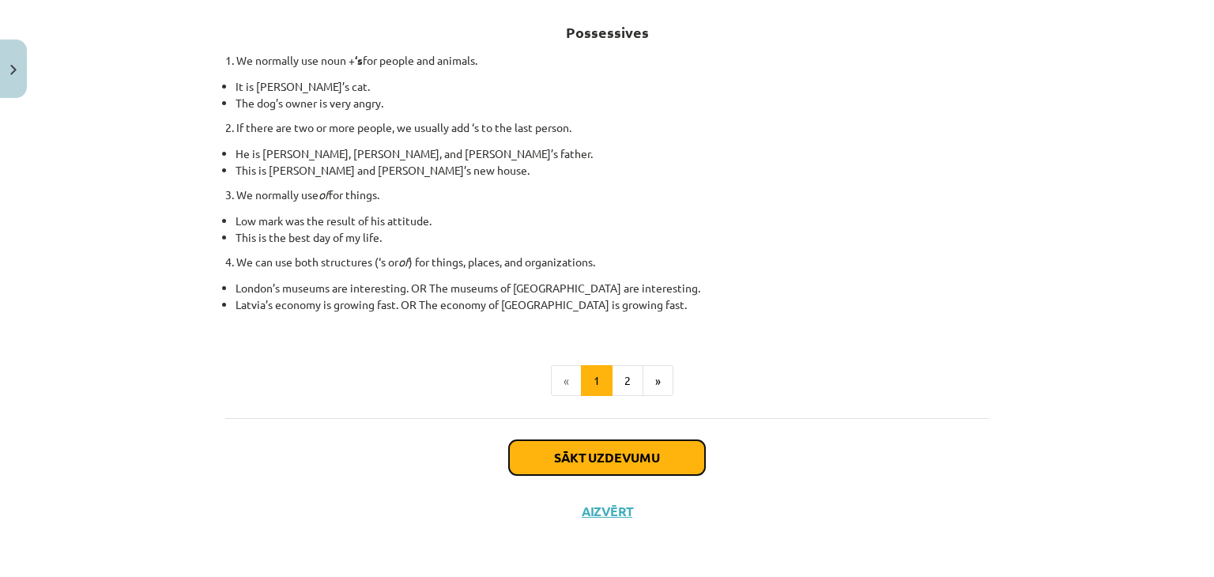
click at [630, 456] on button "Sākt uzdevumu" at bounding box center [607, 457] width 196 height 35
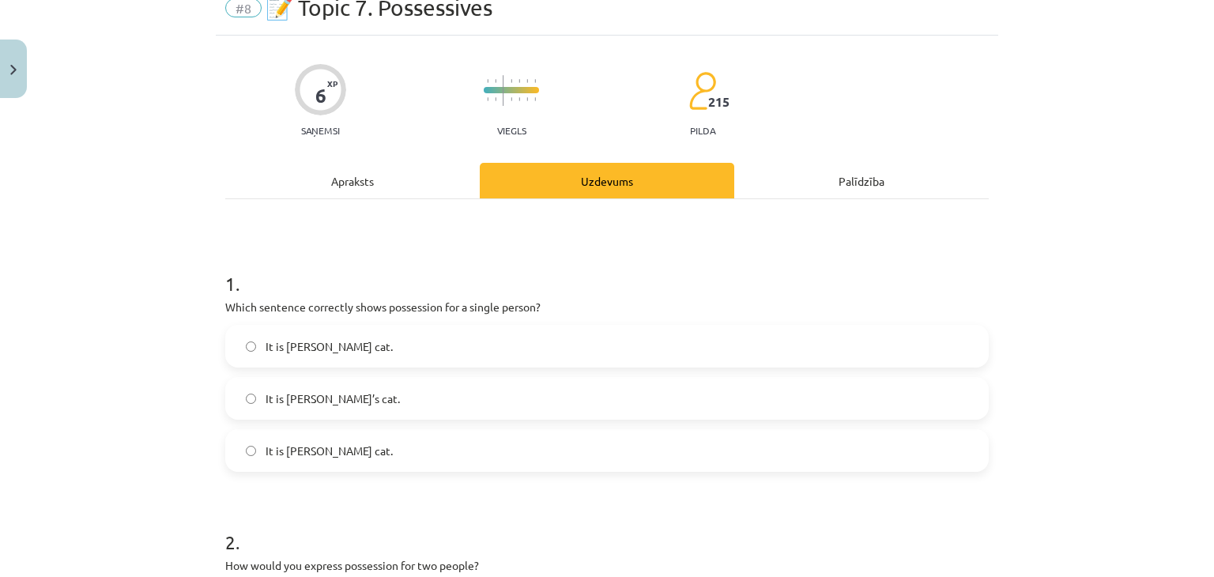
scroll to position [40, 0]
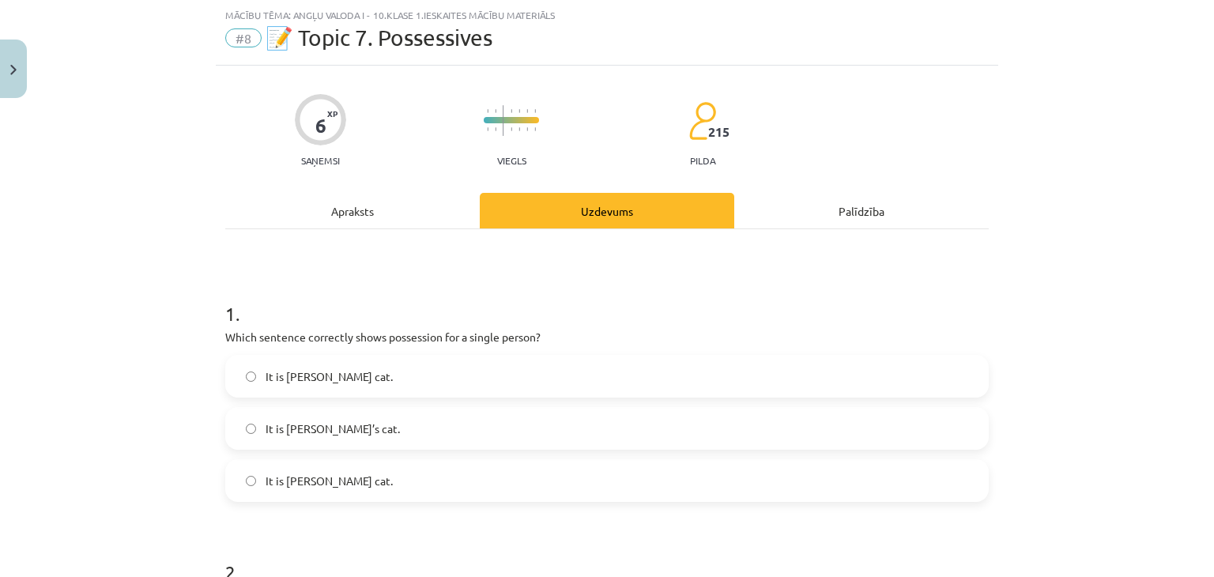
click at [246, 368] on label "It is Janes cat." at bounding box center [607, 377] width 761 height 40
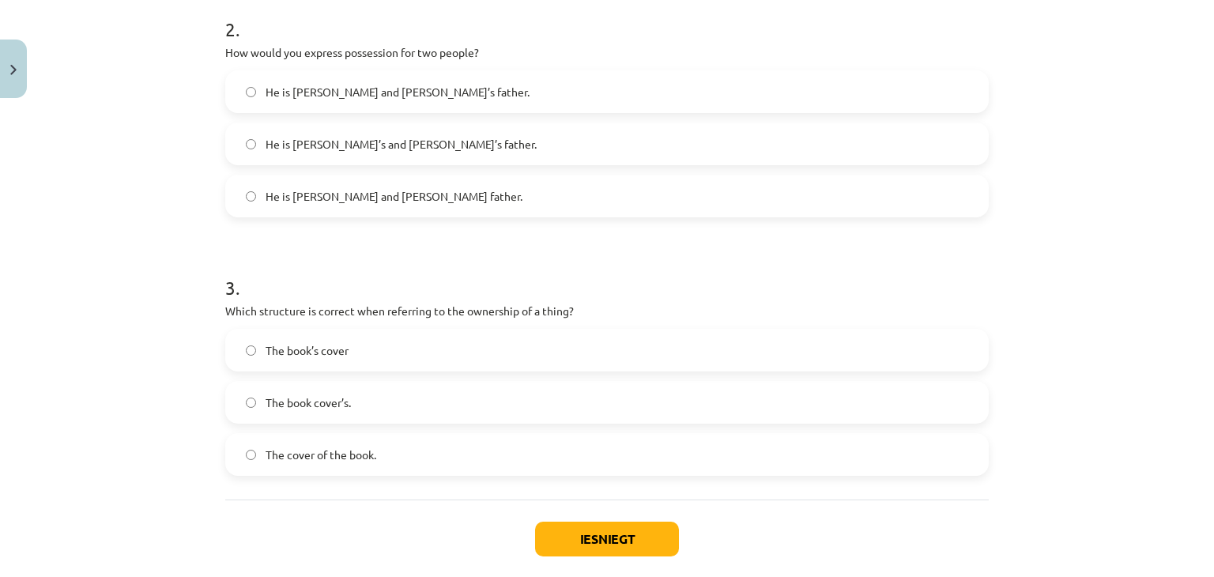
scroll to position [598, 0]
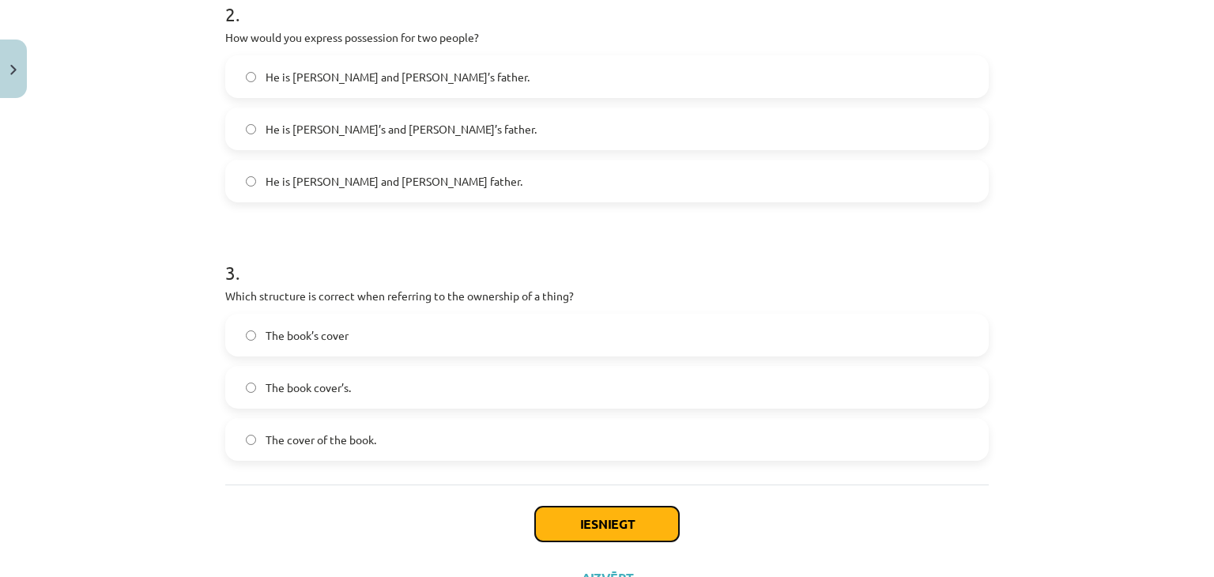
click at [549, 527] on button "Iesniegt" at bounding box center [607, 524] width 144 height 35
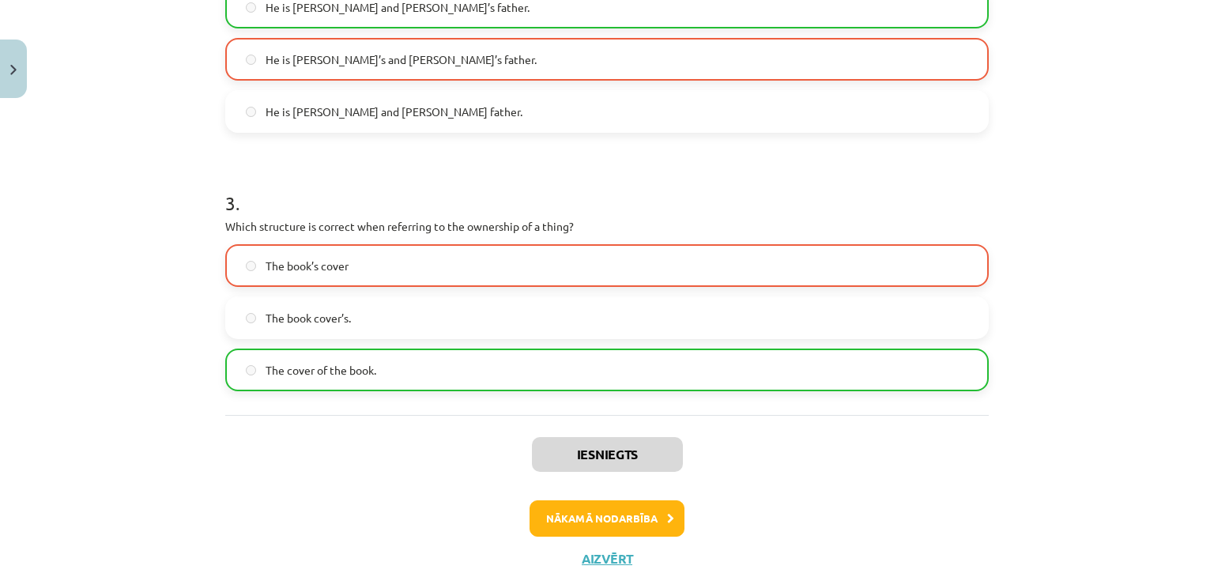
scroll to position [708, 0]
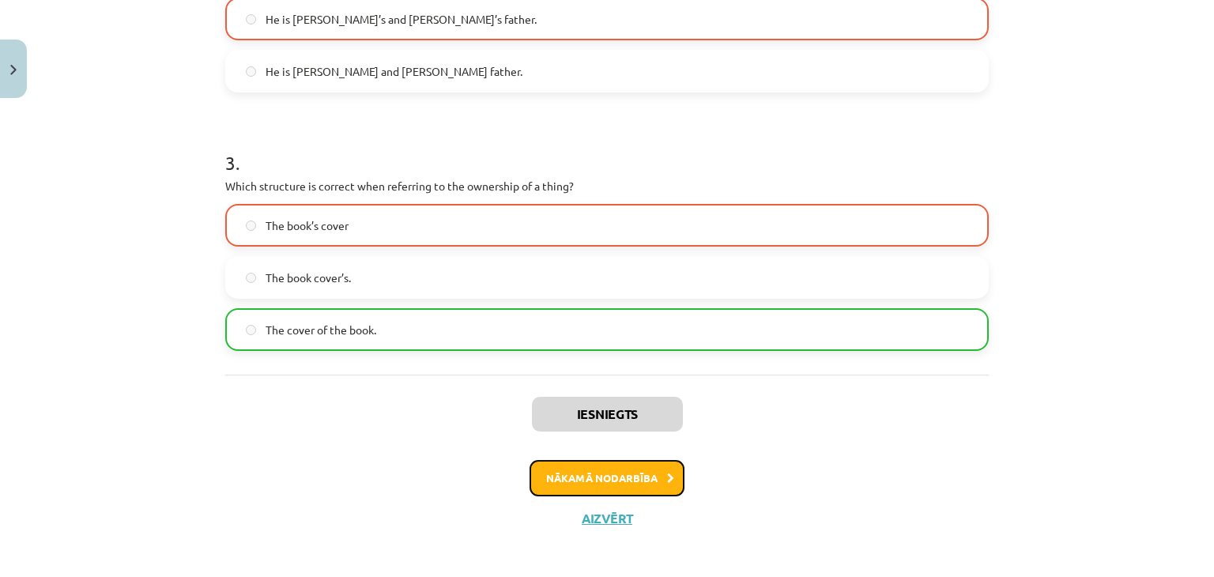
click at [621, 472] on button "Nākamā nodarbība" at bounding box center [607, 478] width 155 height 36
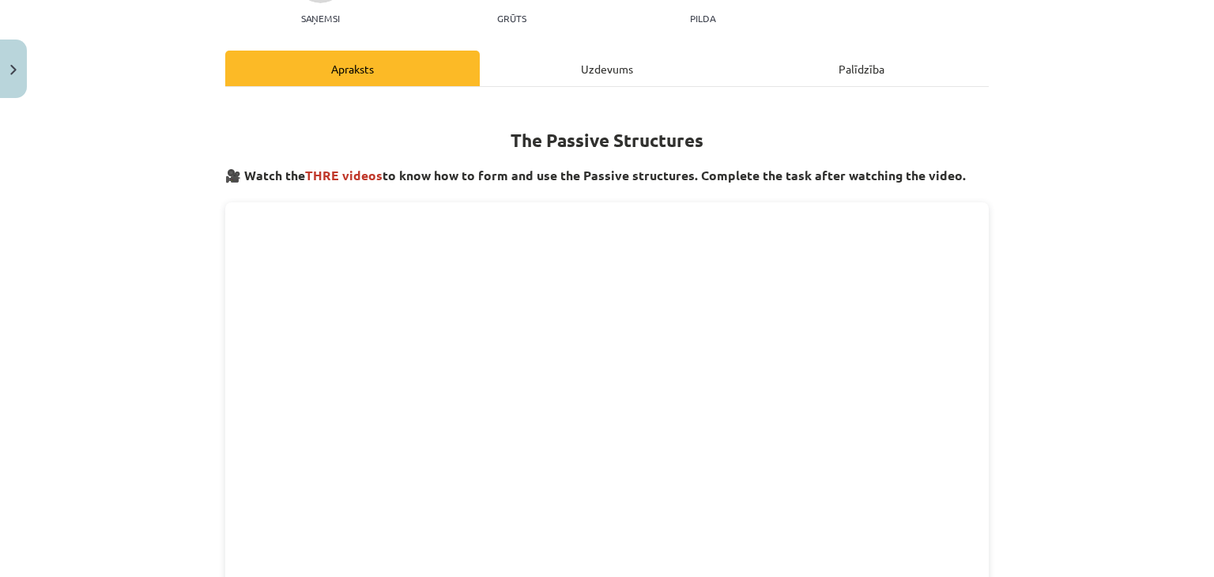
scroll to position [686, 0]
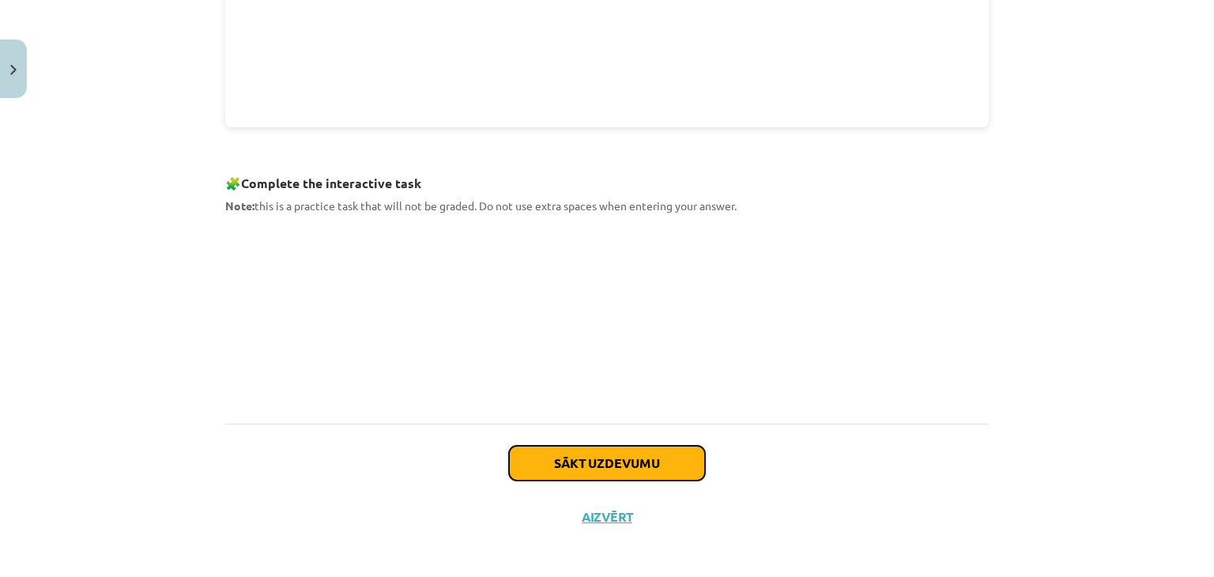
click at [579, 463] on button "Sākt uzdevumu" at bounding box center [607, 463] width 196 height 35
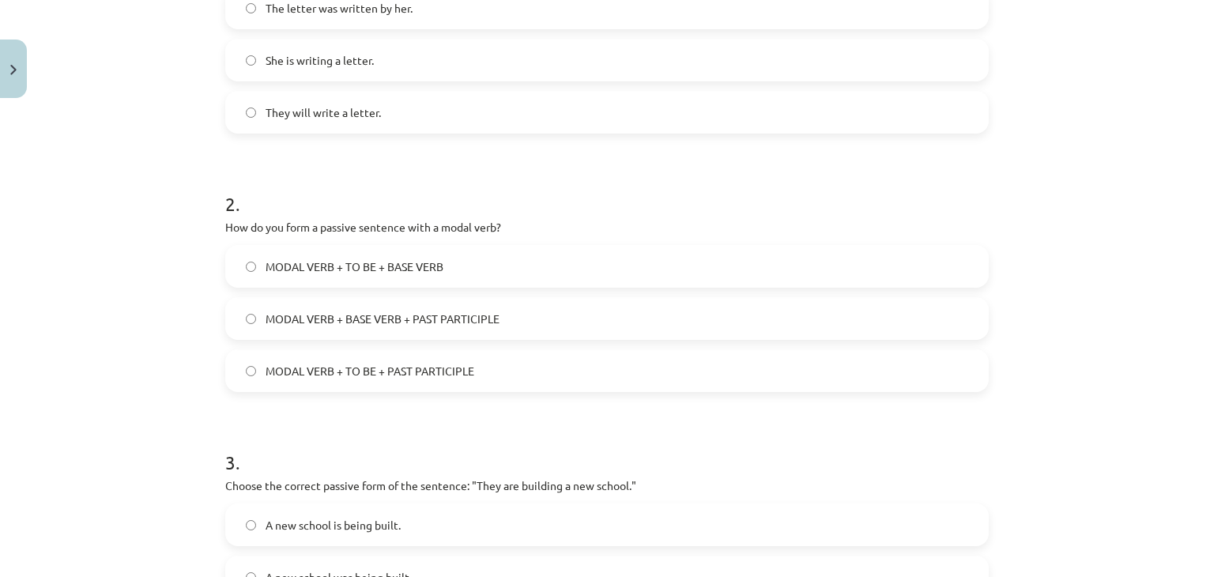
scroll to position [364, 0]
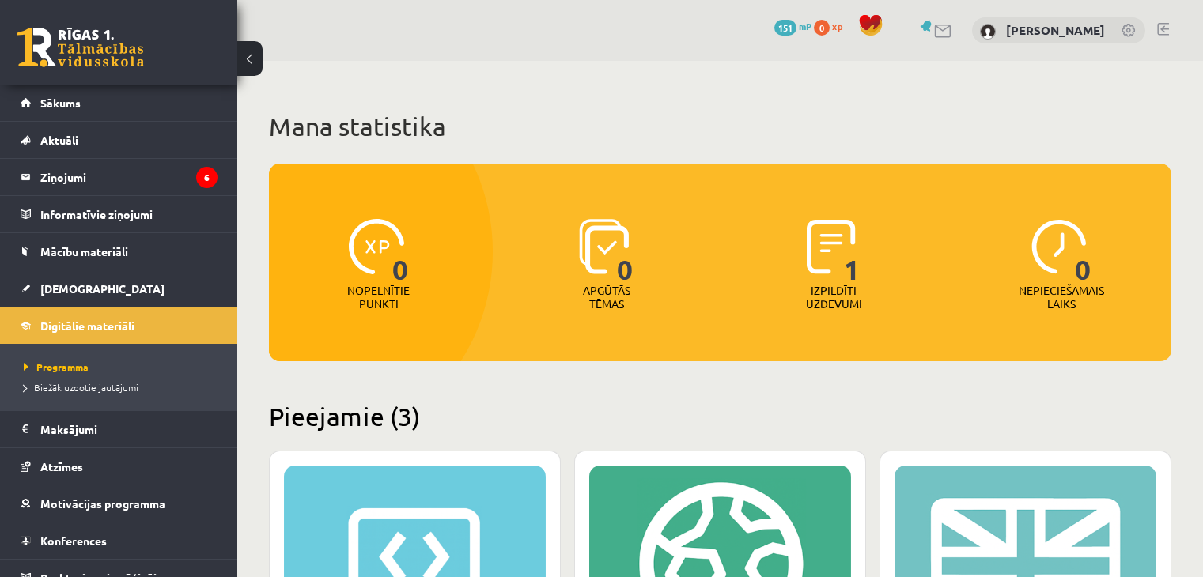
scroll to position [339, 0]
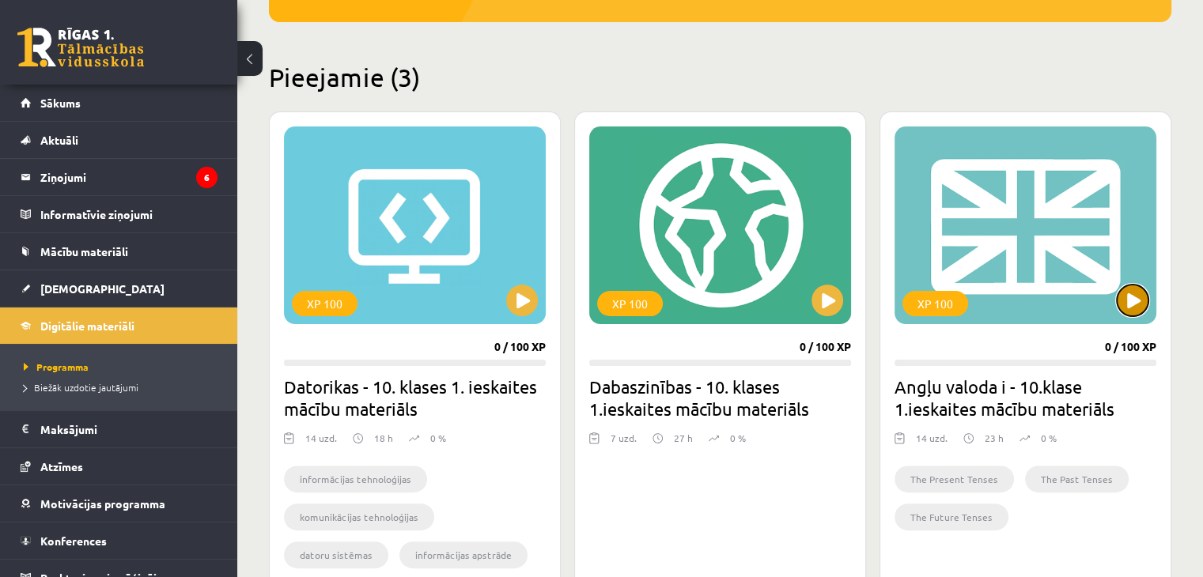
click at [1135, 303] on button at bounding box center [1132, 301] width 32 height 32
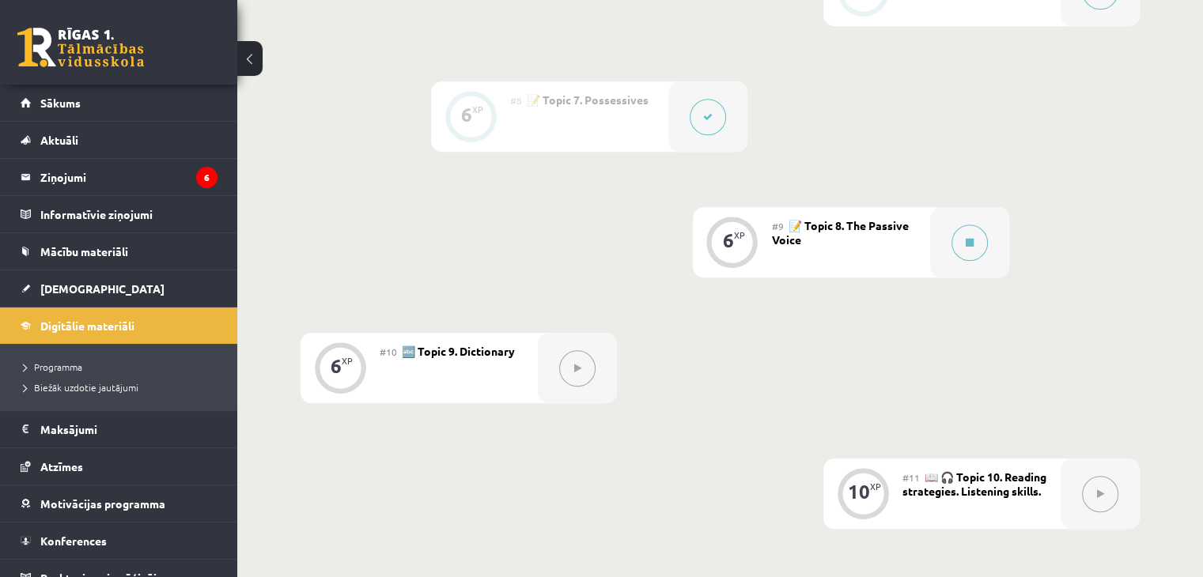
scroll to position [1205, 0]
